Goal: Task Accomplishment & Management: Contribute content

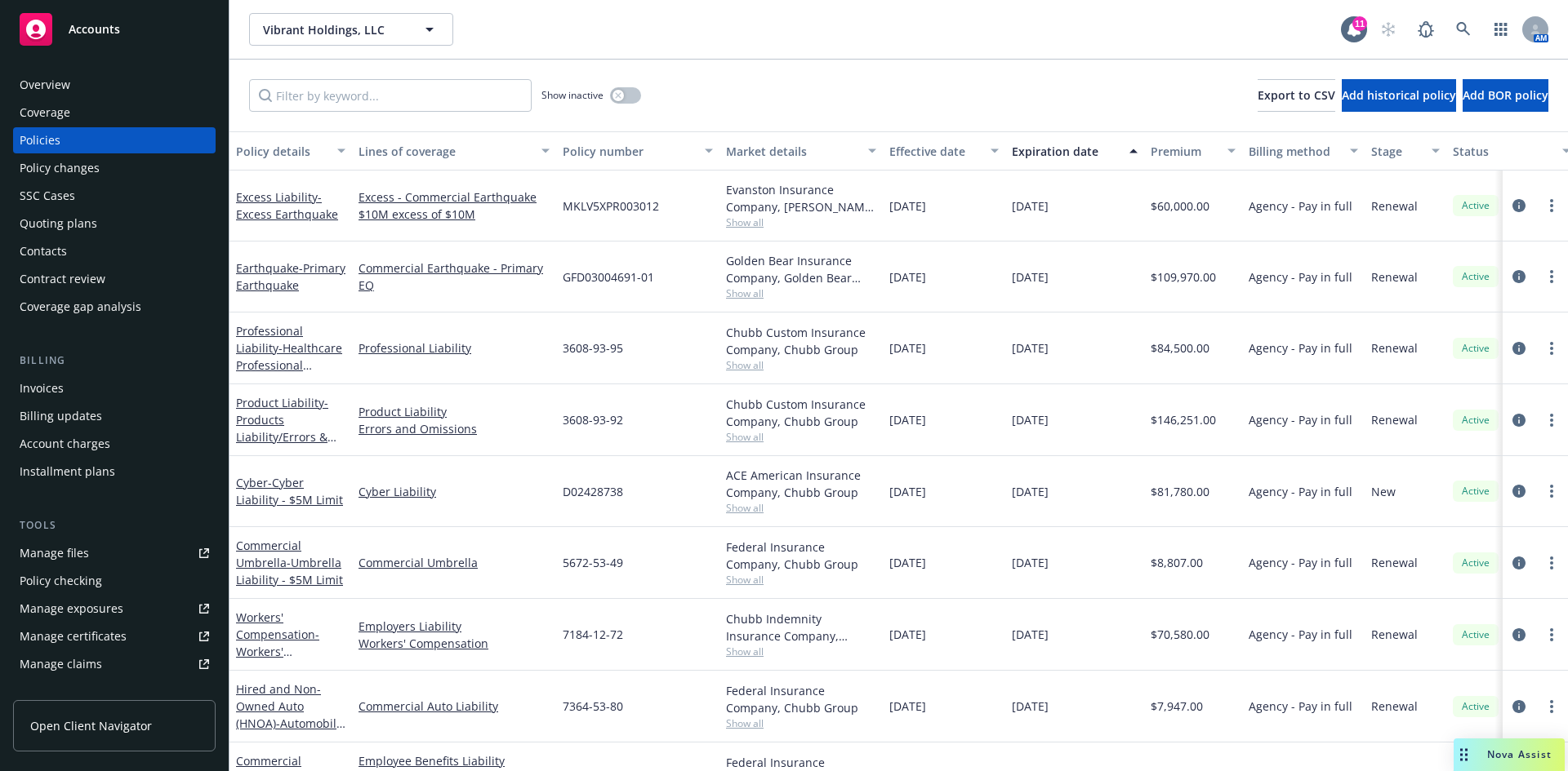
scroll to position [128, 0]
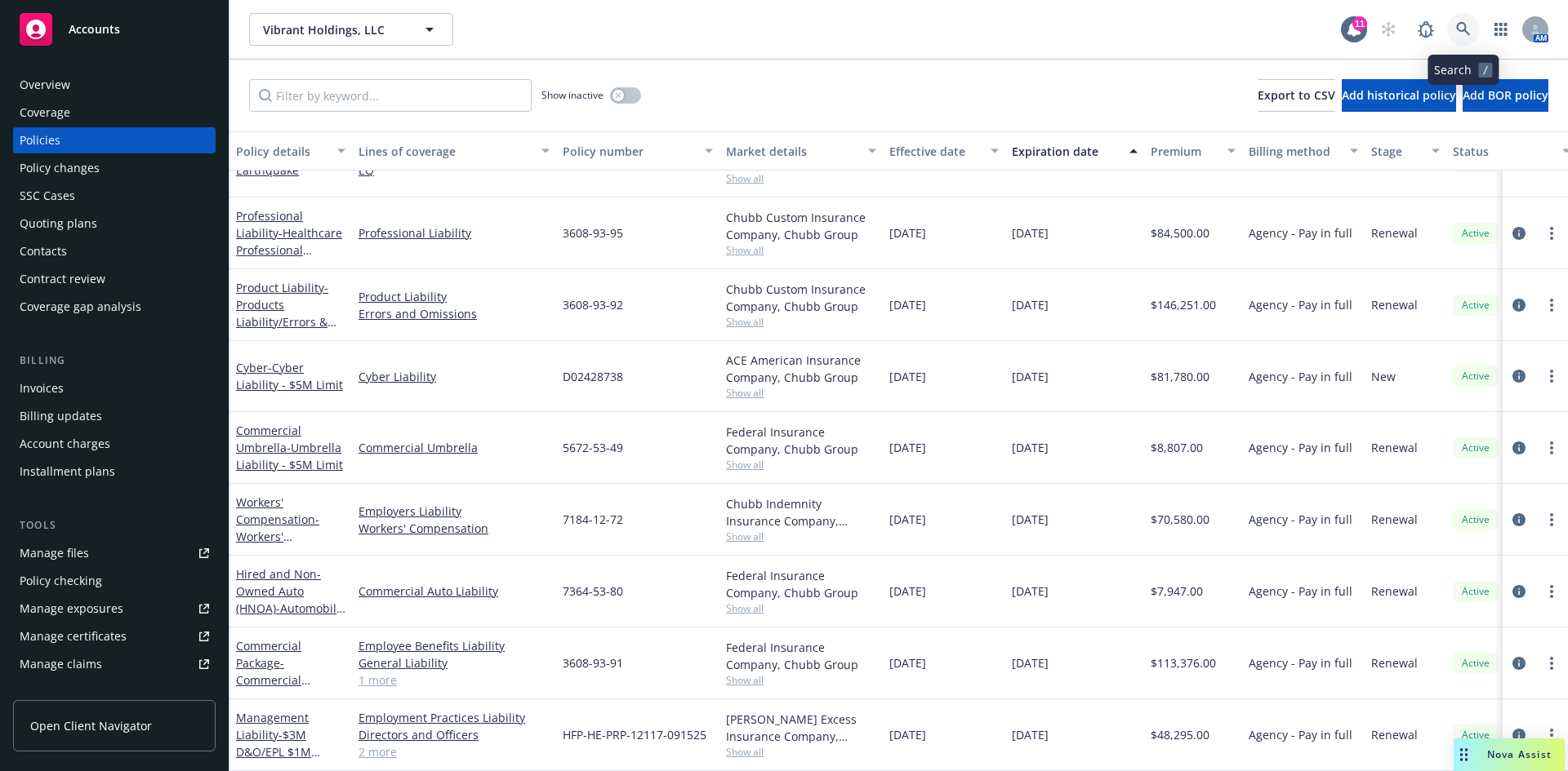
click at [1456, 23] on icon at bounding box center [1463, 28] width 15 height 15
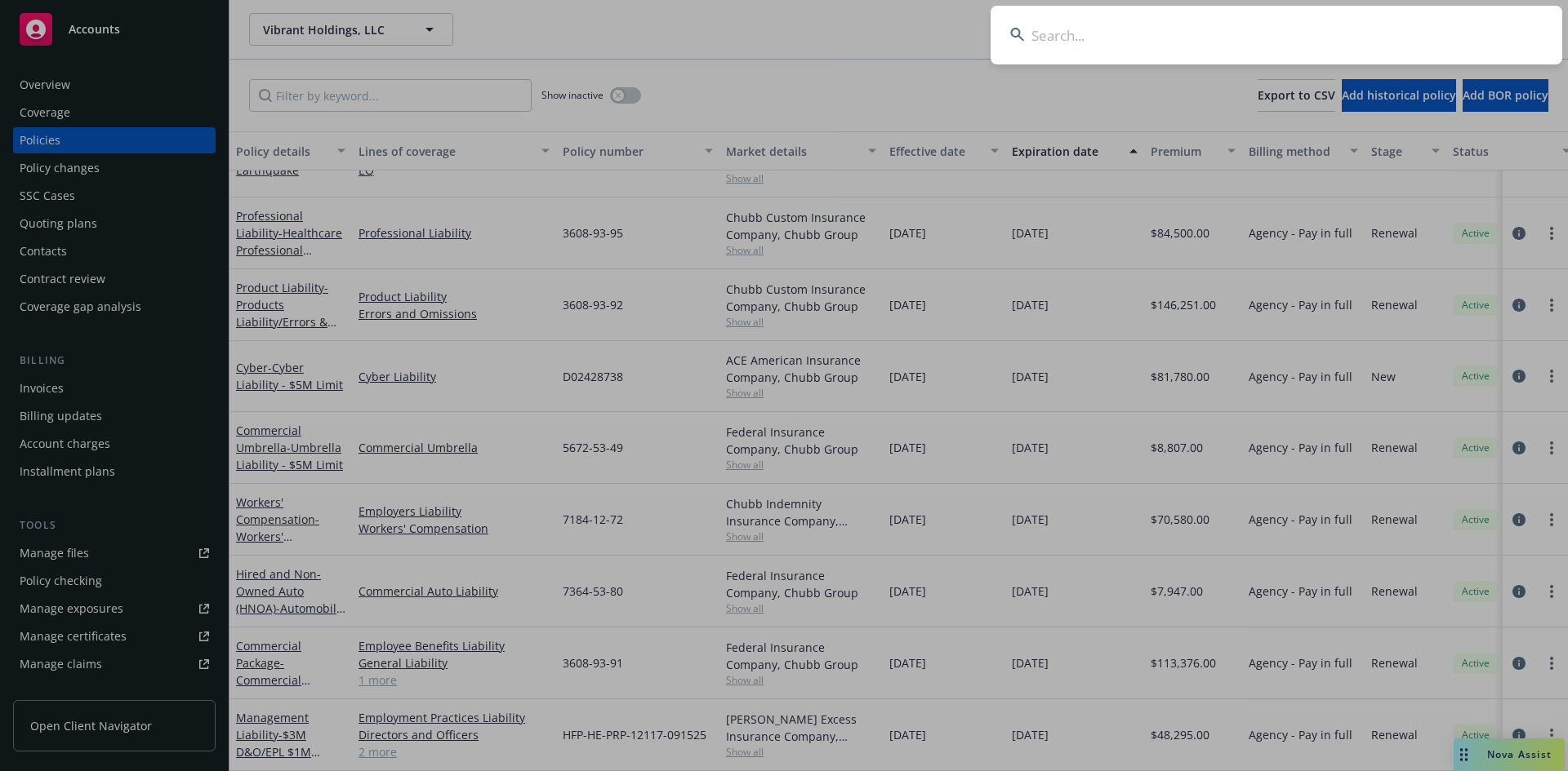
click at [1032, 39] on input at bounding box center [1276, 35] width 572 height 59
click at [1065, 25] on input at bounding box center [1276, 35] width 572 height 59
paste input "Allurion"
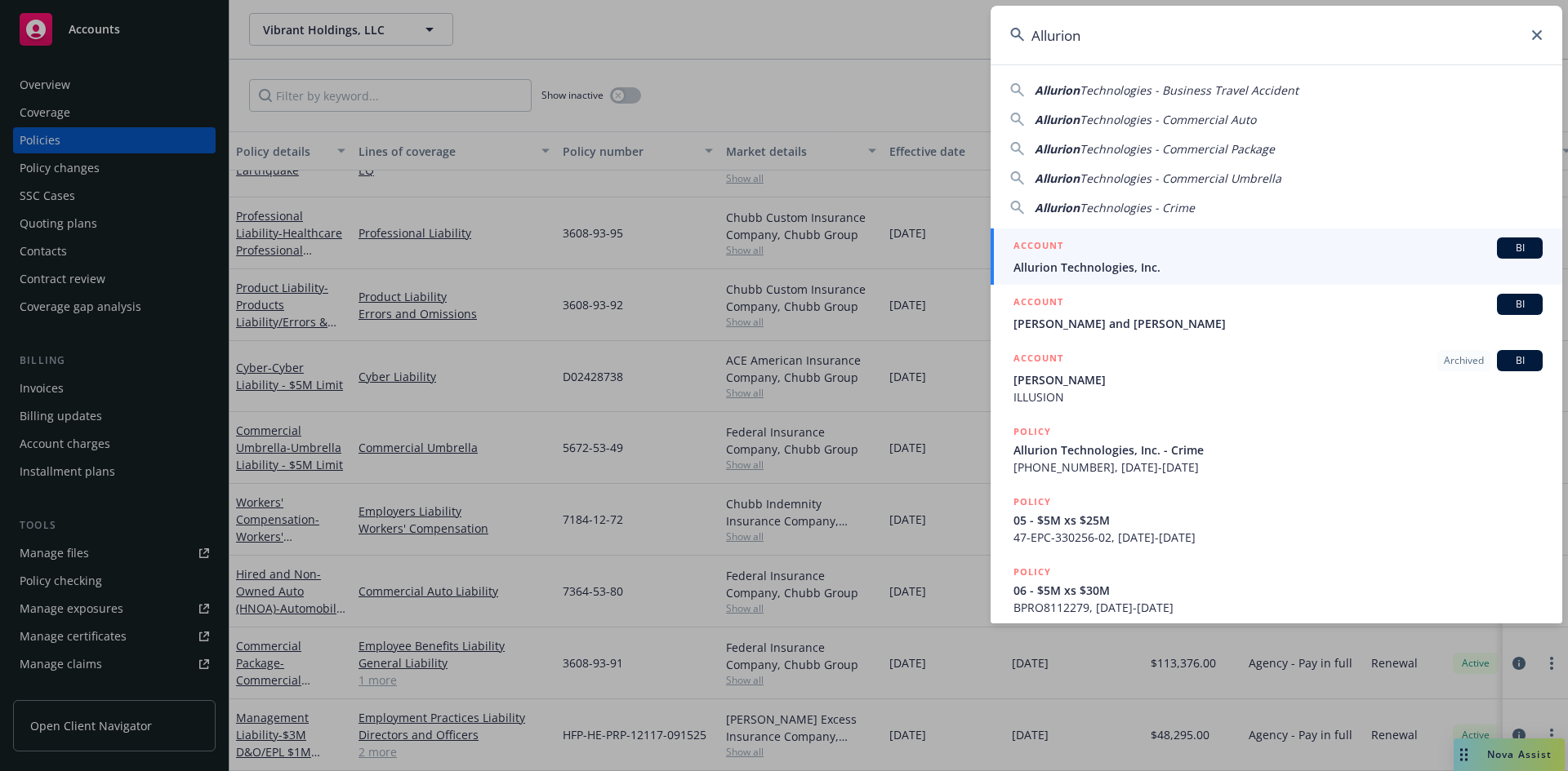
type input "Allurion"
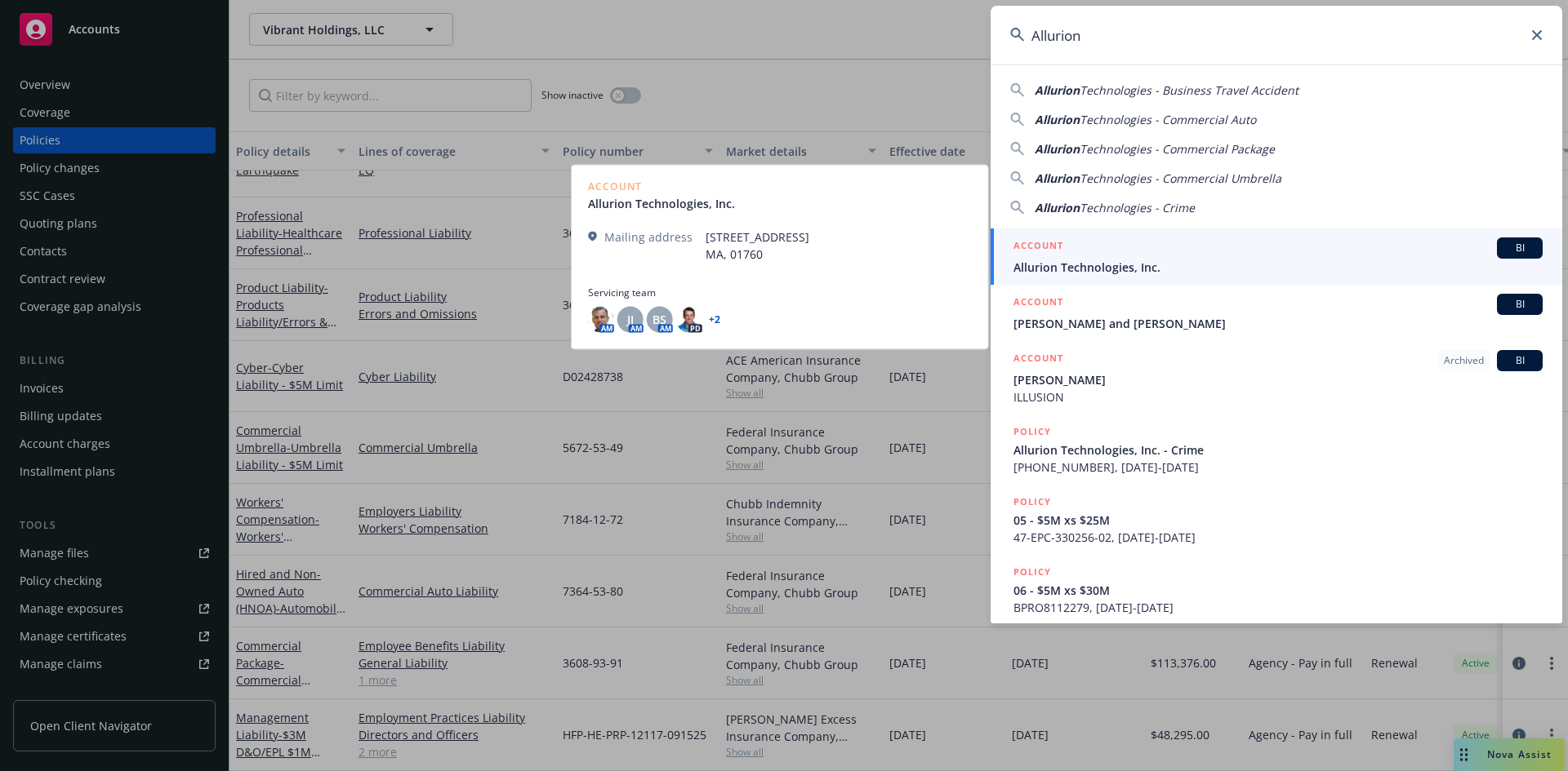
click at [1133, 261] on span "Allurion Technologies, Inc." at bounding box center [1277, 266] width 530 height 17
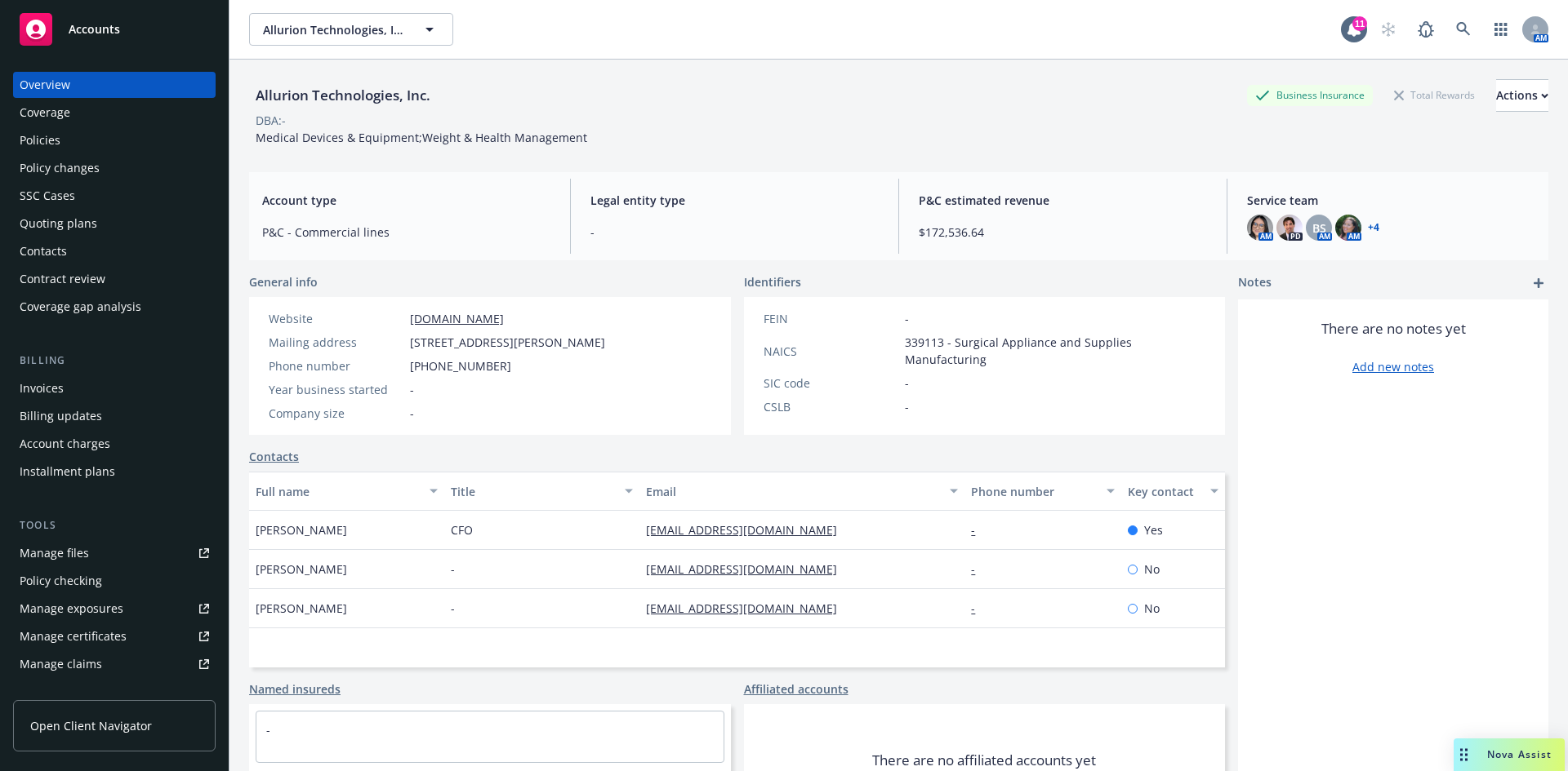
click at [51, 195] on div "SSC Cases" at bounding box center [47, 195] width 56 height 27
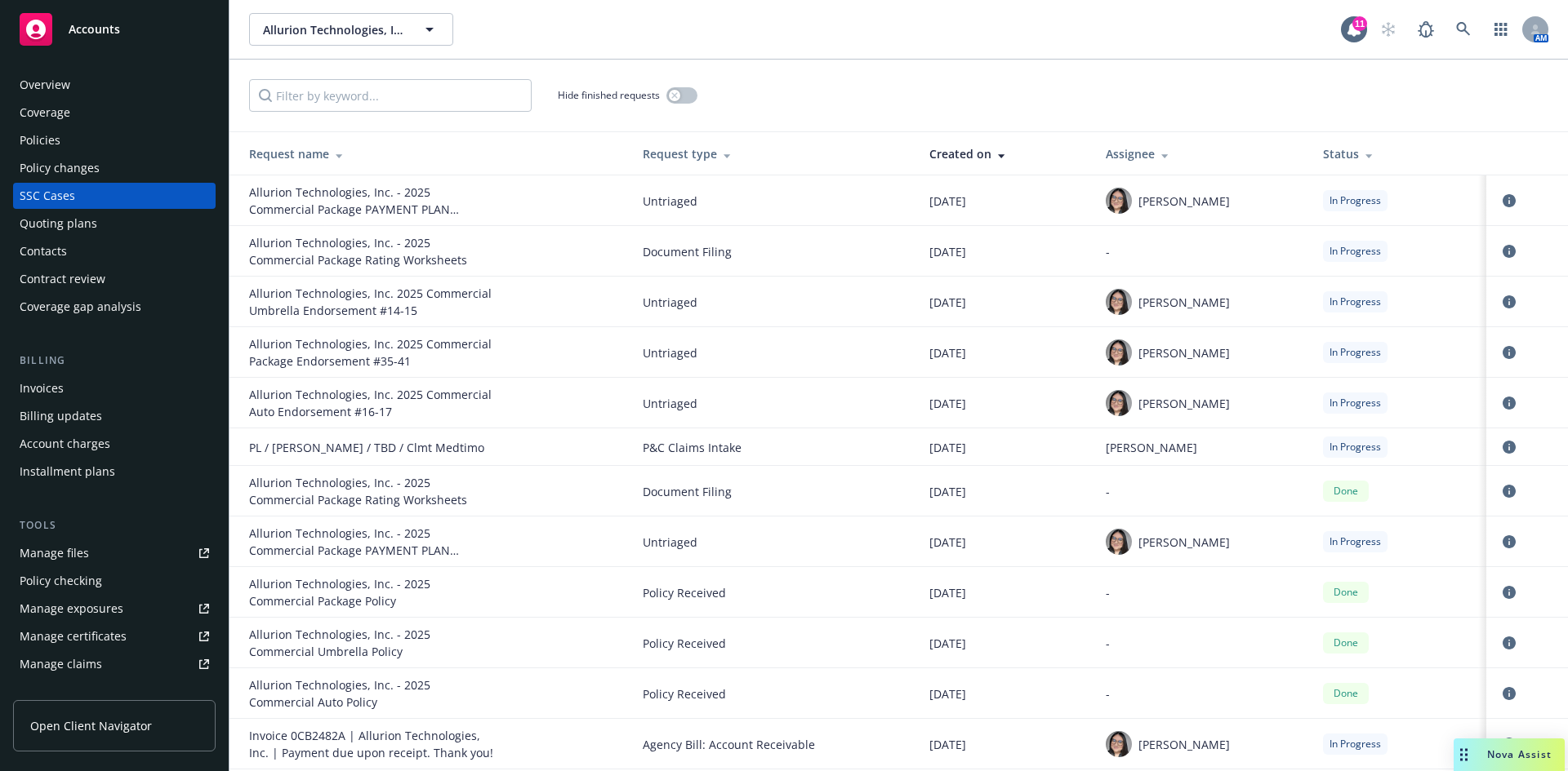
drag, startPoint x: 756, startPoint y: 114, endPoint x: 797, endPoint y: 89, distance: 48.0
click at [797, 89] on div "Hide finished requests" at bounding box center [898, 95] width 1299 height 32
click at [62, 228] on div "Quoting plans" at bounding box center [58, 223] width 78 height 27
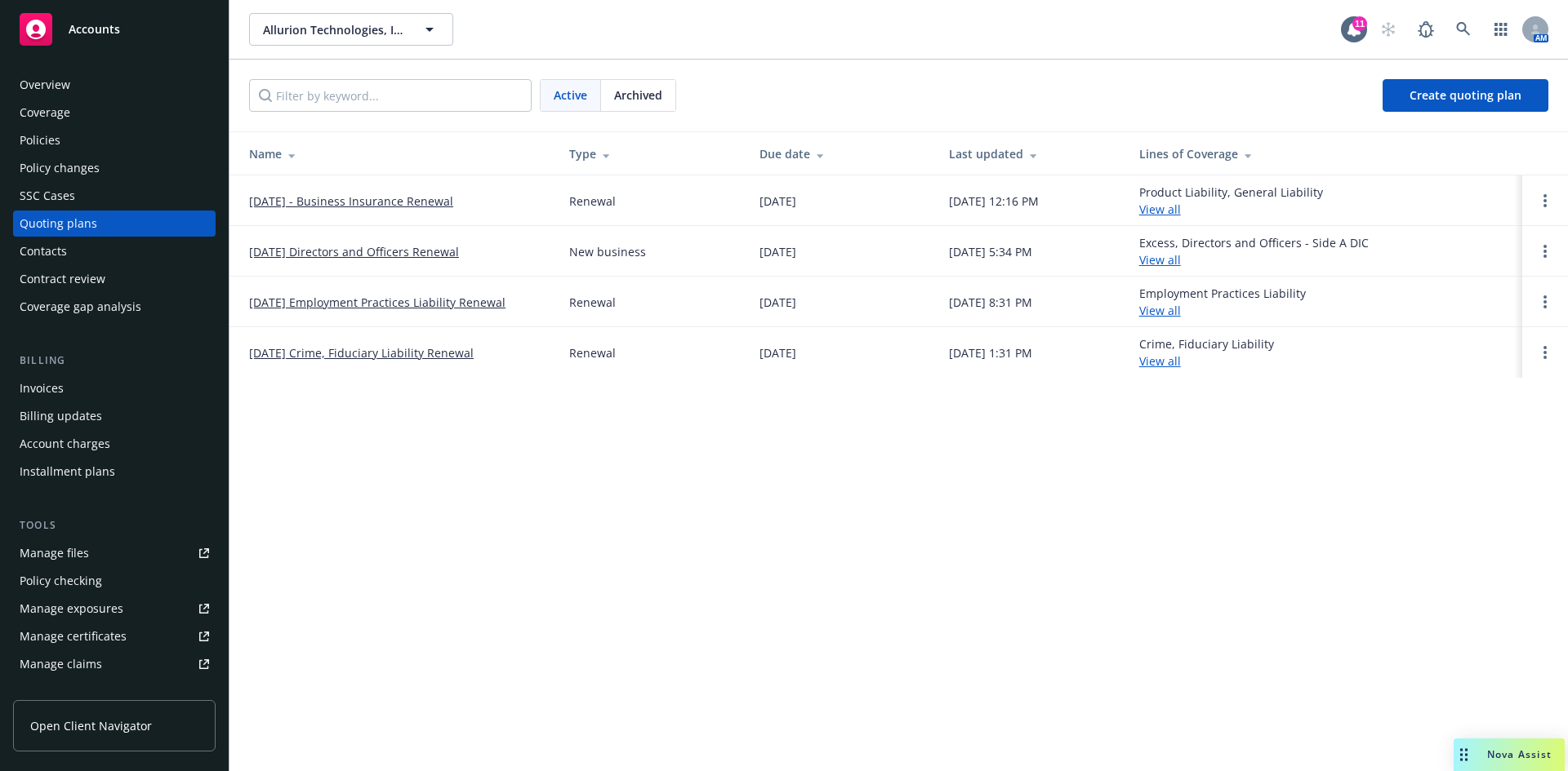
click at [381, 244] on link "[DATE] Directors and Officers Renewal" at bounding box center [354, 251] width 210 height 17
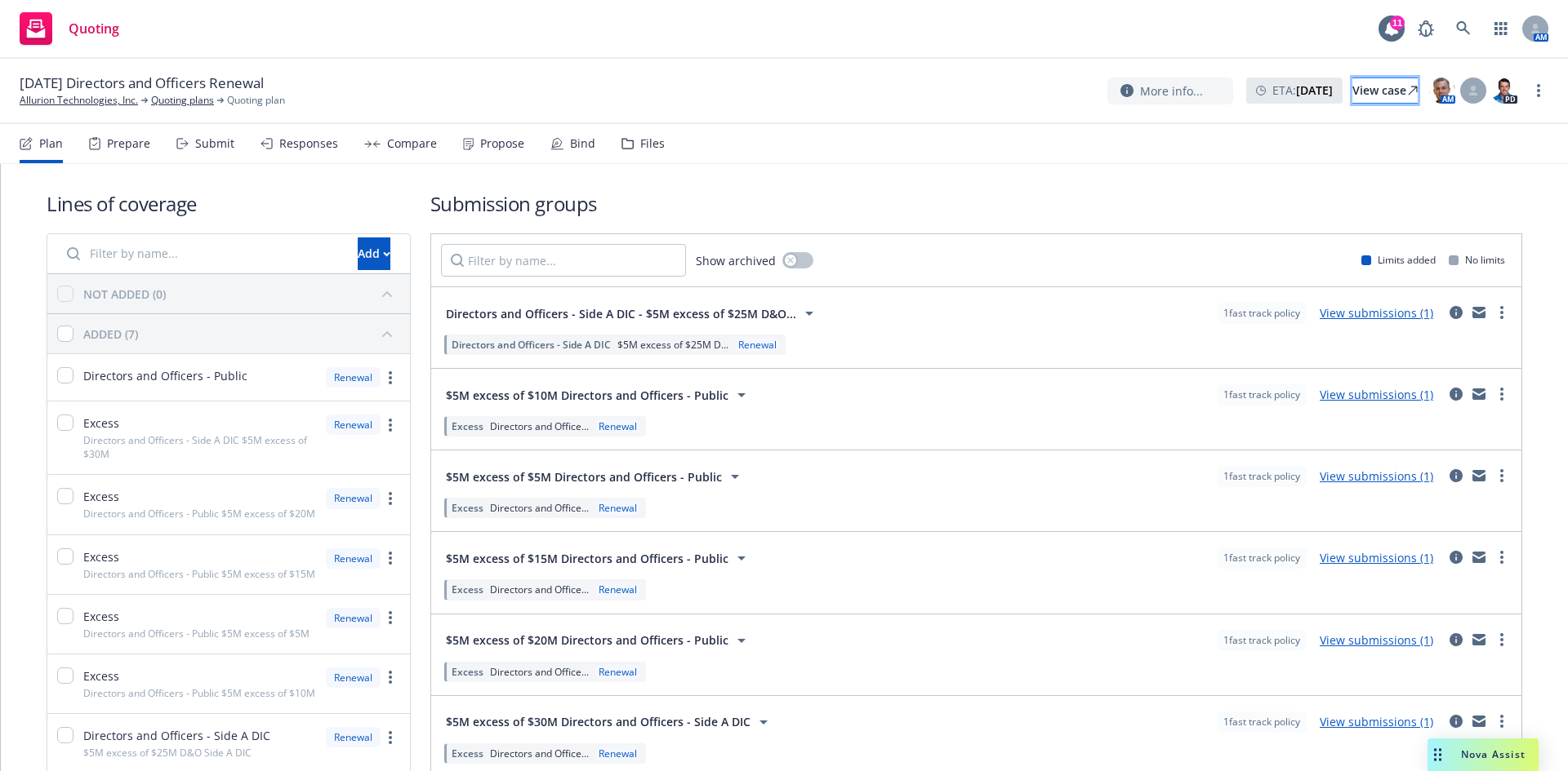
click at [1365, 82] on div "View case" at bounding box center [1384, 90] width 65 height 25
click at [85, 102] on link "Allurion Technologies, Inc." at bounding box center [79, 100] width 119 height 15
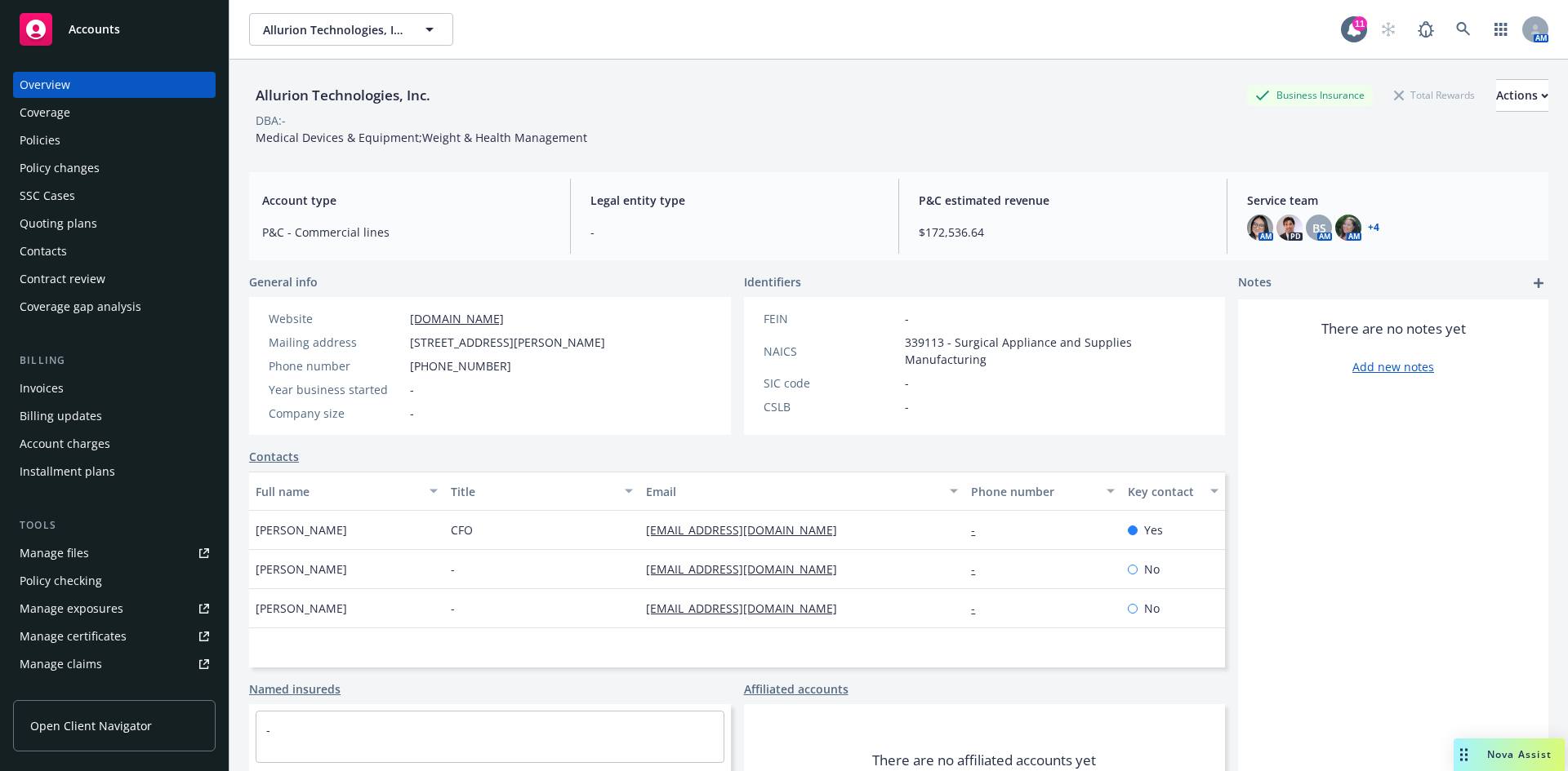
click at [46, 142] on div "Policies" at bounding box center [40, 140] width 41 height 27
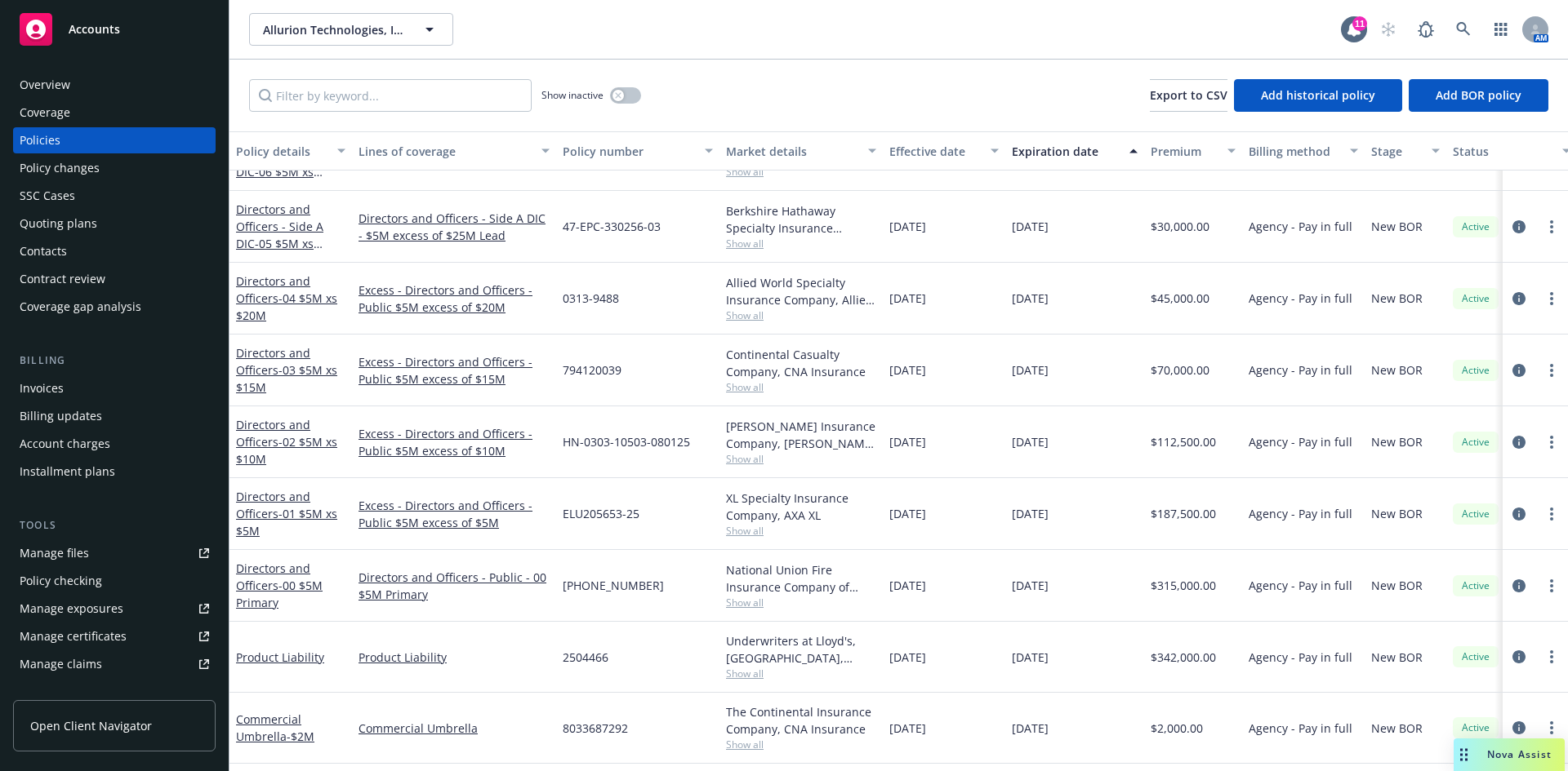
scroll to position [254, 0]
drag, startPoint x: 640, startPoint y: 511, endPoint x: 541, endPoint y: 515, distance: 99.1
click at [541, 515] on div "Directors and Officers - 01 $5M xs $5M Excess - Directors and Officers - Public…" at bounding box center [1018, 512] width 1576 height 72
copy div "ELU205653-25"
click at [56, 384] on div "Invoices" at bounding box center [41, 388] width 44 height 27
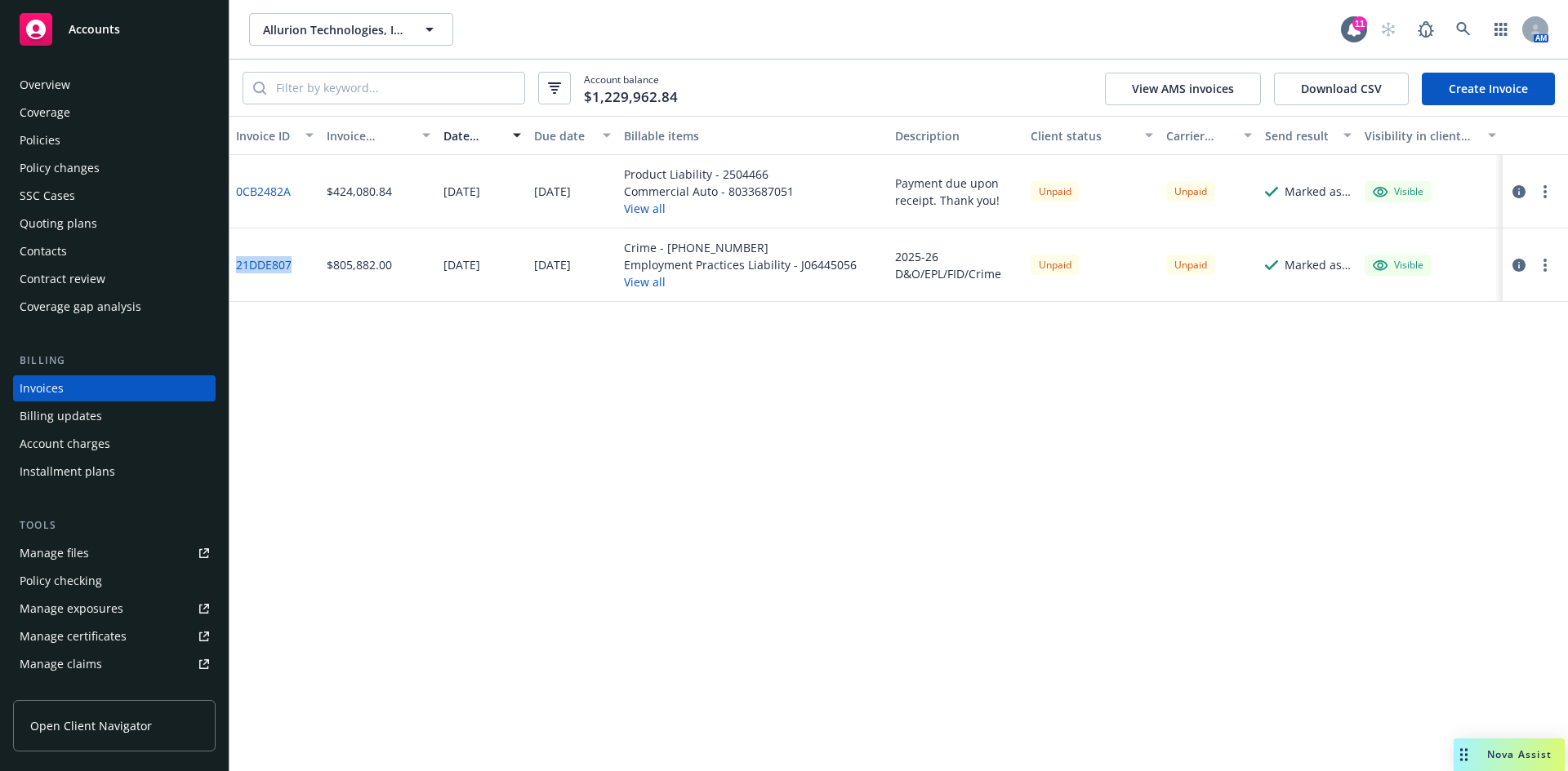
drag, startPoint x: 274, startPoint y: 268, endPoint x: 237, endPoint y: 269, distance: 37.0
click at [237, 269] on div "21DDE807" at bounding box center [275, 265] width 90 height 74
copy link "21DDE807"
click at [27, 134] on div "Policies" at bounding box center [40, 140] width 41 height 27
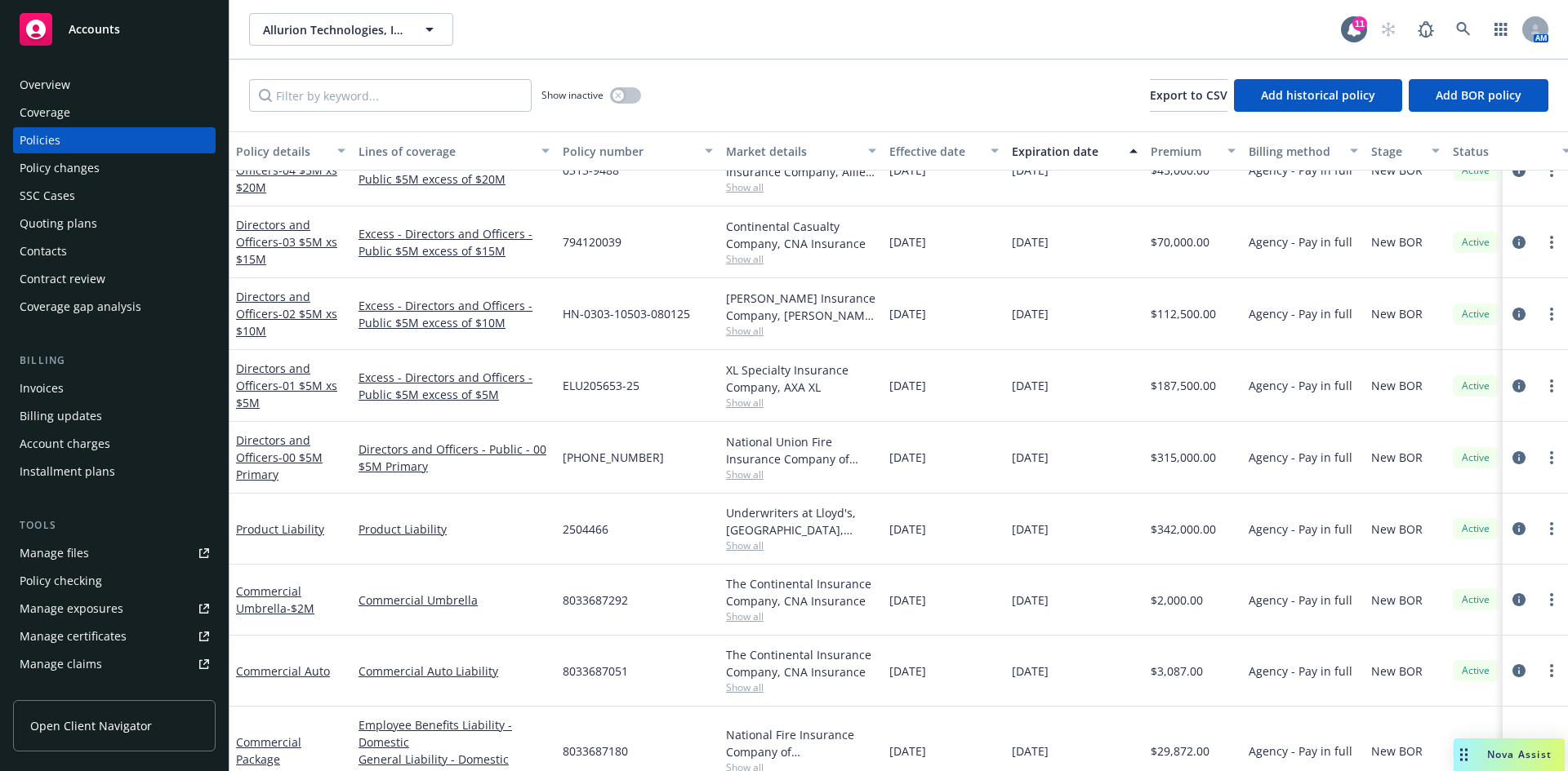
scroll to position [349, 0]
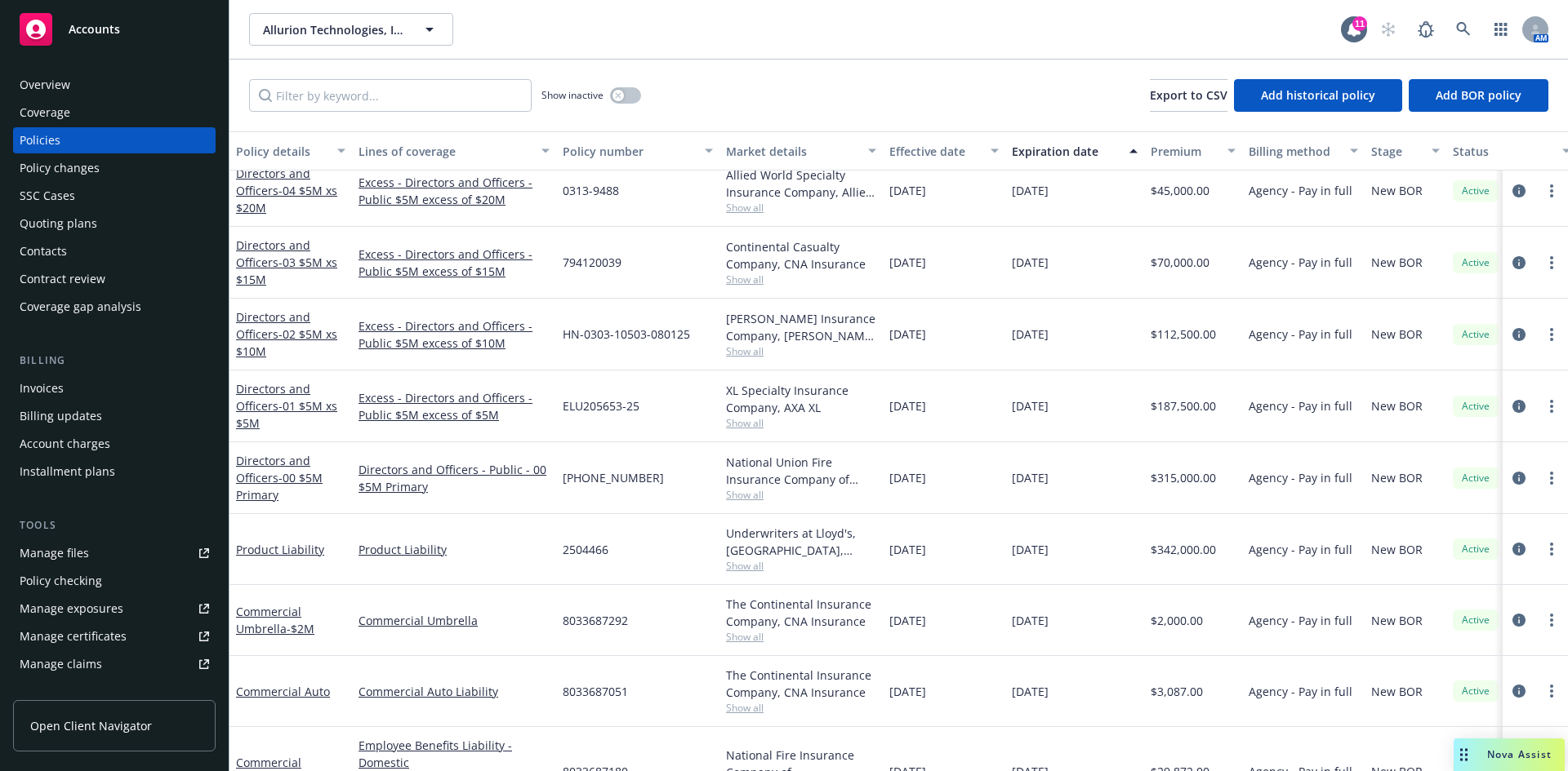
drag, startPoint x: 279, startPoint y: 404, endPoint x: 349, endPoint y: 452, distance: 84.9
click at [283, 407] on span "- 01 $5M xs $5M" at bounding box center [286, 414] width 101 height 32
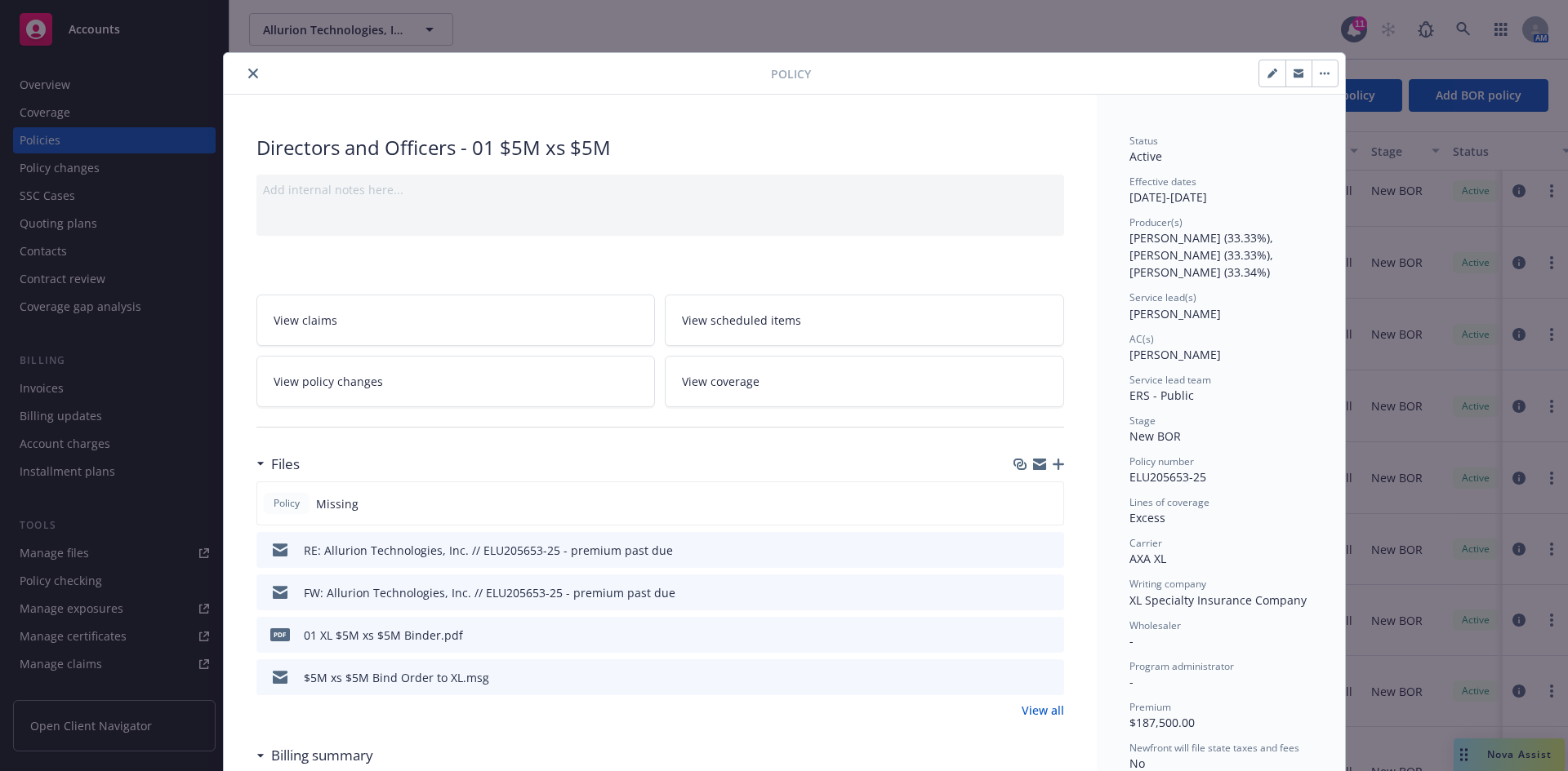
click at [249, 71] on icon "close" at bounding box center [253, 74] width 10 height 10
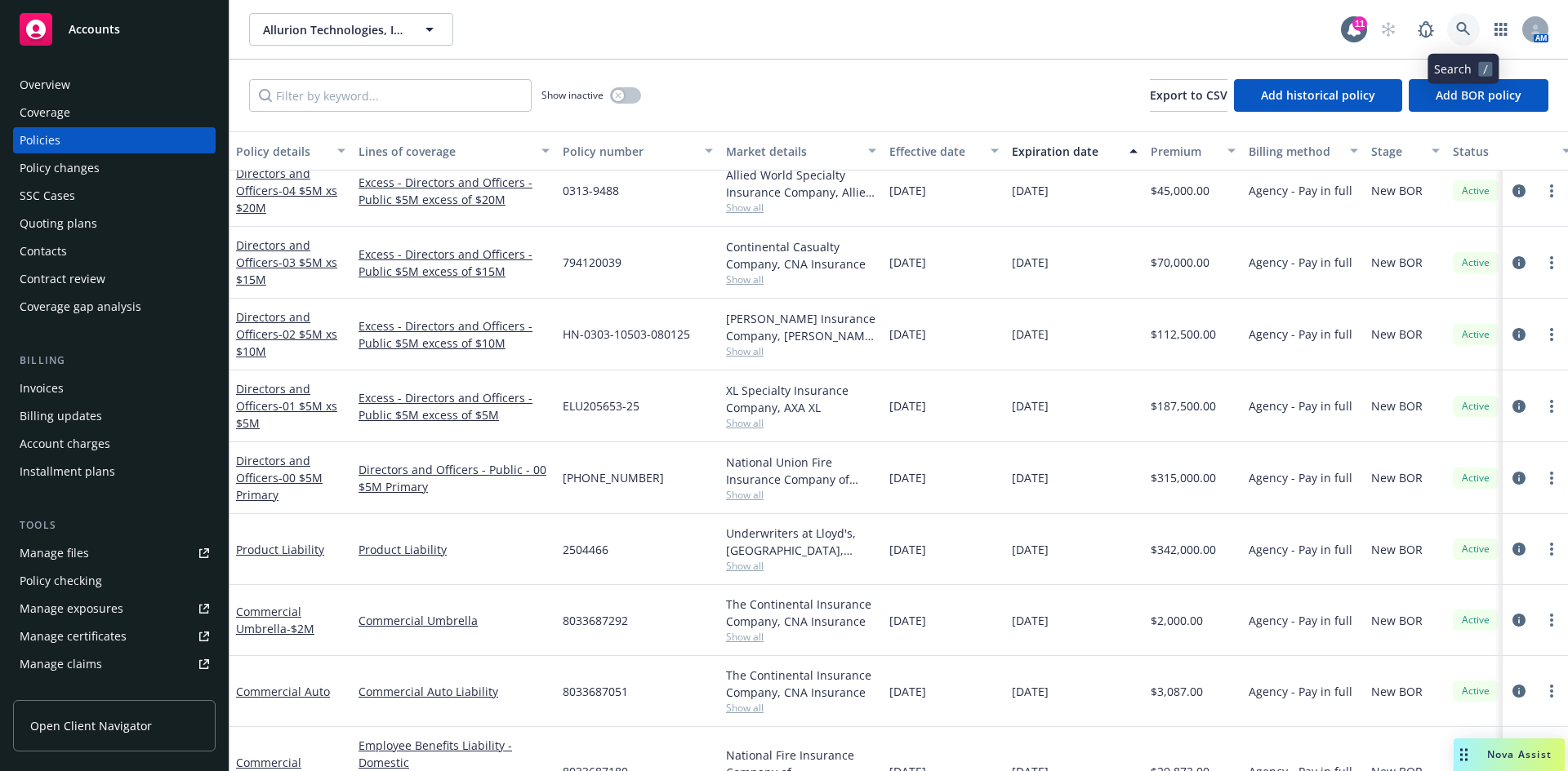
click at [1453, 25] on link at bounding box center [1463, 28] width 32 height 32
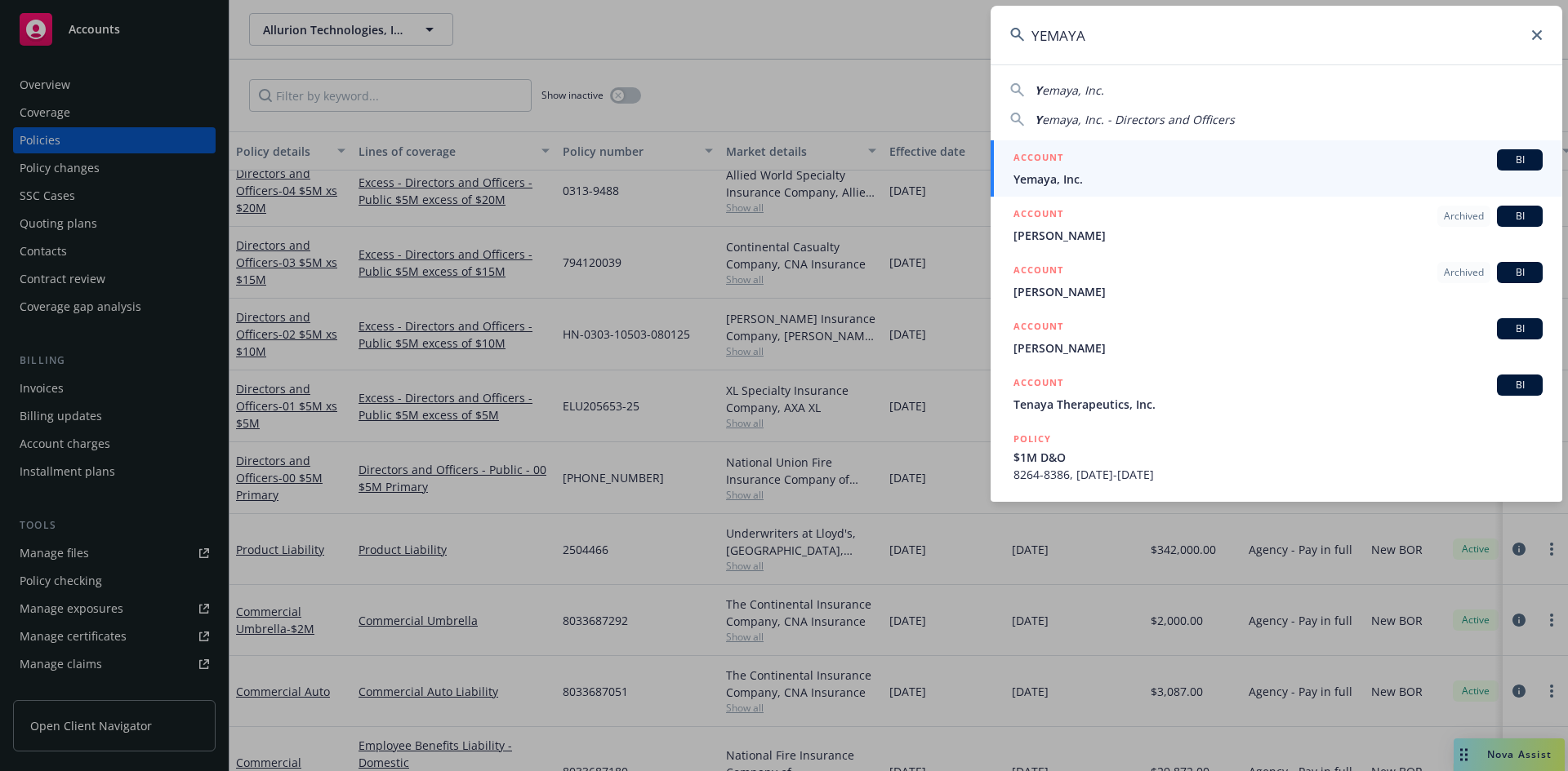
type input "YEMAYA"
click at [1085, 170] on div "ACCOUNT BI" at bounding box center [1277, 160] width 530 height 22
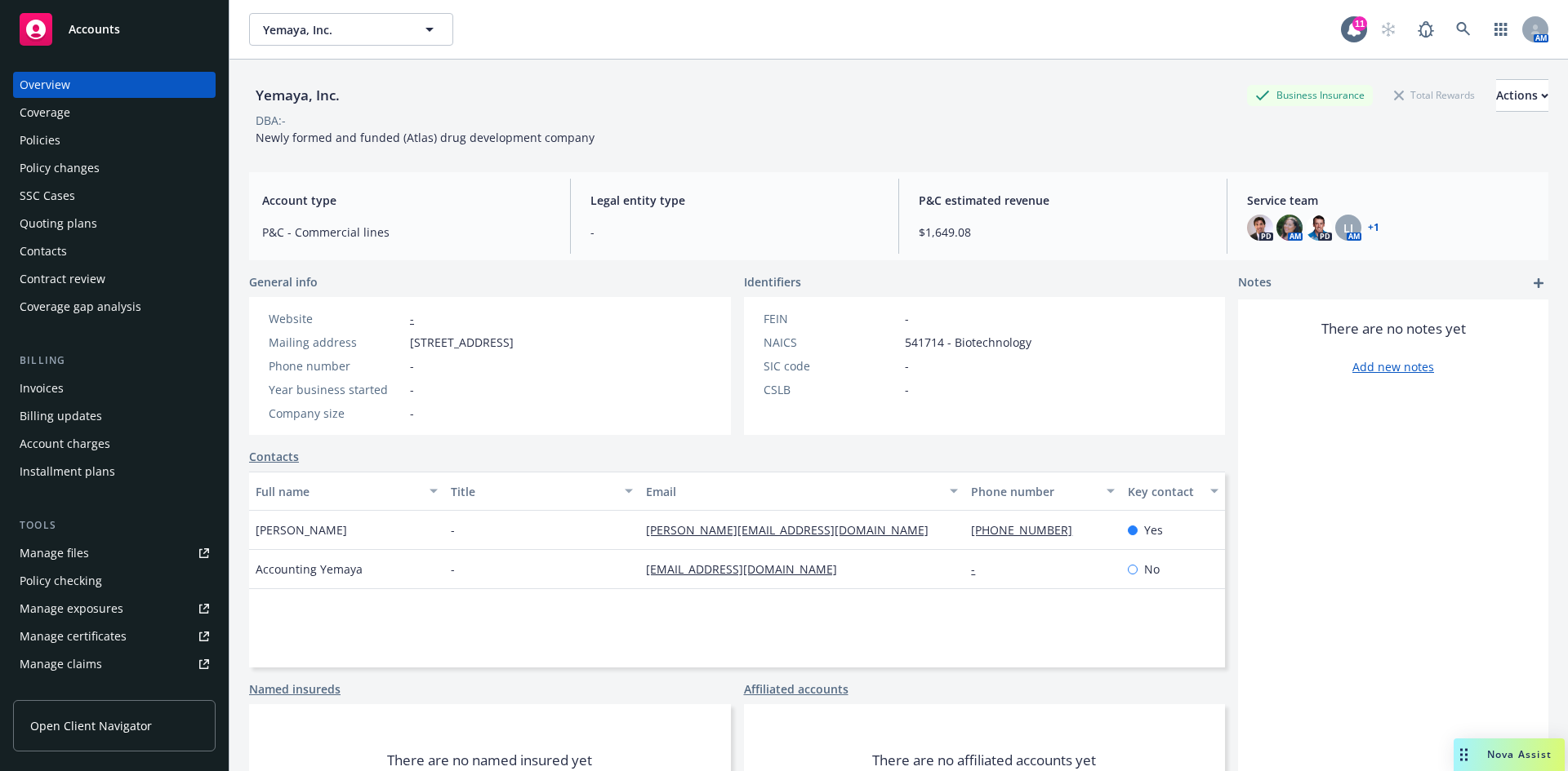
click at [58, 147] on div "Policies" at bounding box center [40, 140] width 41 height 27
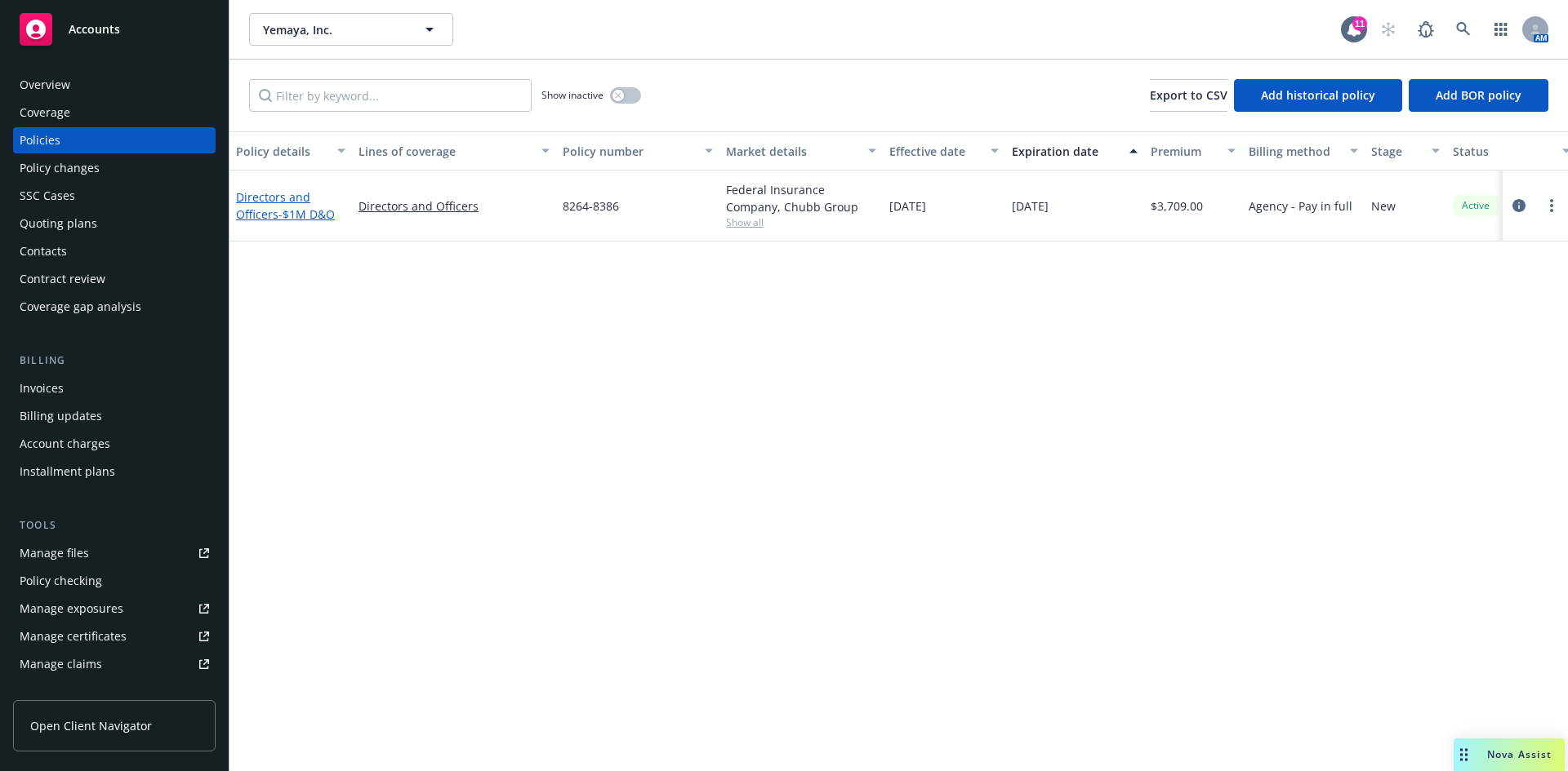
click at [256, 210] on link "Directors and Officers - $1M D&O" at bounding box center [285, 205] width 99 height 32
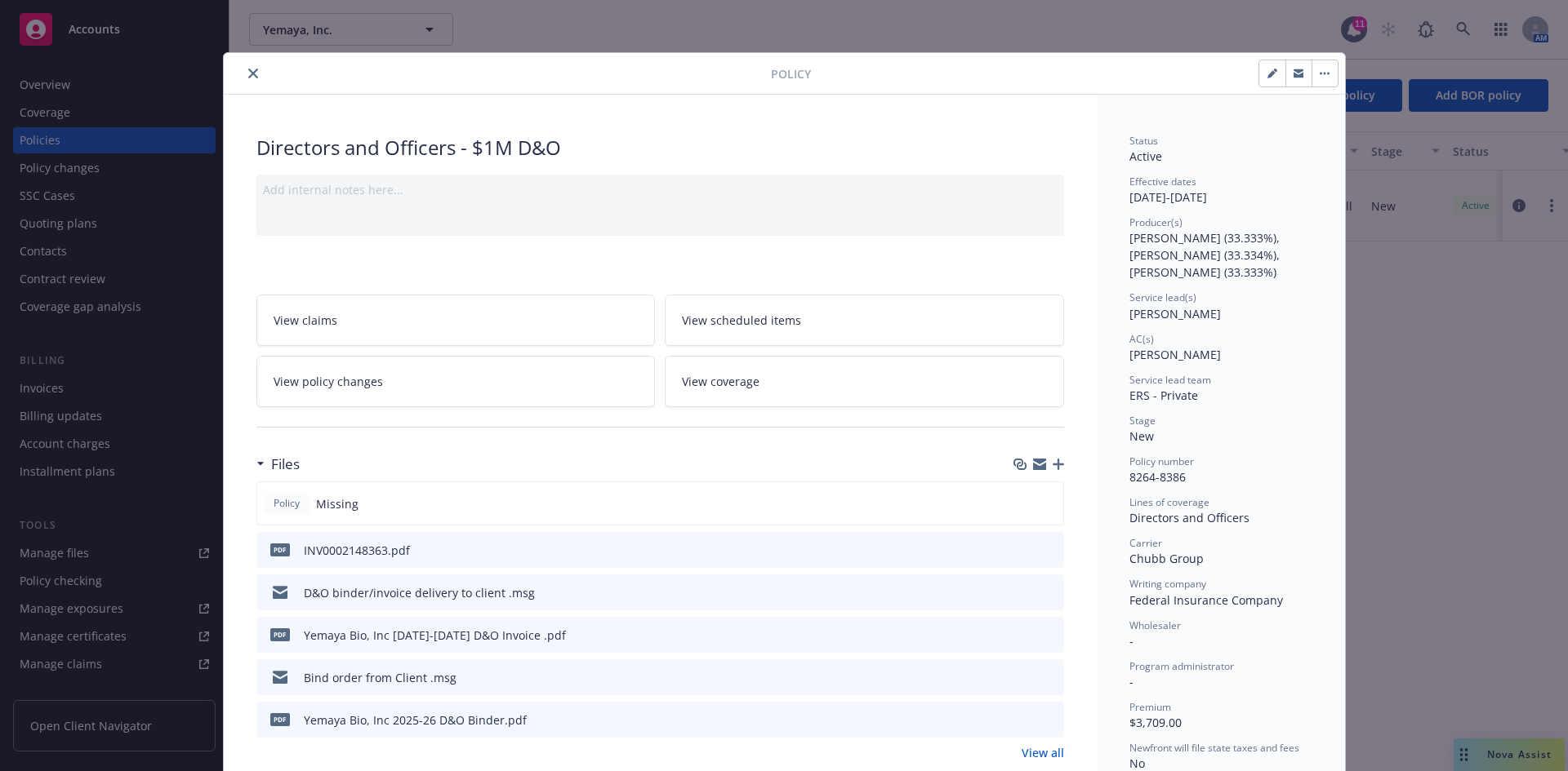
click at [1044, 462] on div at bounding box center [1038, 464] width 51 height 13
click at [1052, 467] on icon "button" at bounding box center [1058, 465] width 12 height 12
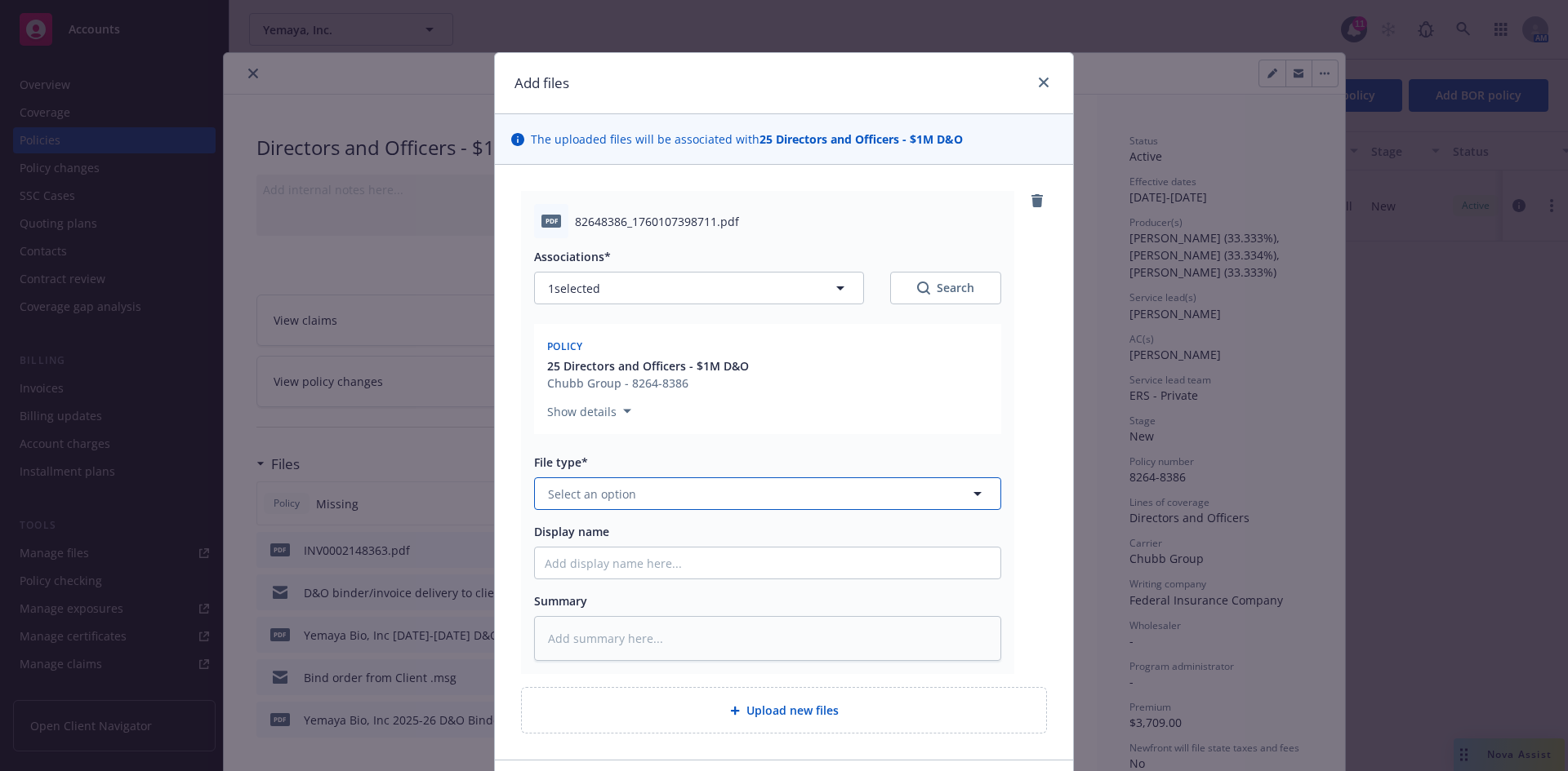
click at [595, 507] on button "Select an option" at bounding box center [767, 493] width 467 height 32
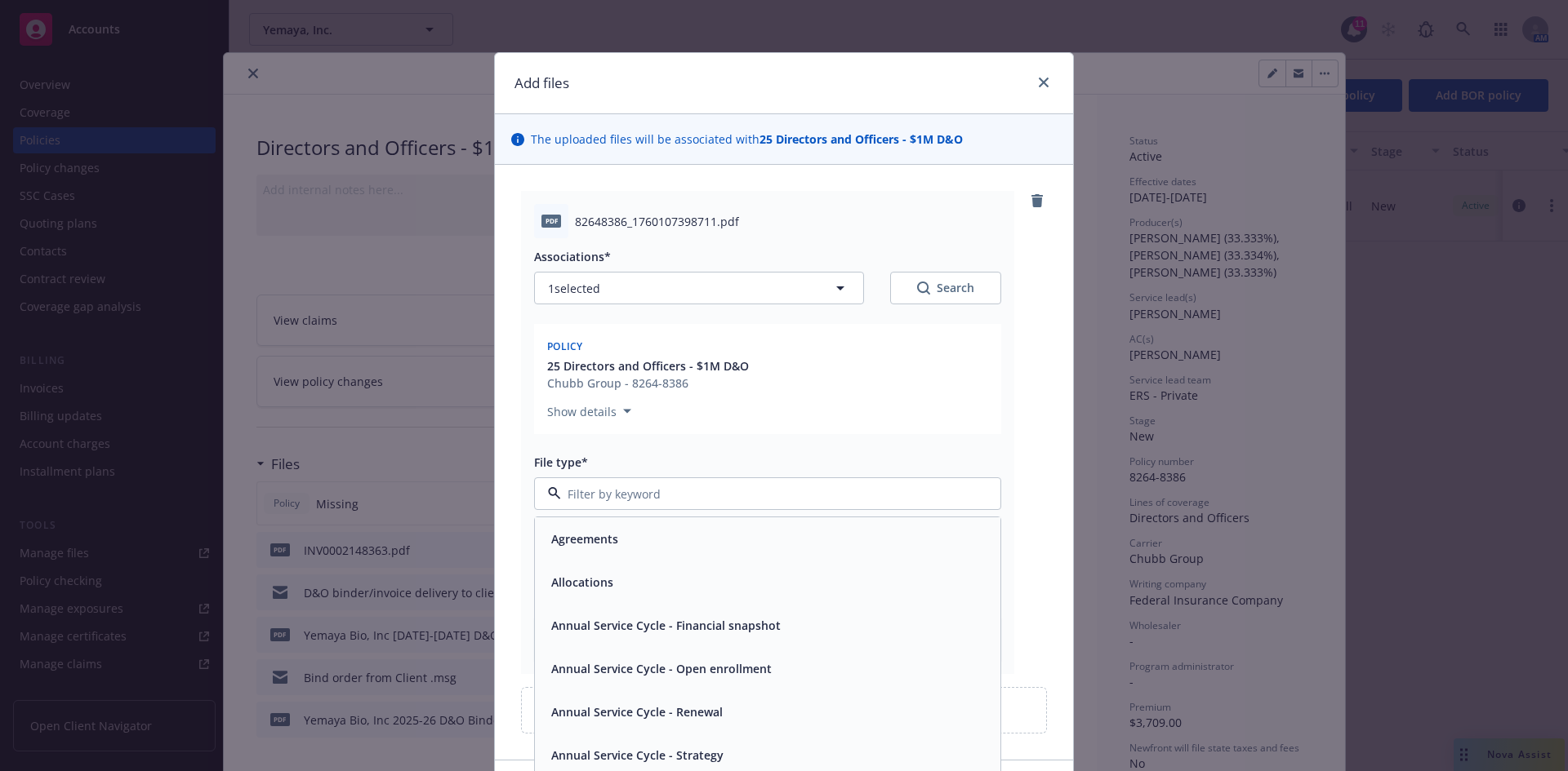
paste input "YEMAYA"
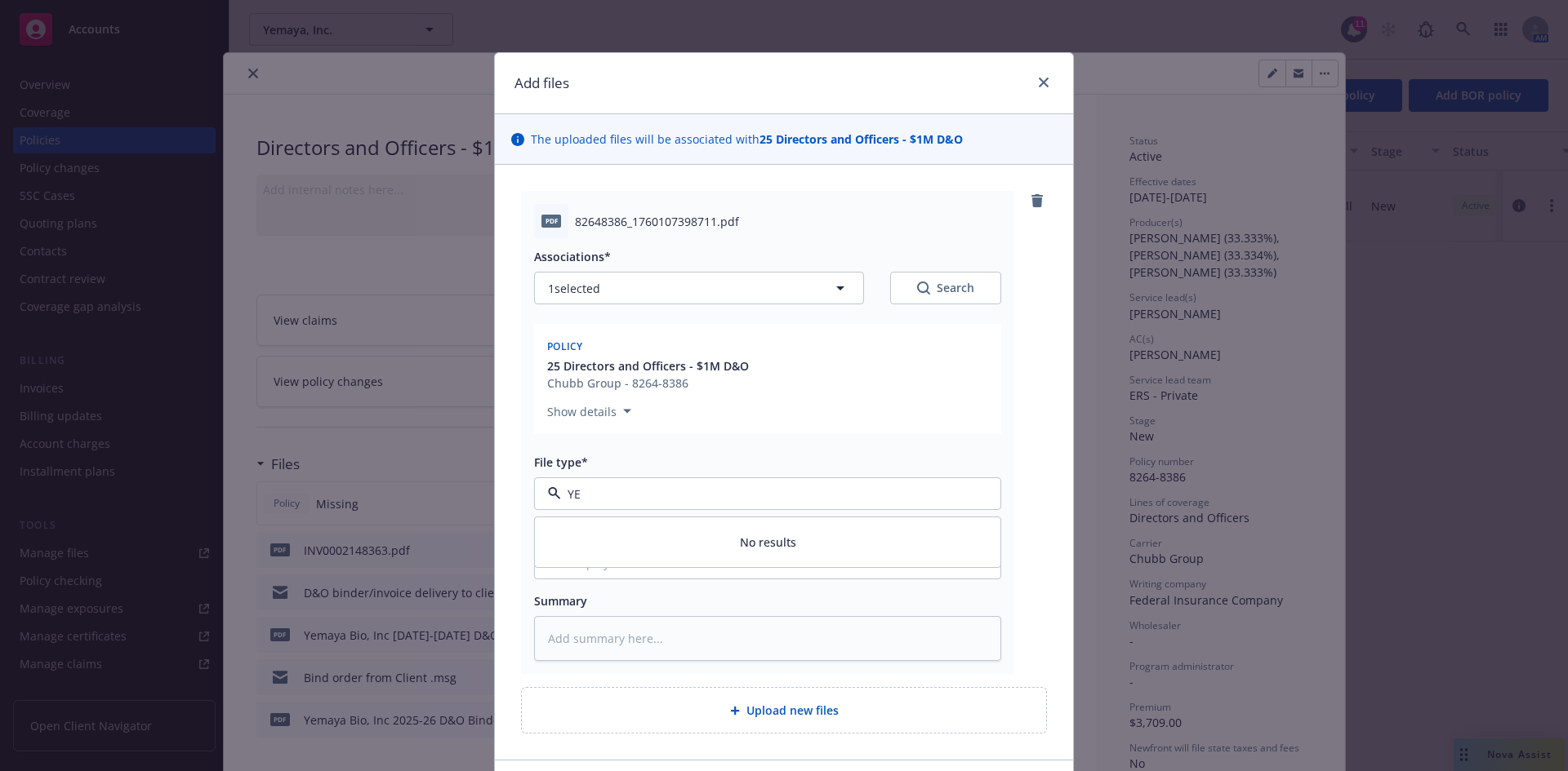
type input "Y"
type input "Yemaya, Inc 2025-26 D&O Policy"
type textarea "x"
click at [754, 498] on input "Yemaya, Inc 2025-26 D&O Policy" at bounding box center [764, 493] width 407 height 17
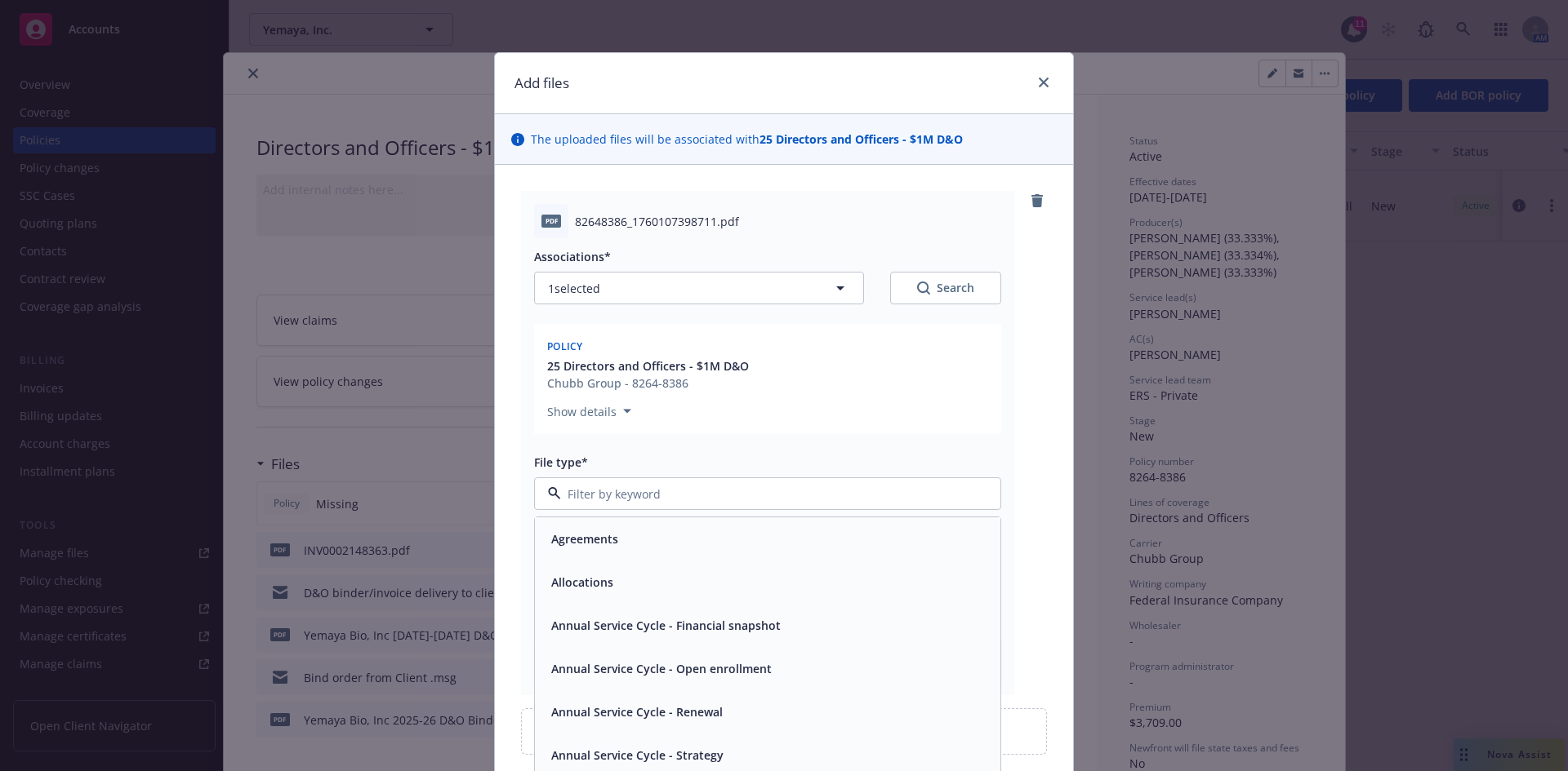
click at [736, 447] on div "Associations* 1 selected Search Policy 25 Directors and Officers - $1M D&O Chub…" at bounding box center [767, 460] width 467 height 443
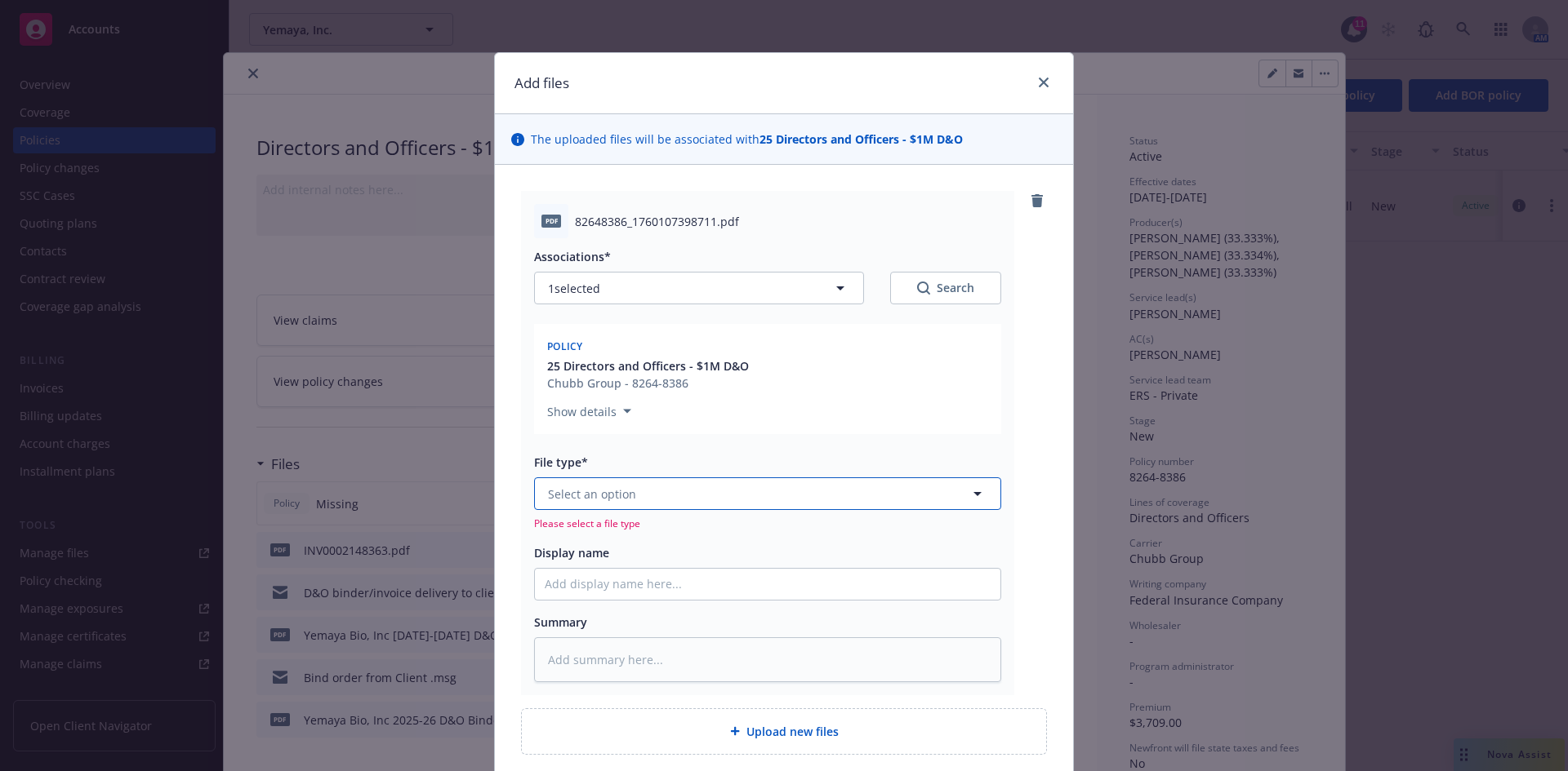
click at [771, 506] on button "Select an option" at bounding box center [767, 493] width 467 height 32
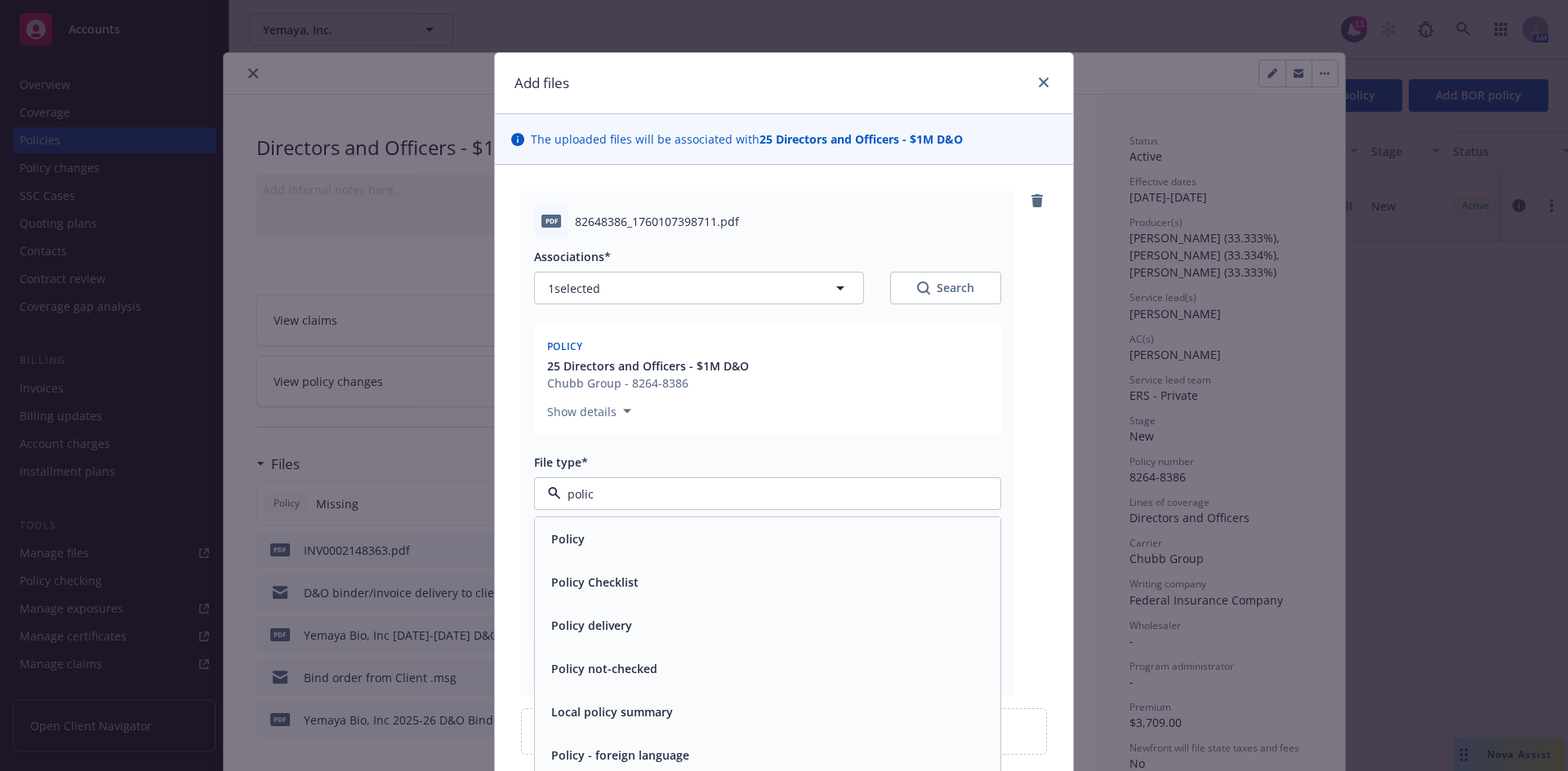
type input "policy"
click at [683, 543] on div "Policy" at bounding box center [767, 539] width 446 height 24
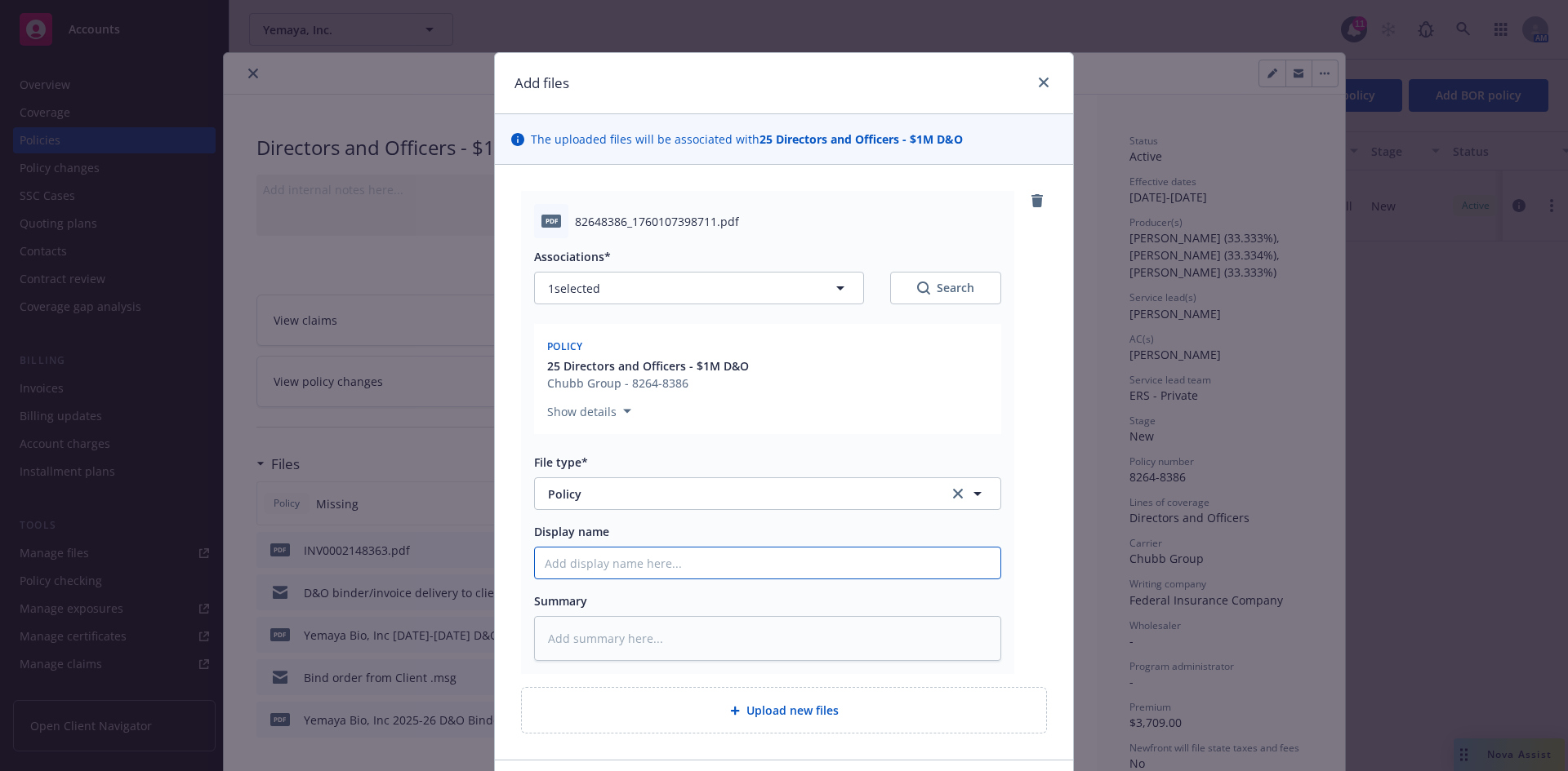
click at [566, 561] on input "Display name" at bounding box center [767, 564] width 466 height 31
type textarea "x"
type input "Y"
type textarea "x"
type input "Ye"
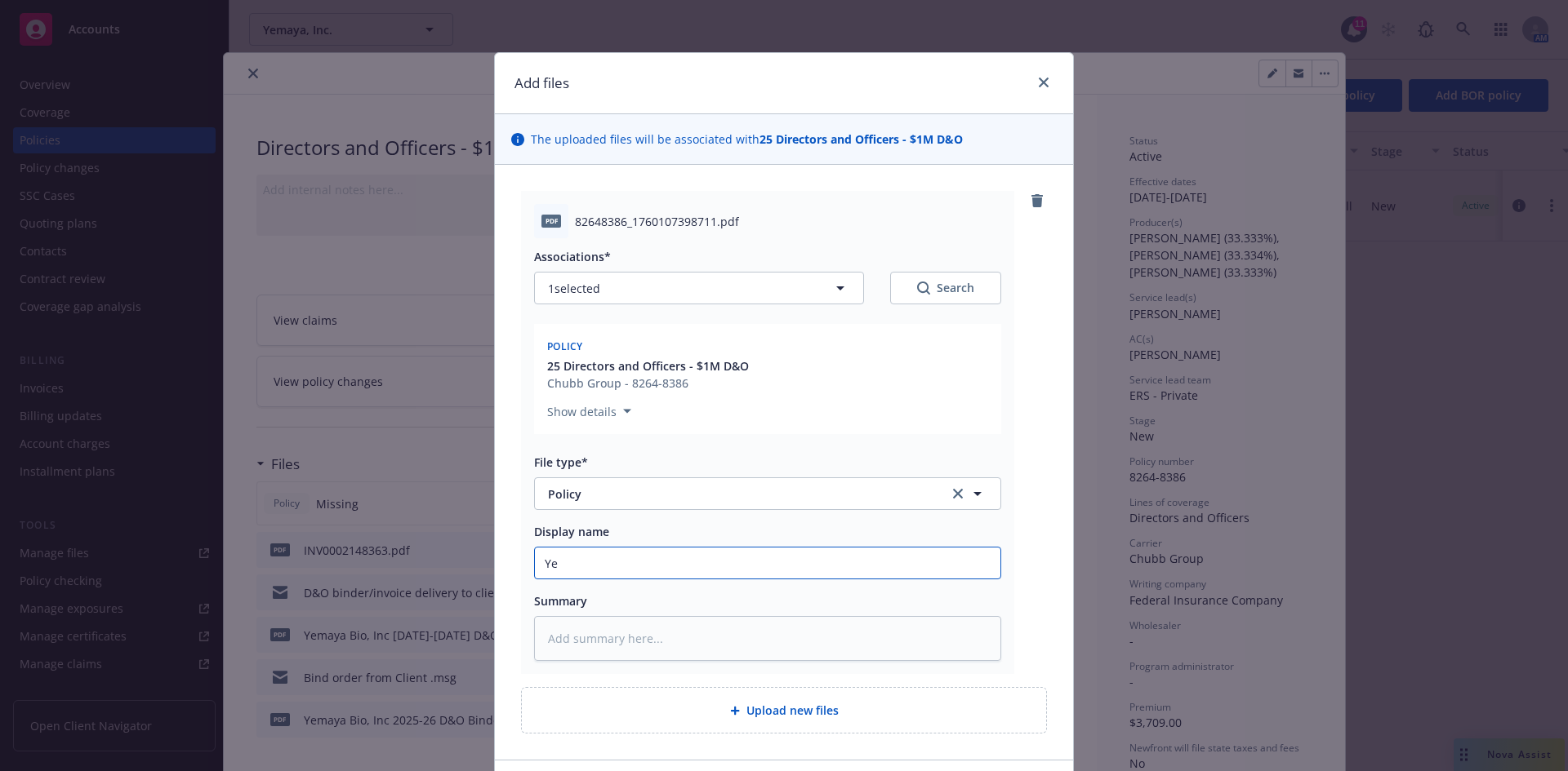
type textarea "x"
type input "Yem"
type textarea "x"
type input "Yema"
type textarea "x"
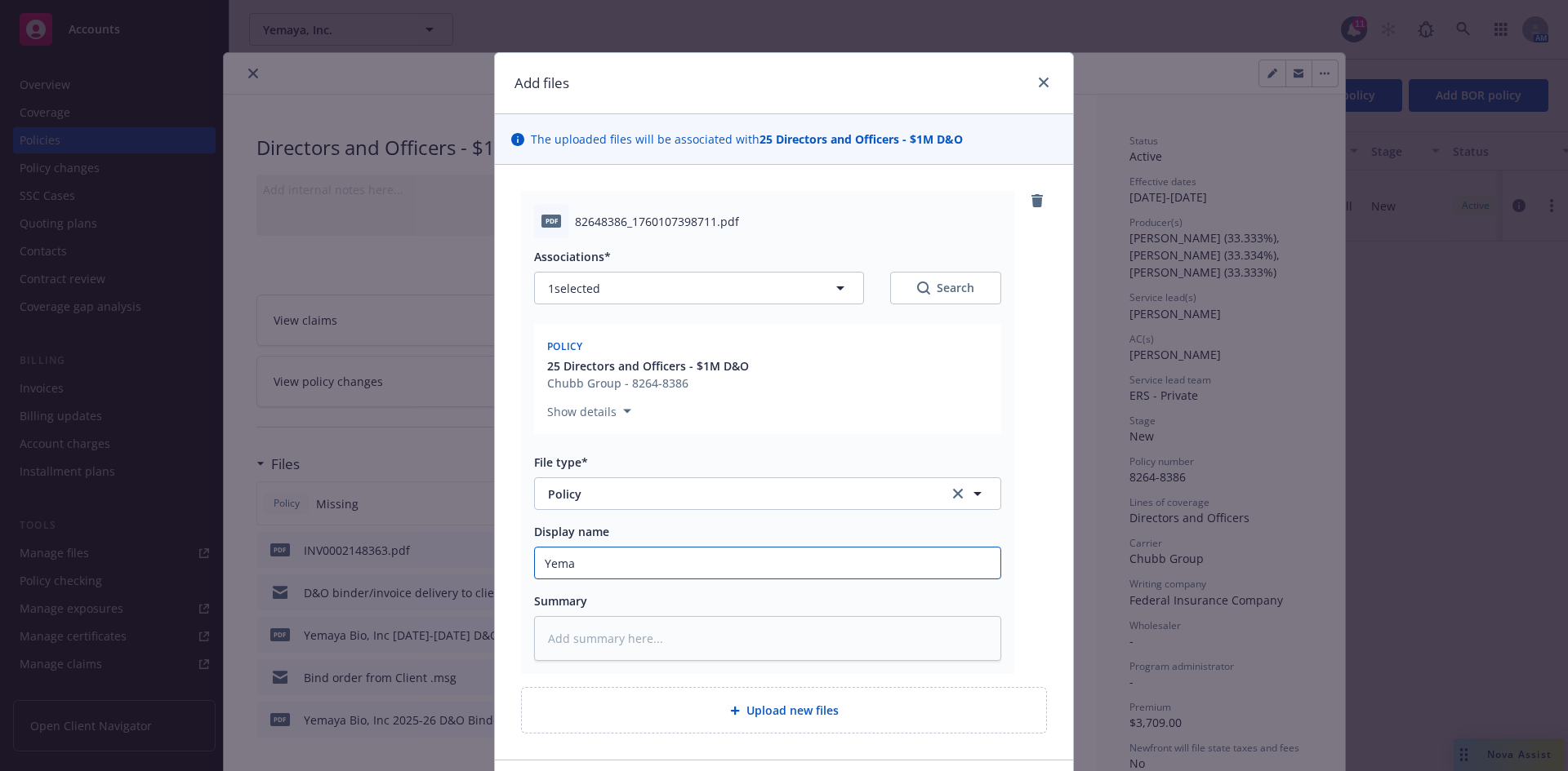
type input "Yemay"
type textarea "x"
type input "Yemaya"
type textarea "x"
type input "Yemaya,"
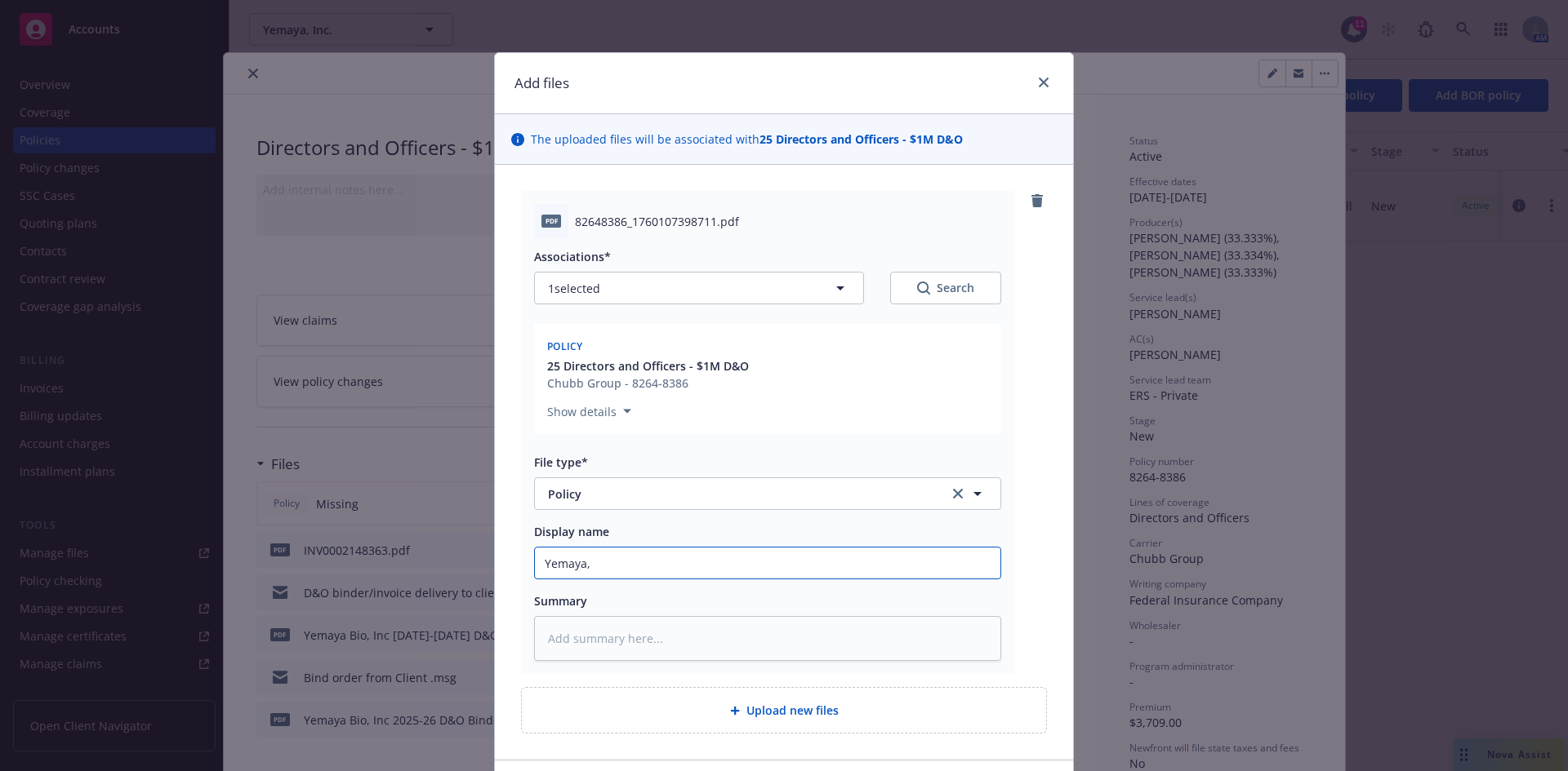
type textarea "x"
type input "Yemaya,"
type textarea "x"
type input "Yemaya, I"
type textarea "x"
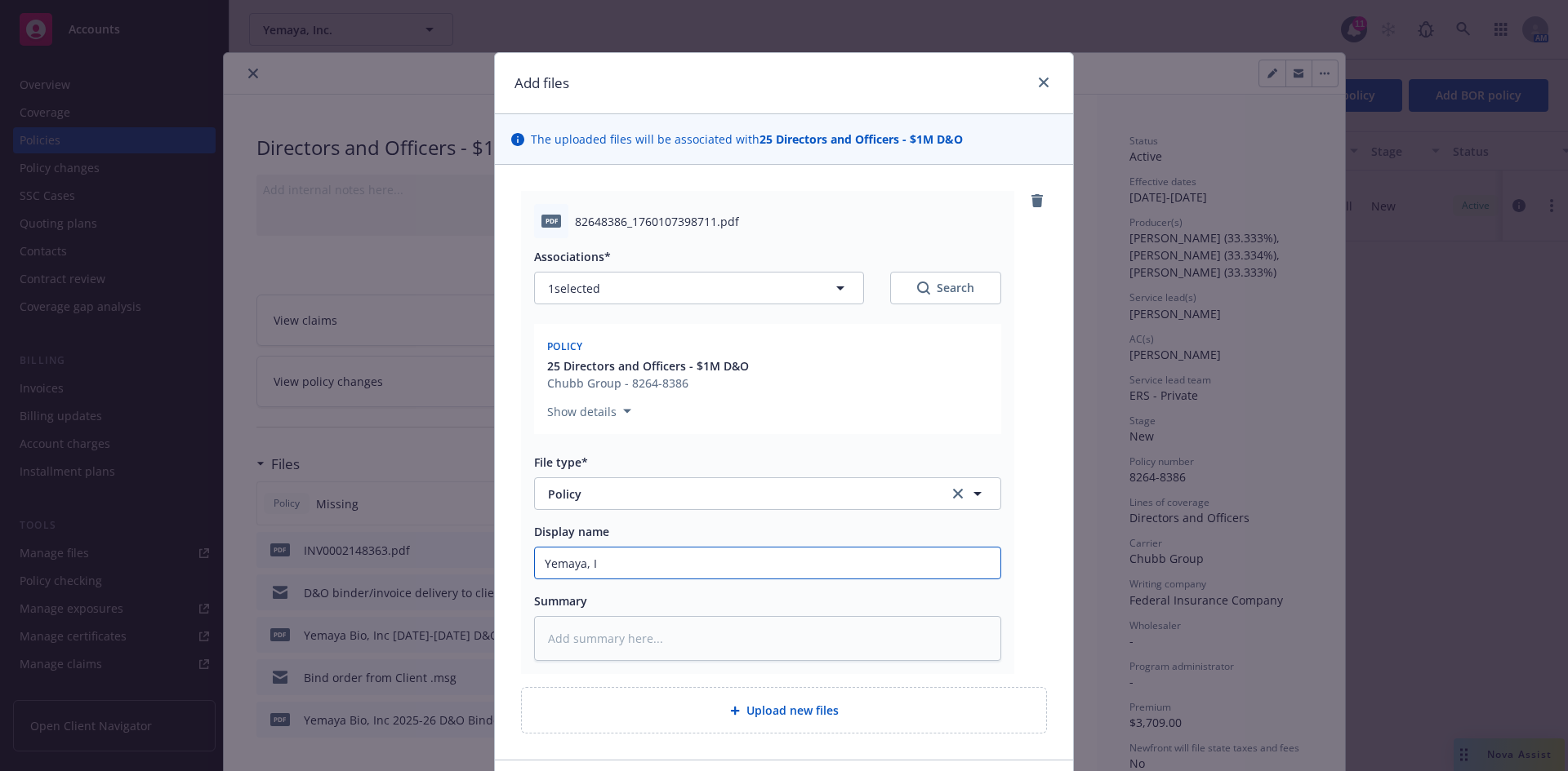
type input "Yemaya, In"
type textarea "x"
type input "Yemaya, Inc"
type textarea "x"
type input "Yemaya, Inc"
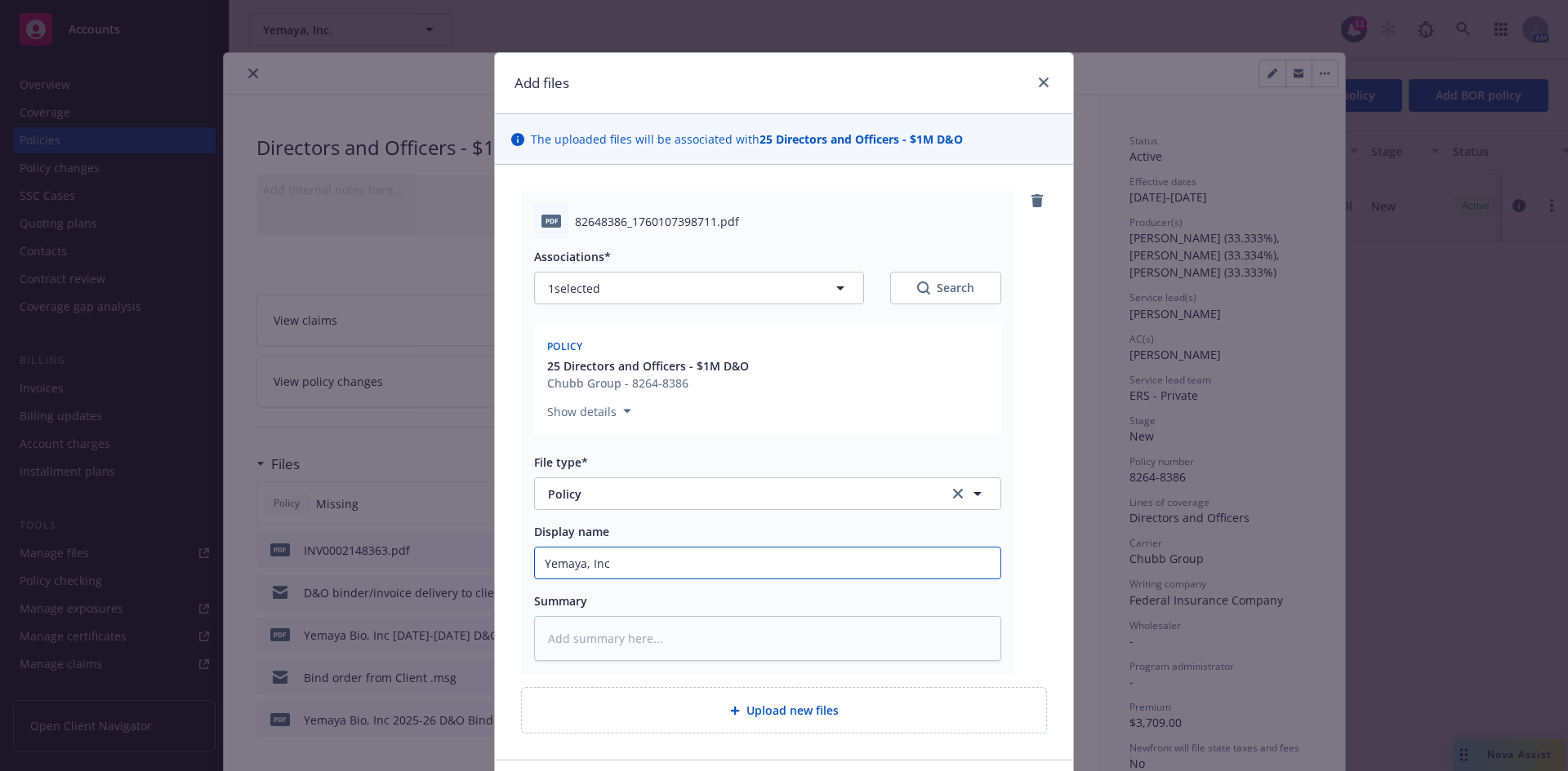
type textarea "x"
type input "Yemaya, Inc 2"
type textarea "x"
type input "Yemaya, Inc 20"
type textarea "x"
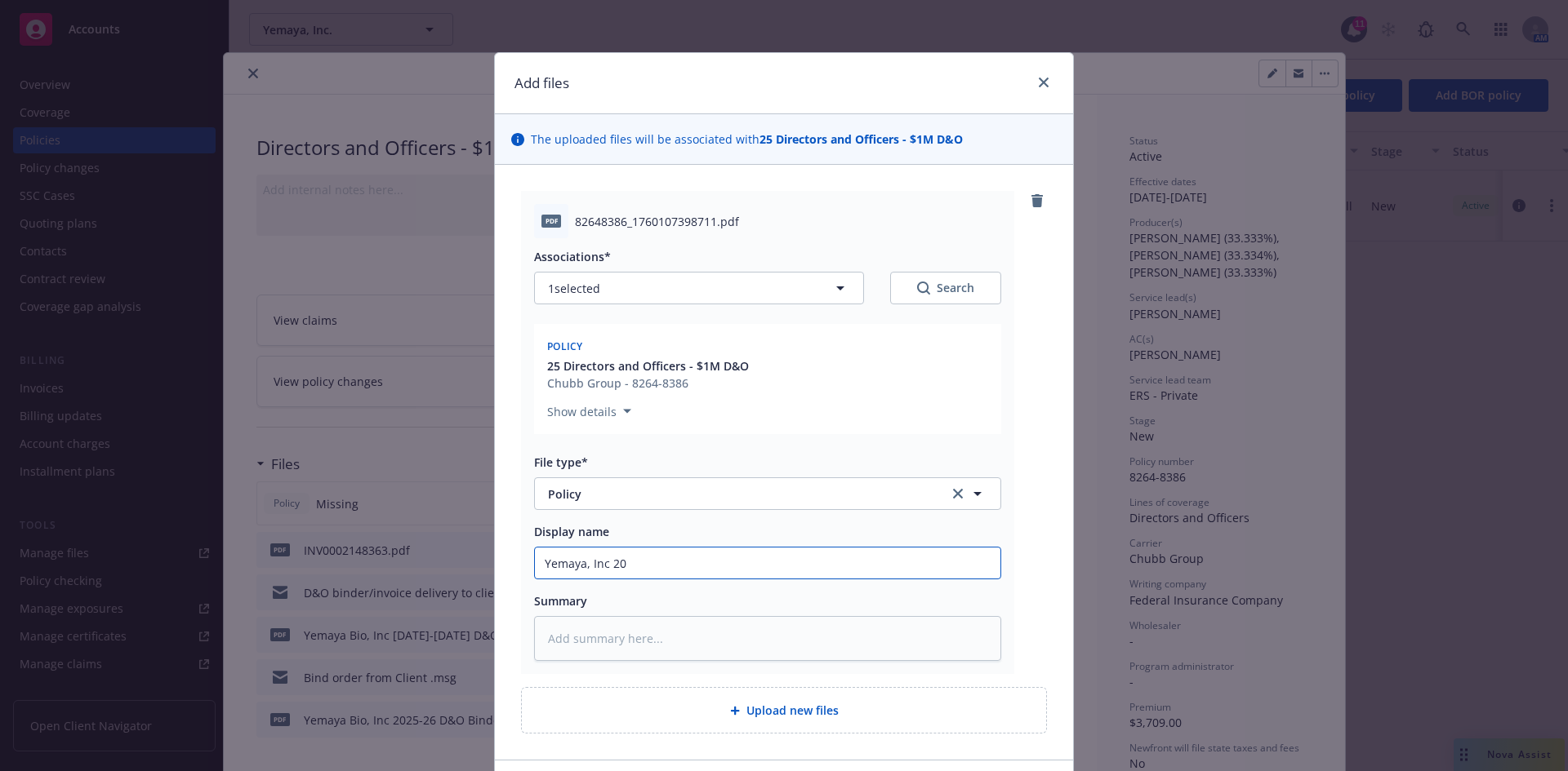
type input "Yemaya, Inc 202"
type textarea "x"
type input "Yemaya, Inc 2025"
type textarea "x"
type input "Yemaya, Inc 2025-"
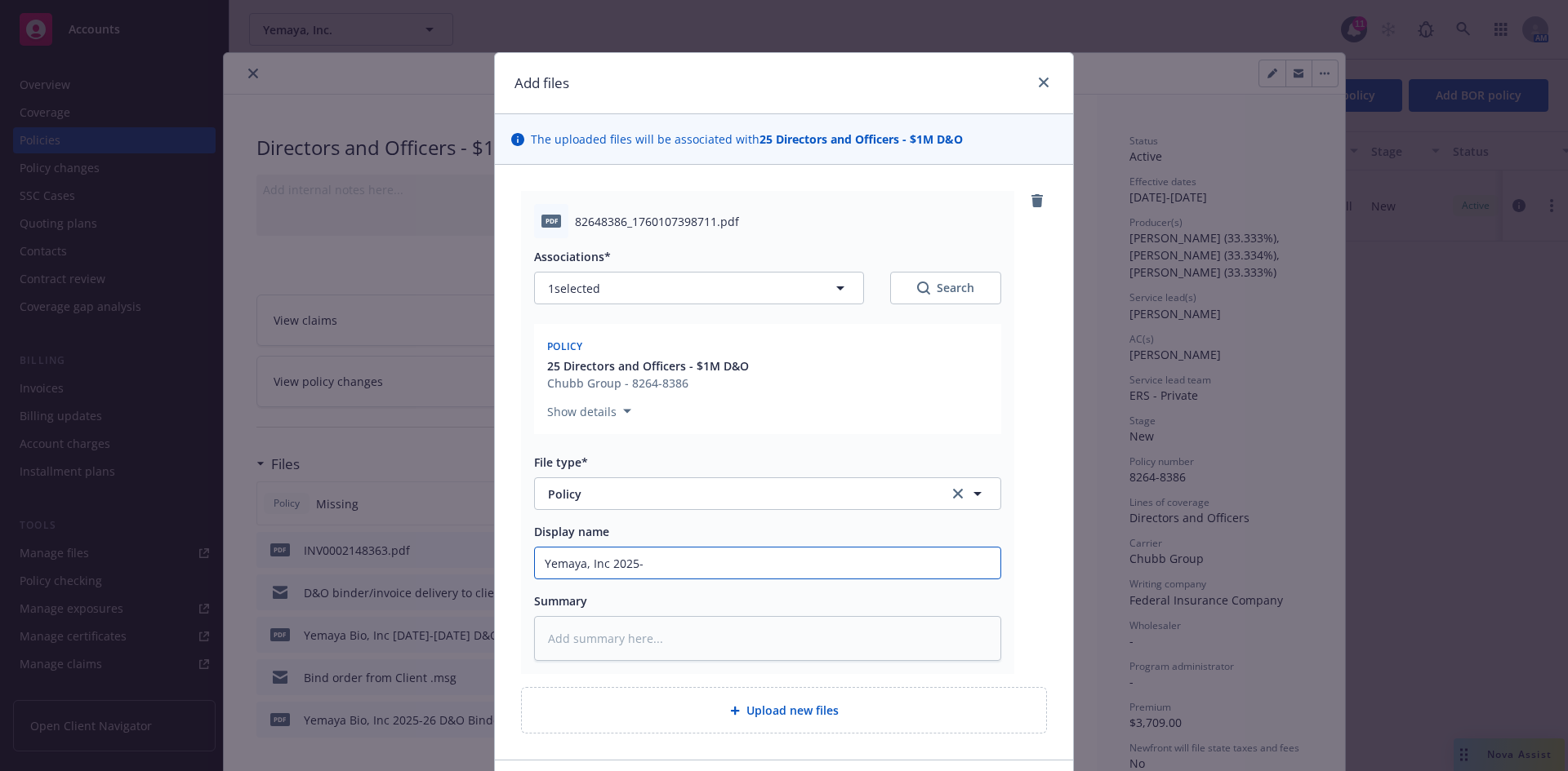
type textarea "x"
type input "Yemaya, Inc 2025-0"
type textarea "x"
type input "Yemaya, Inc 2025-06"
type textarea "x"
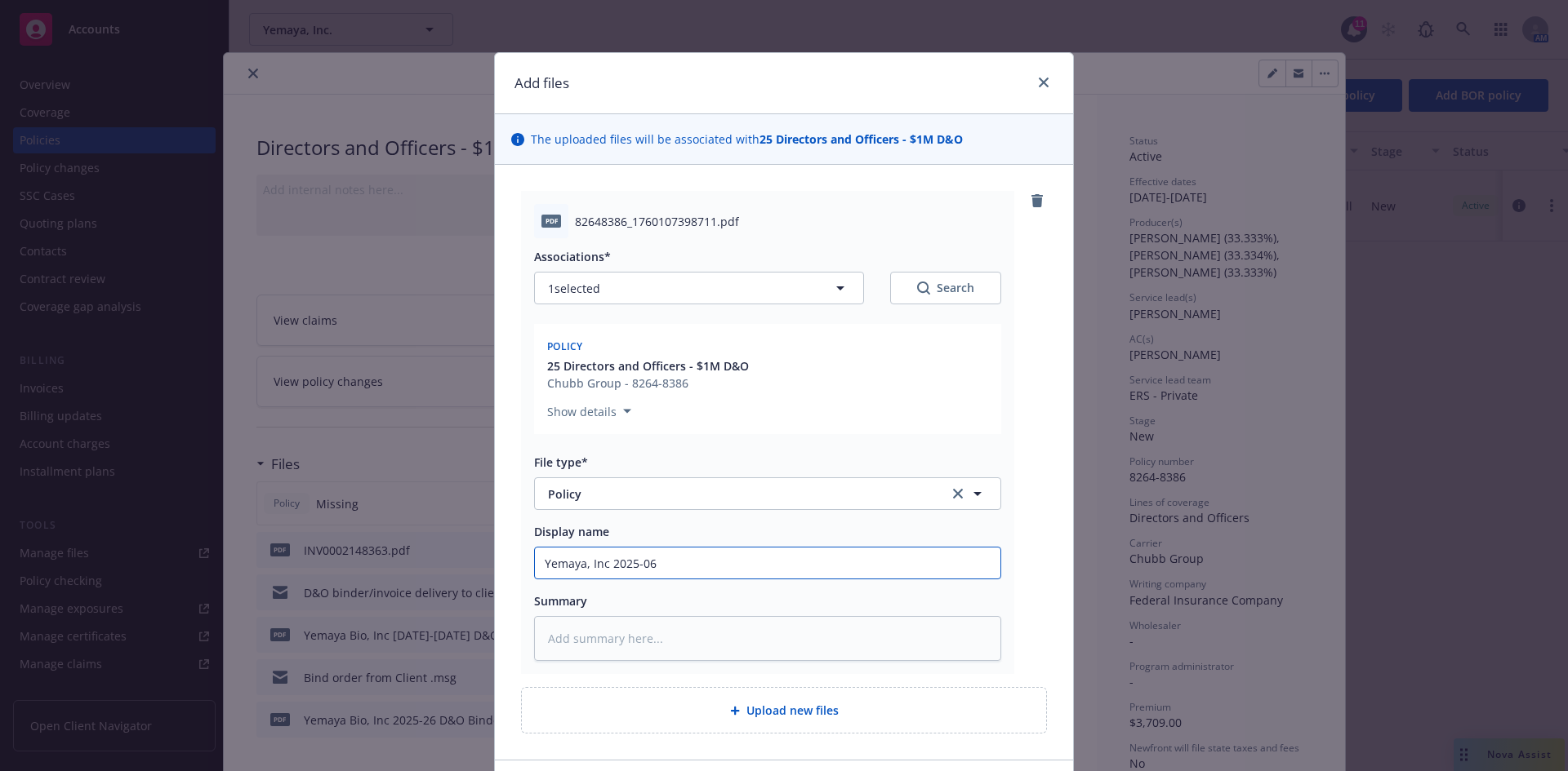
type input "Yemaya, Inc 2025-06"
type textarea "x"
type input "Yemaya, Inc 2025-06"
type textarea "x"
type input "Yemaya, Inc 2025-0"
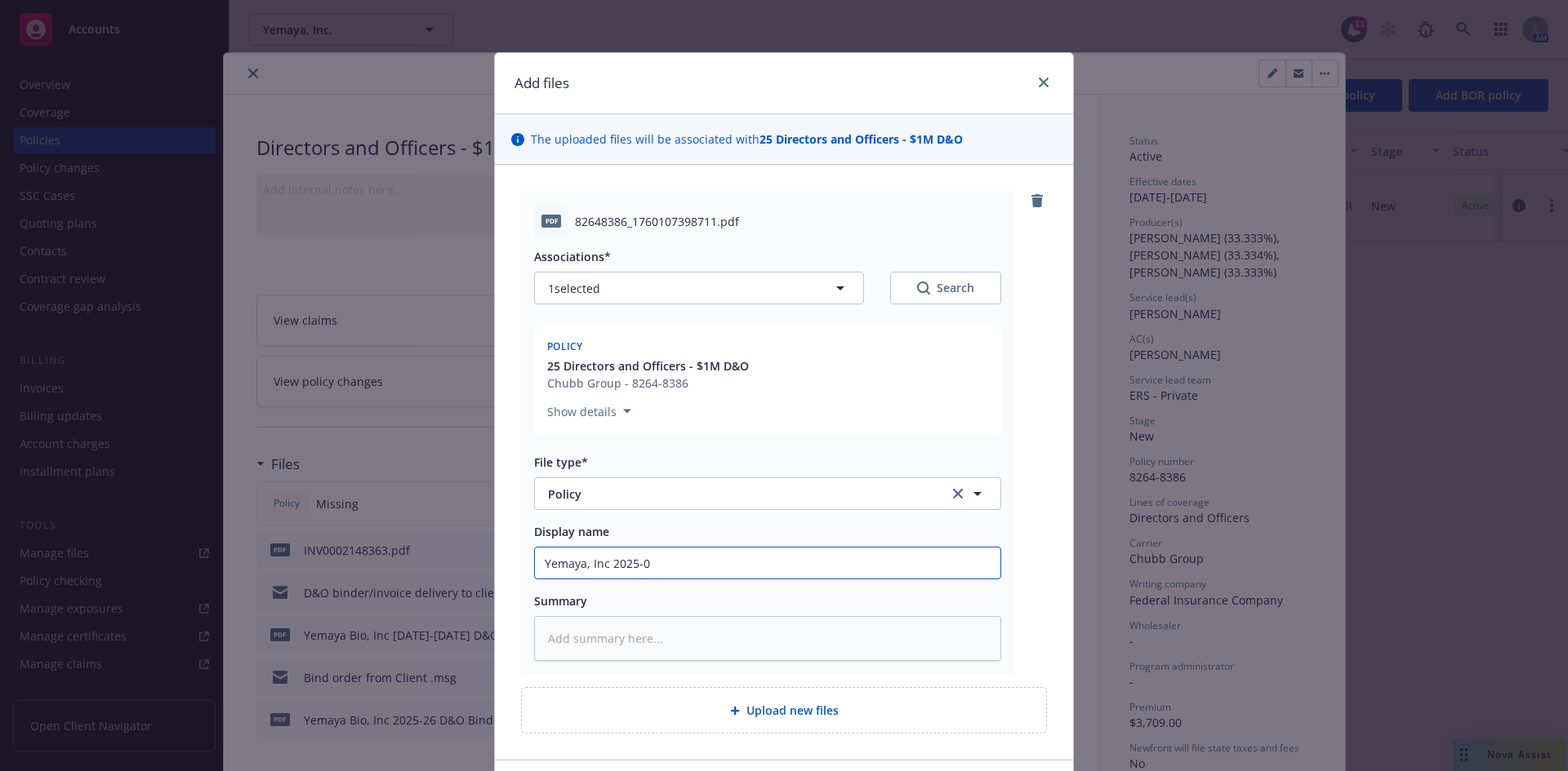
type textarea "x"
type input "Yemaya, Inc 2025-"
type textarea "x"
type input "Yemaya, Inc 2025-2"
type textarea "x"
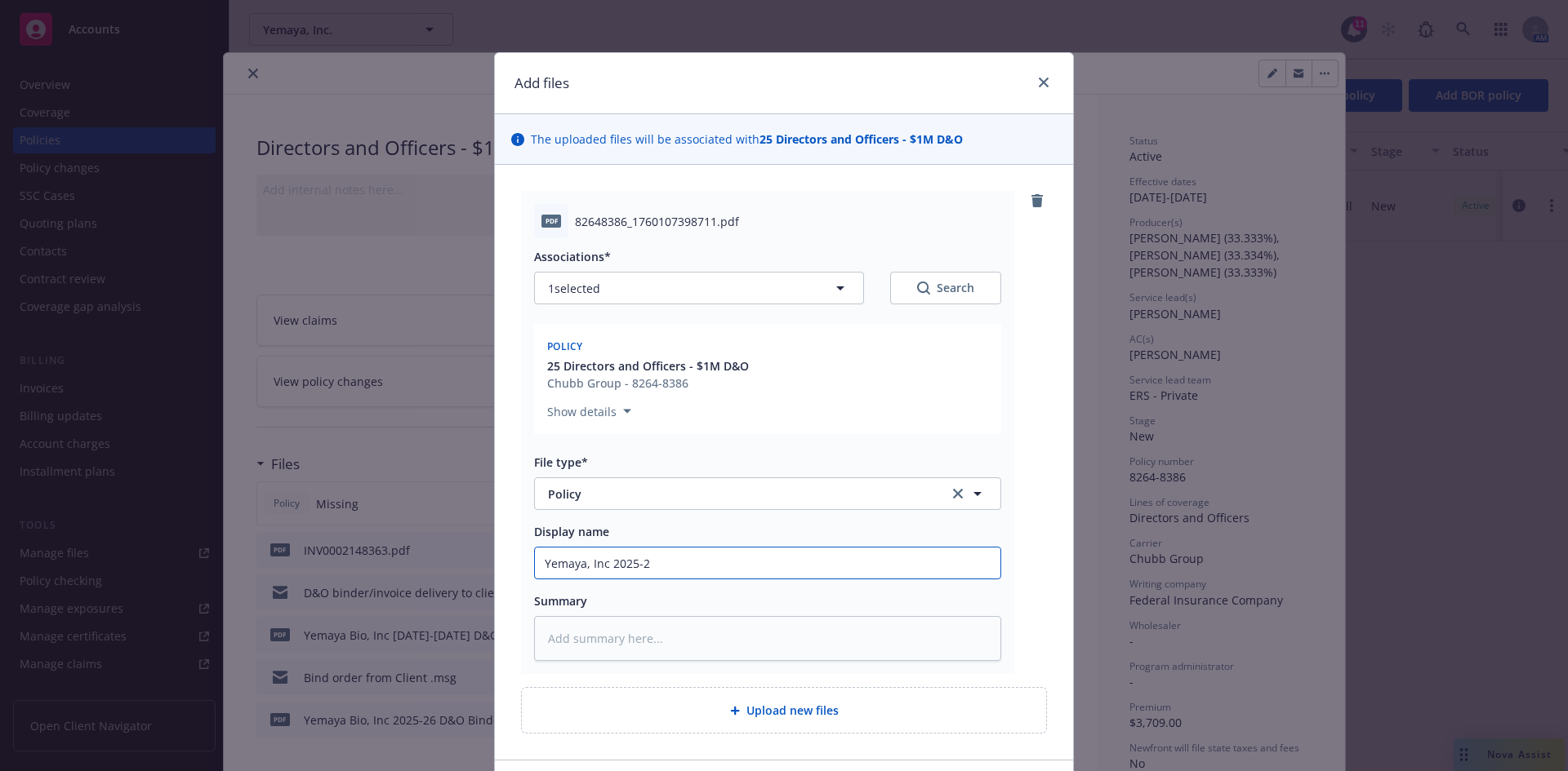
type input "Yemaya, Inc 2025-26"
type textarea "x"
type input "Yemaya, Inc 2025-26"
type textarea "x"
type input "Yemaya, Inc 2025-26 D"
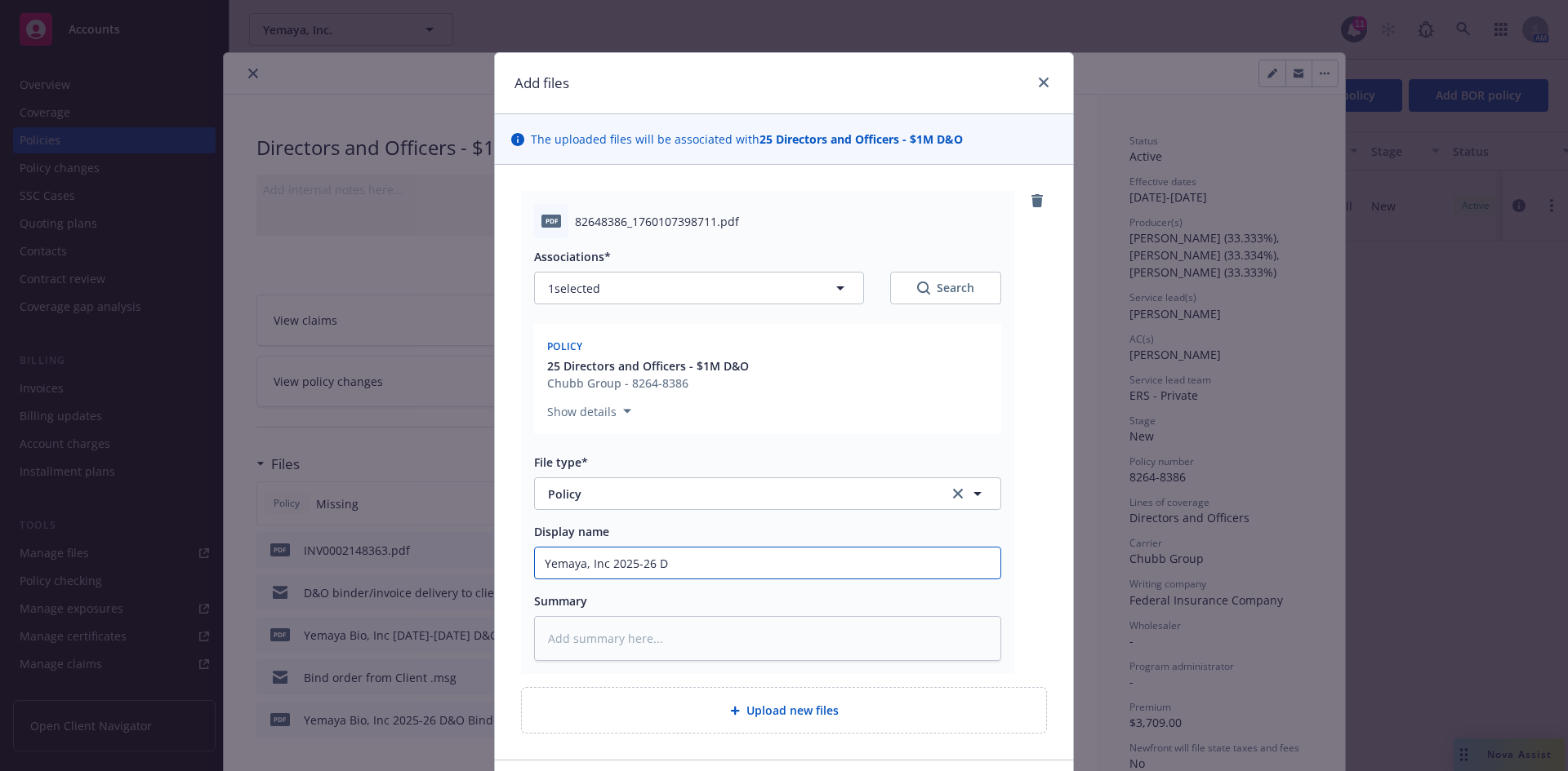
type textarea "x"
type input "Yemaya, Inc 2025-26 D&"
type textarea "x"
type input "Yemaya, Inc 2025-26 D&O"
type textarea "x"
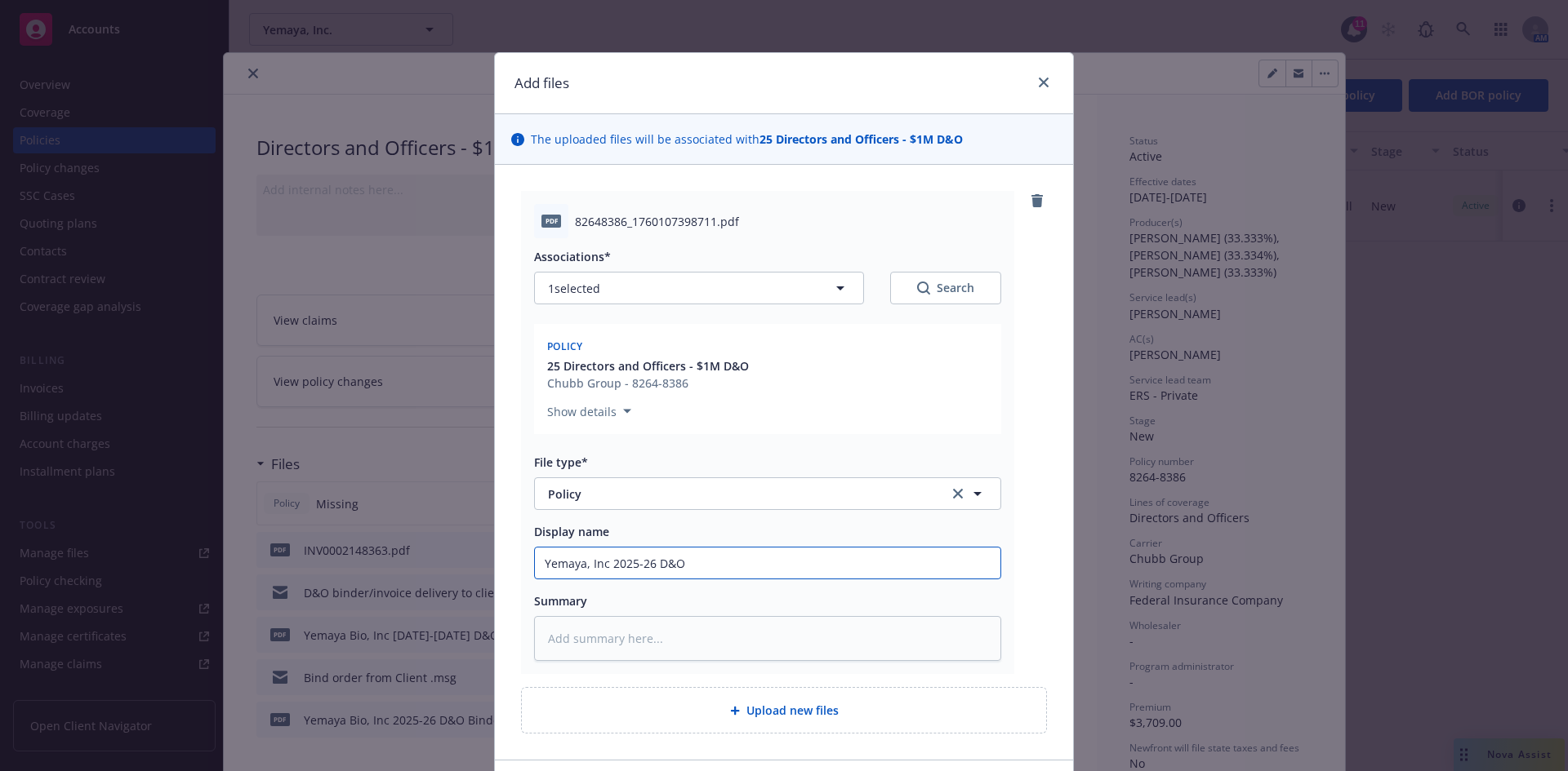
type input "Yemaya, Inc 2025-26 D&O"
type textarea "x"
type input "Yemaya, Inc 2025-26 D&O P"
type textarea "x"
type input "Yemaya, Inc 2025-26 D&O Po"
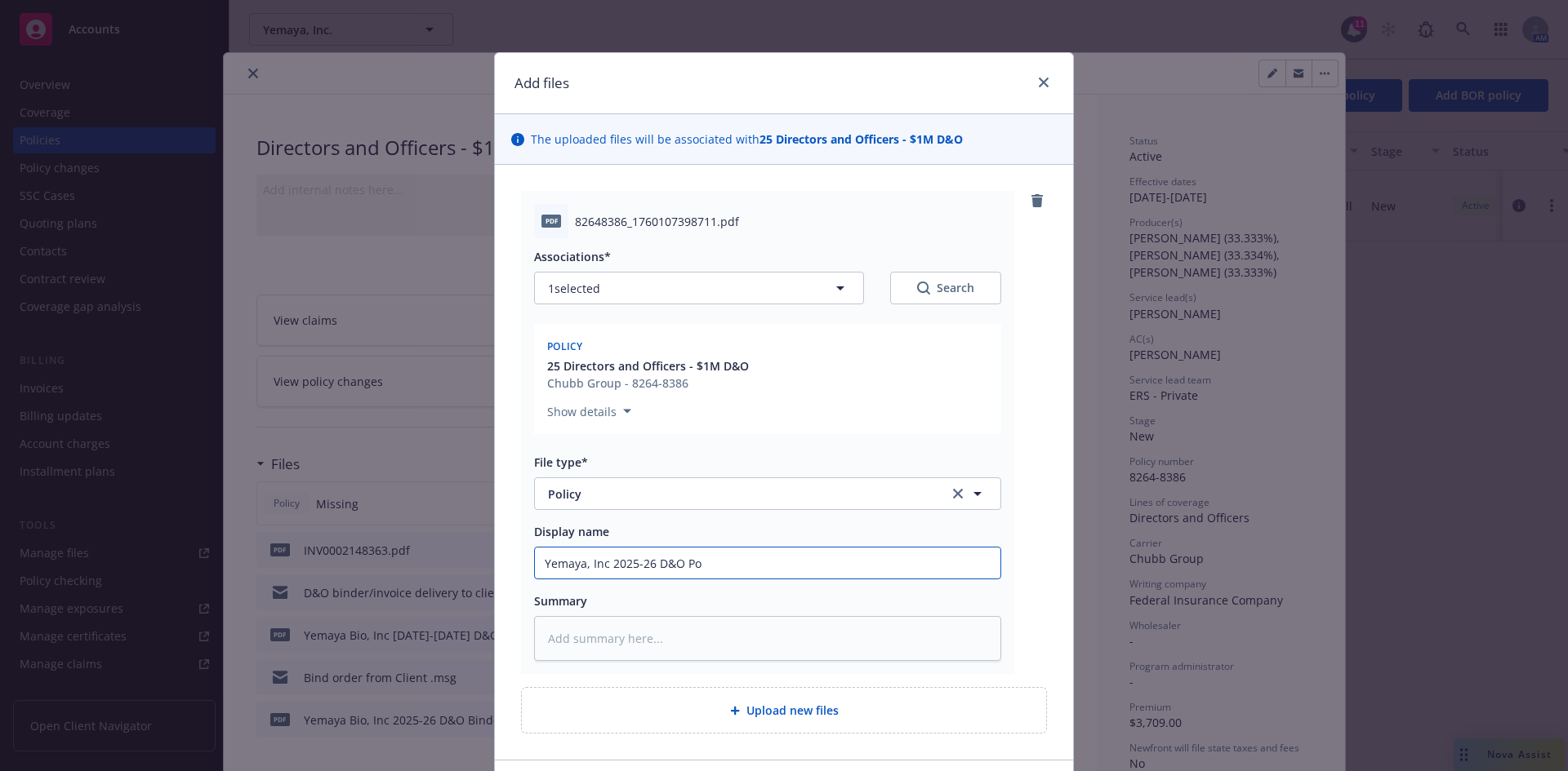
type textarea "x"
type input "Yemaya, Inc 2025-26 D&O Pol"
type textarea "x"
type input "Yemaya, Inc 2025-26 D&O Poli"
type textarea "x"
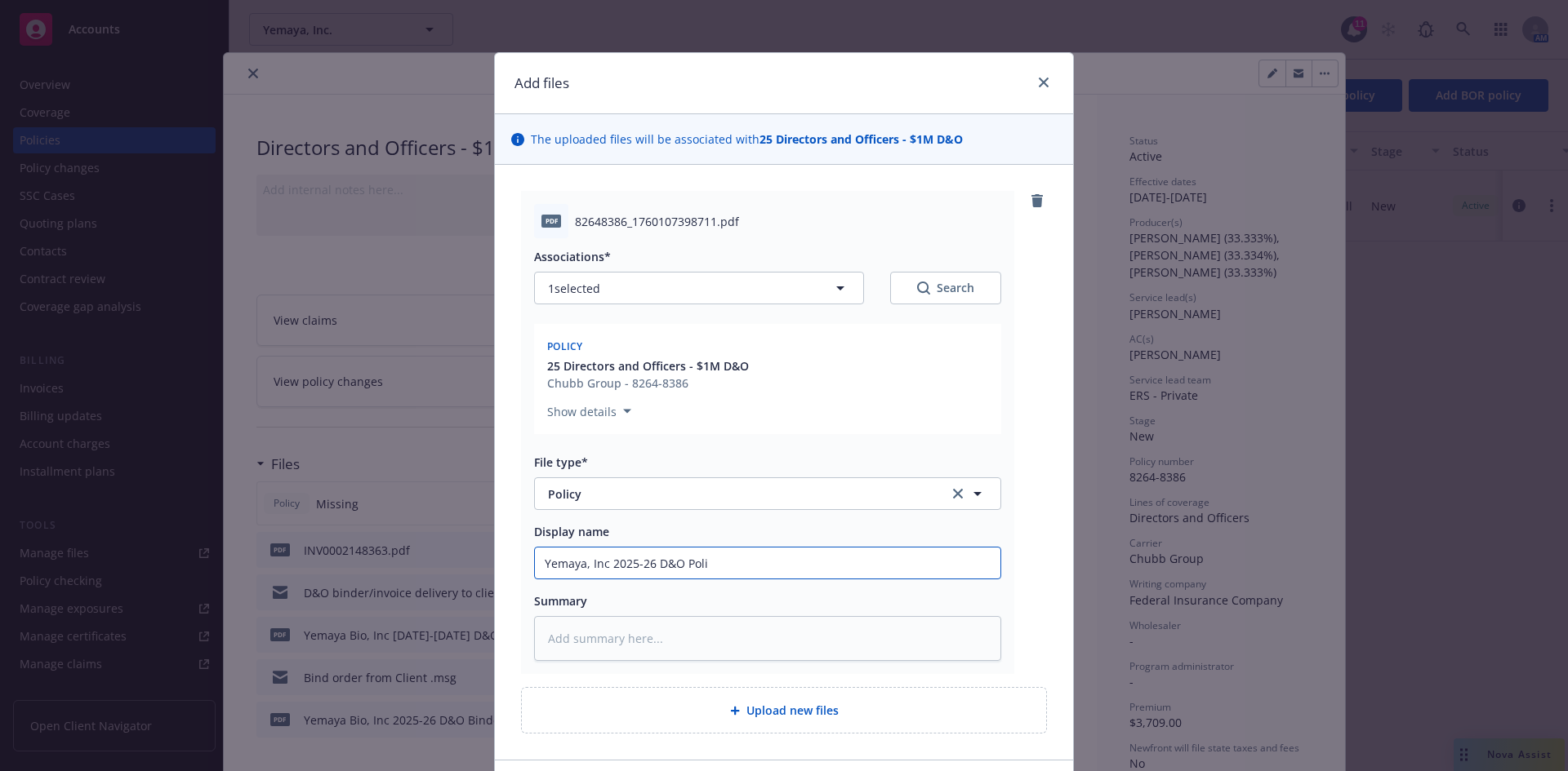
type input "Yemaya, Inc 2025-26 D&O Polic"
type textarea "x"
type input "Yemaya, Inc 2025-26 D&O Policy"
type textarea "x"
type input "Yemaya, Inc 2025-26 D&O Policy"
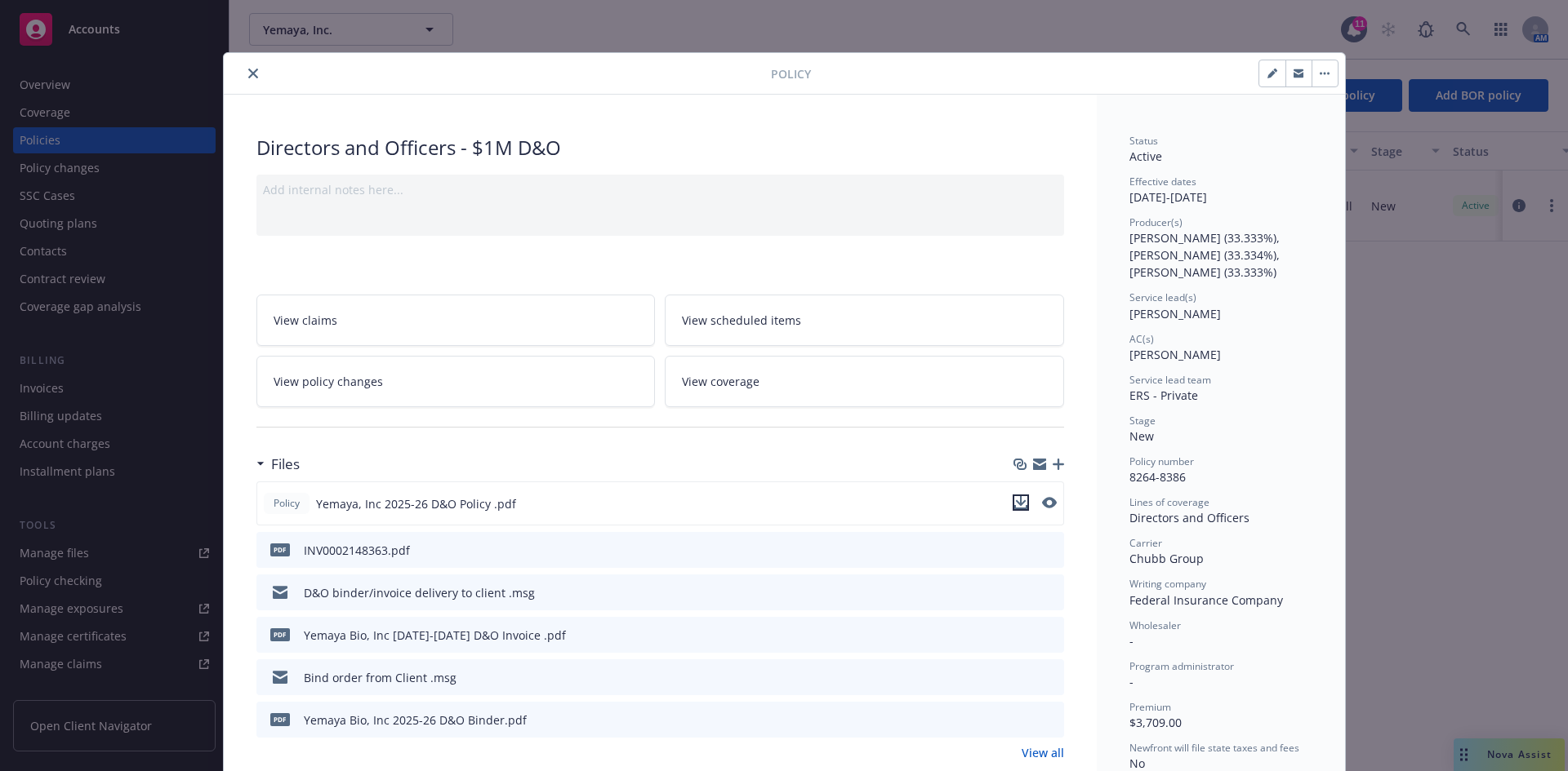
click at [1015, 503] on icon "download file" at bounding box center [1020, 501] width 11 height 10
drag, startPoint x: 825, startPoint y: 109, endPoint x: 795, endPoint y: 108, distance: 30.0
click at [249, 71] on icon "close" at bounding box center [253, 74] width 10 height 10
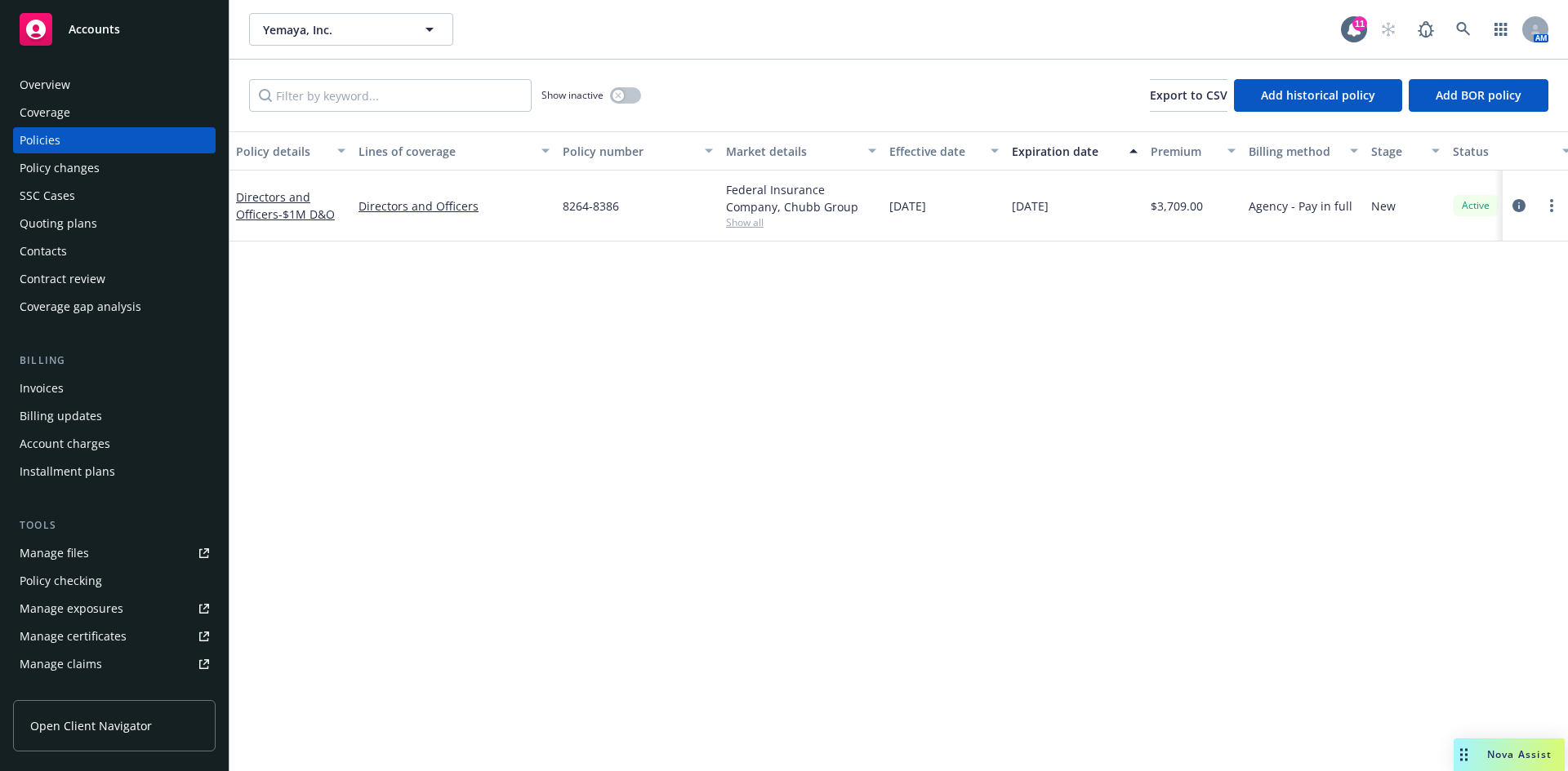
click at [80, 383] on div "Invoices" at bounding box center [114, 388] width 190 height 27
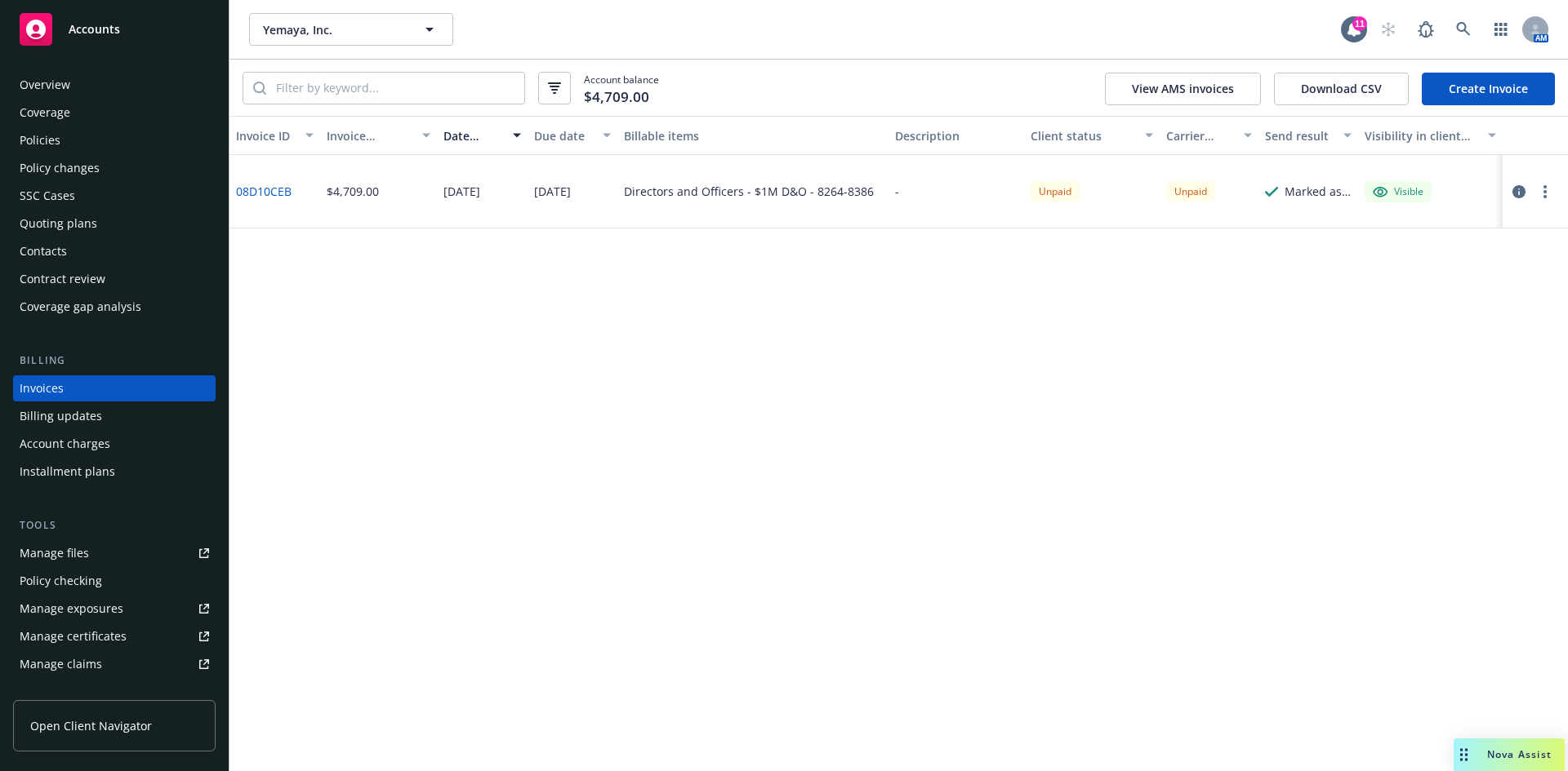
click at [37, 136] on div "Policies" at bounding box center [40, 140] width 41 height 27
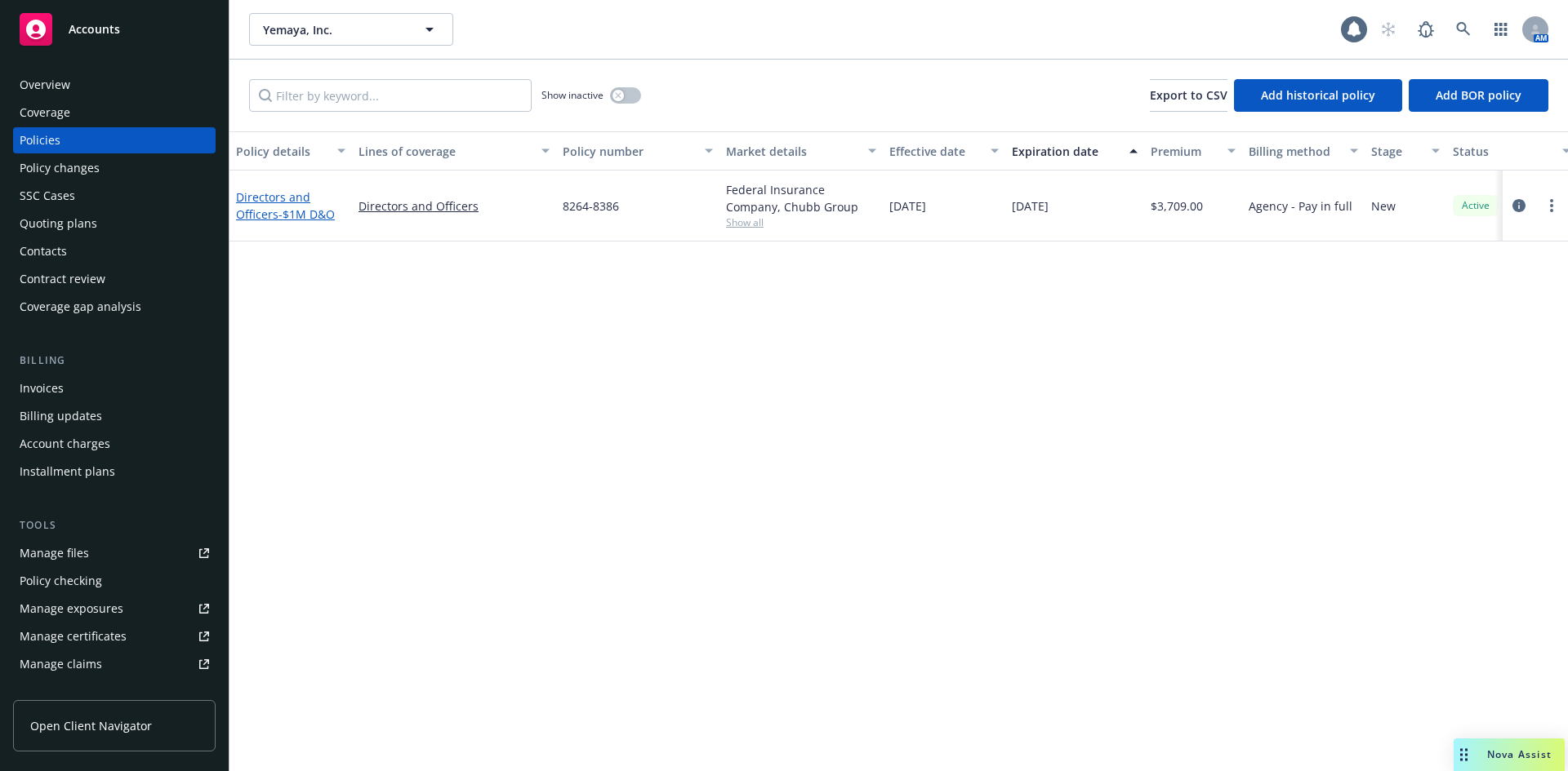
click at [275, 212] on link "Directors and Officers - $1M D&O" at bounding box center [285, 205] width 99 height 32
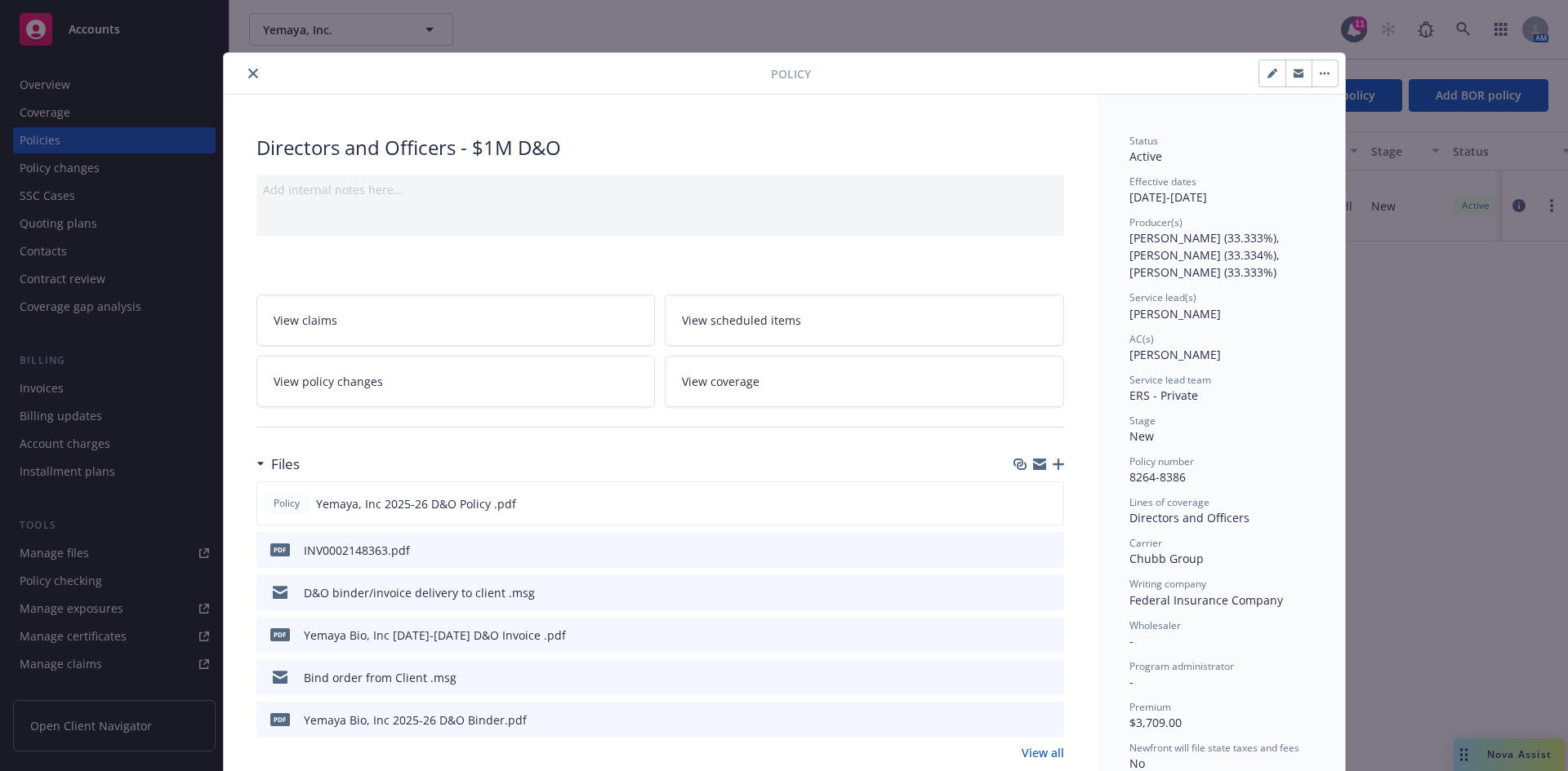
scroll to position [49, 0]
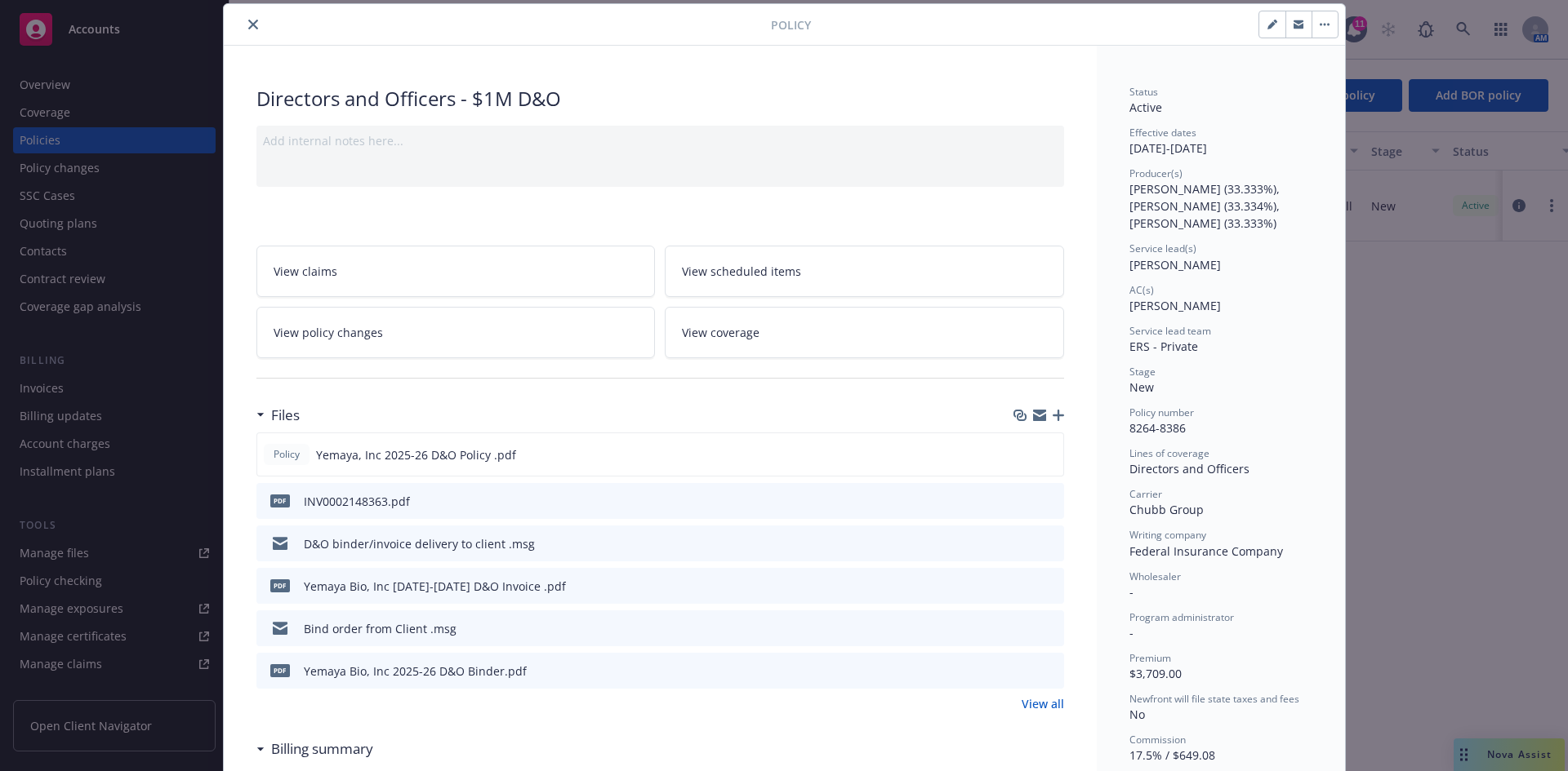
click at [1054, 414] on icon "button" at bounding box center [1058, 415] width 12 height 12
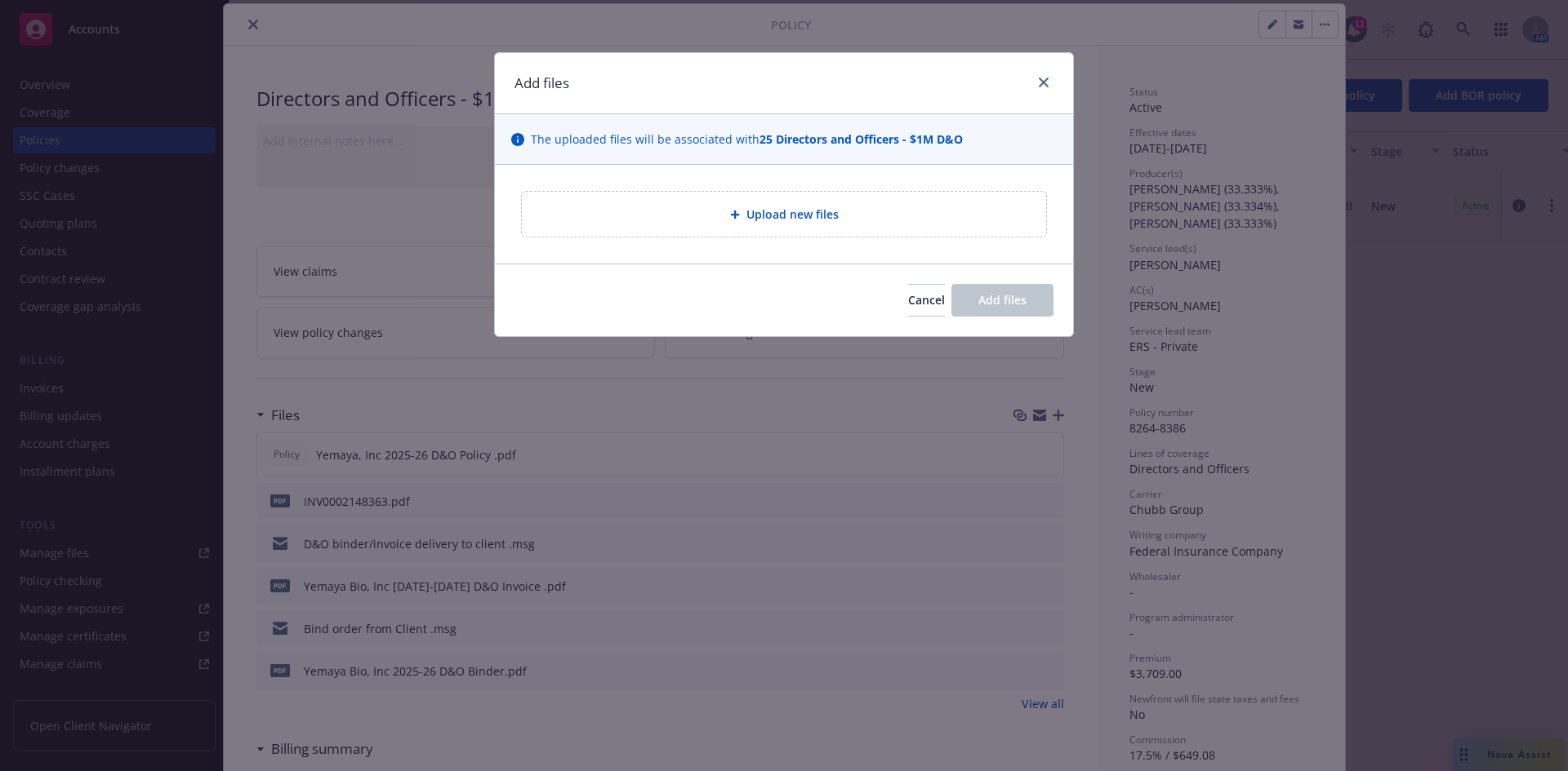
type textarea "x"
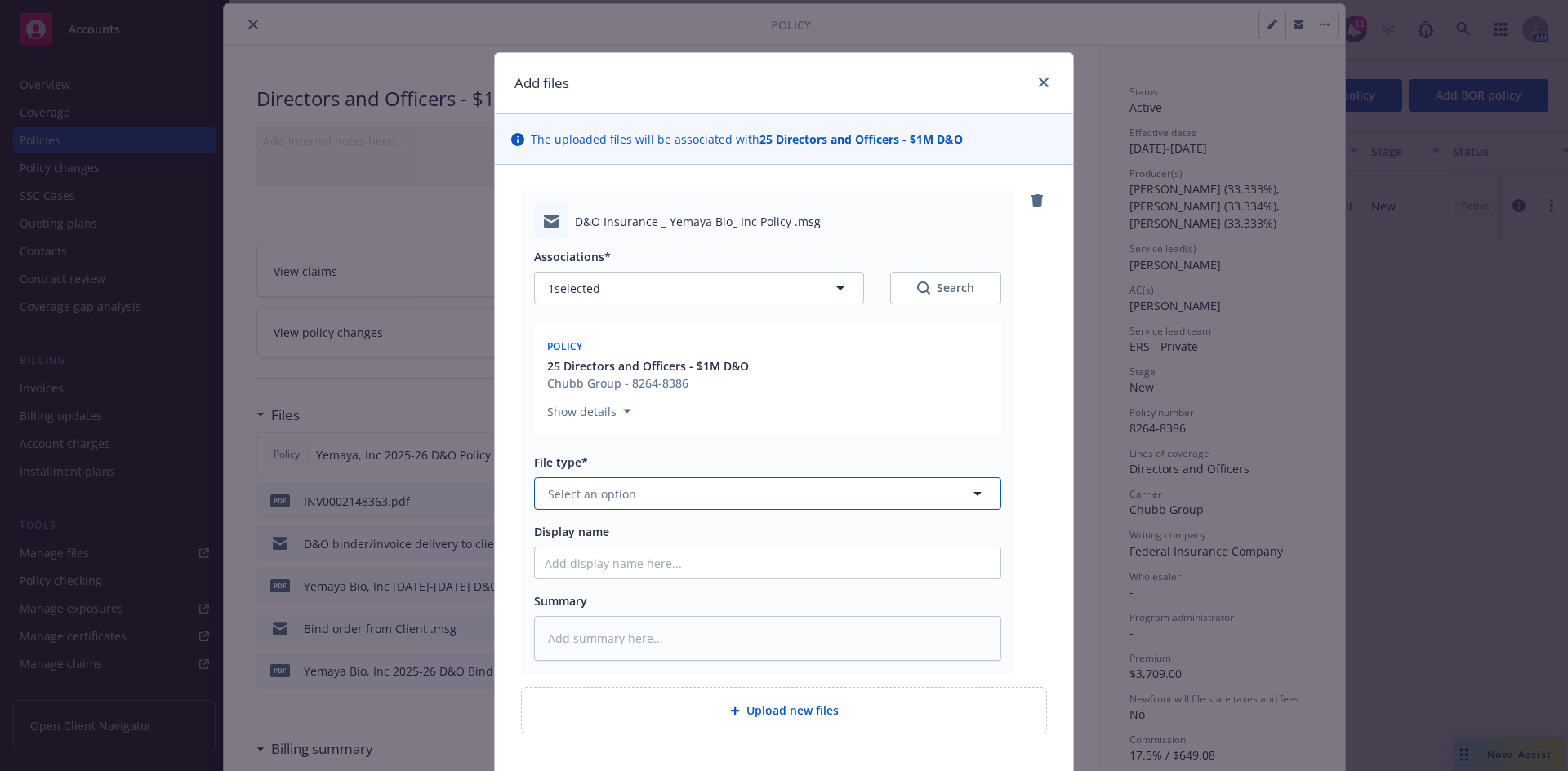
click at [597, 495] on span "Select an option" at bounding box center [592, 493] width 88 height 17
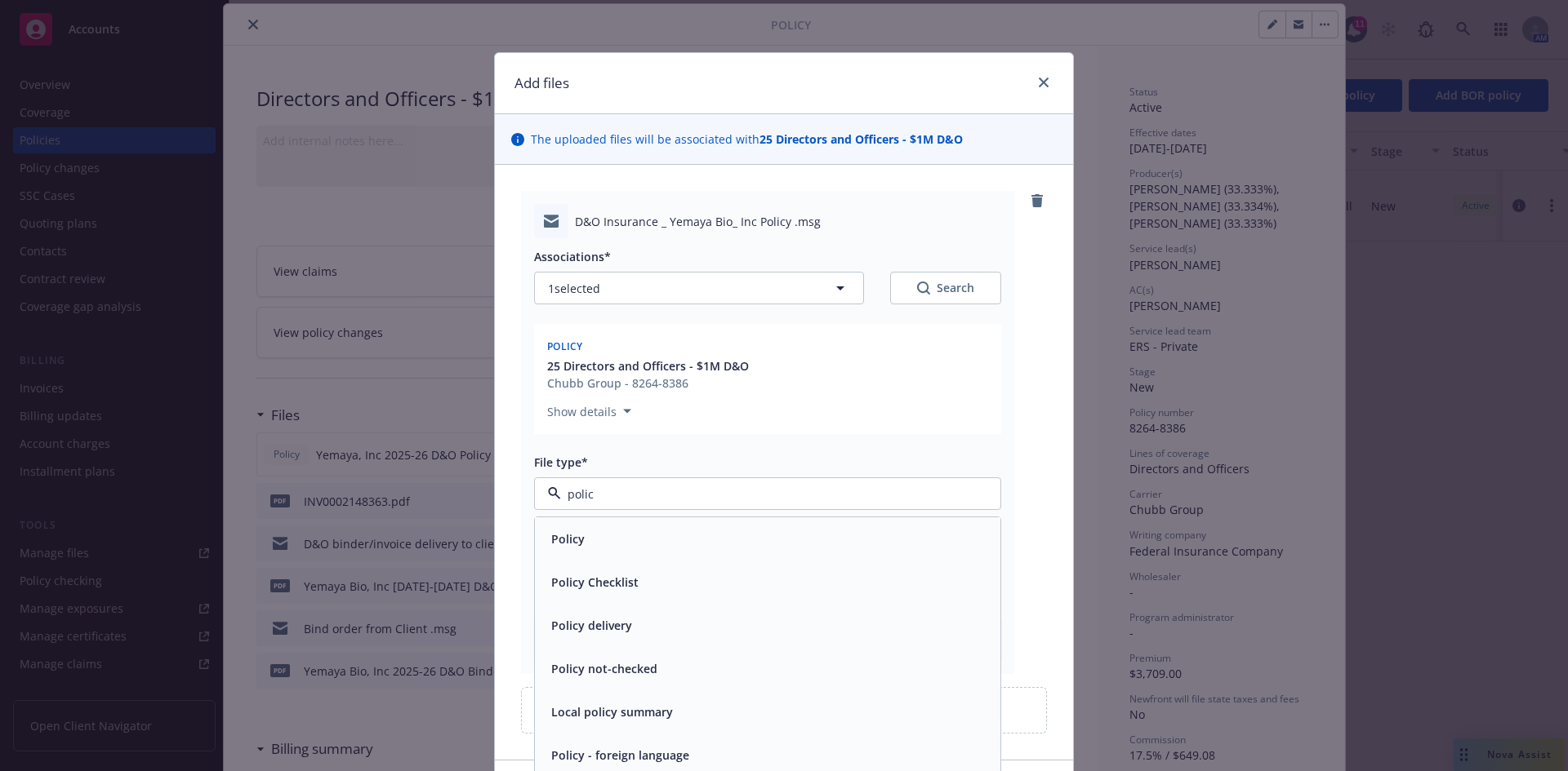
type input "policy"
drag, startPoint x: 596, startPoint y: 626, endPoint x: 600, endPoint y: 573, distance: 53.2
click at [595, 626] on span "Policy delivery" at bounding box center [591, 625] width 81 height 17
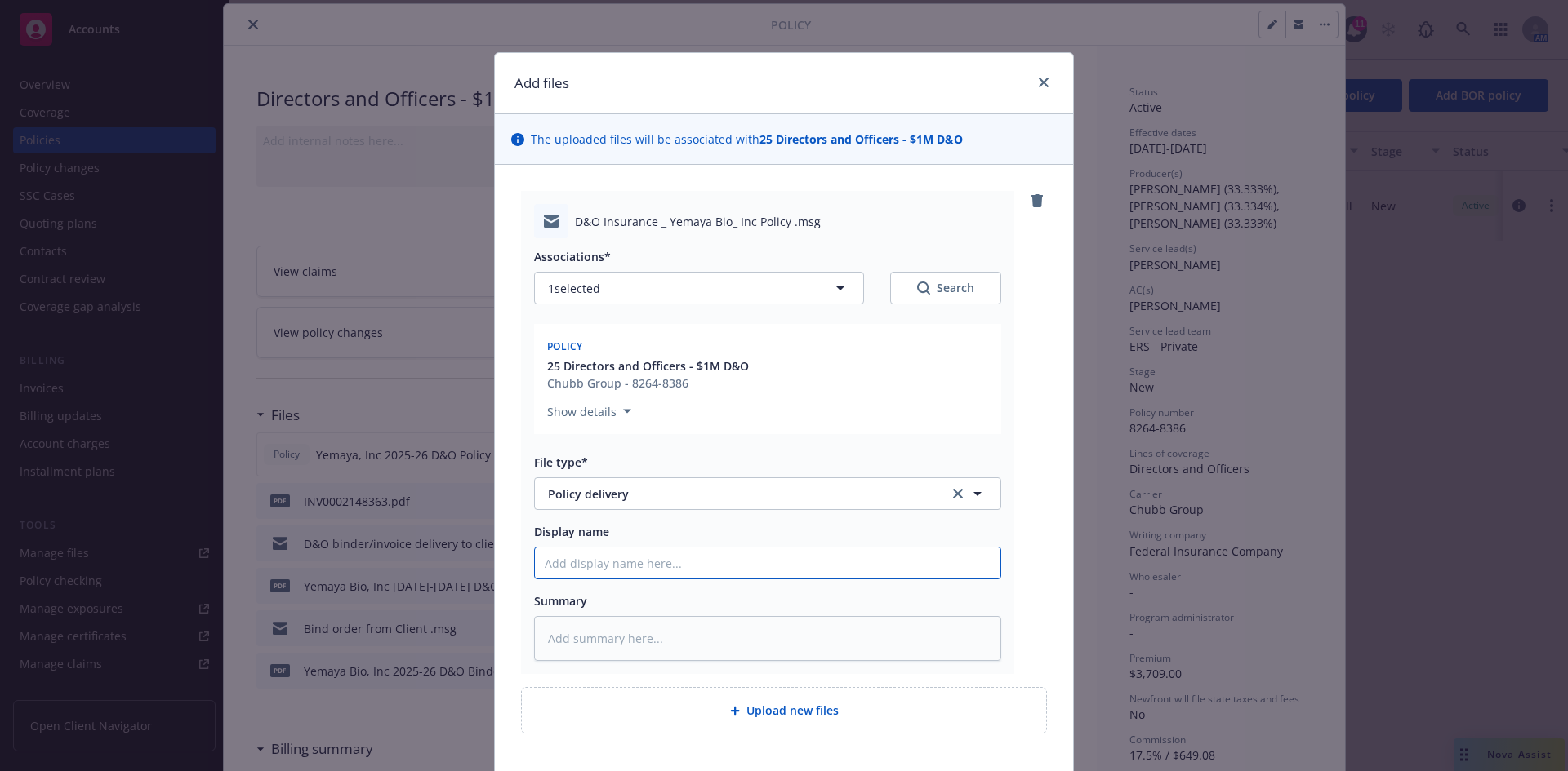
click at [578, 578] on input "Display name" at bounding box center [767, 564] width 466 height 31
type textarea "x"
type input "D"
type textarea "x"
type input "D&"
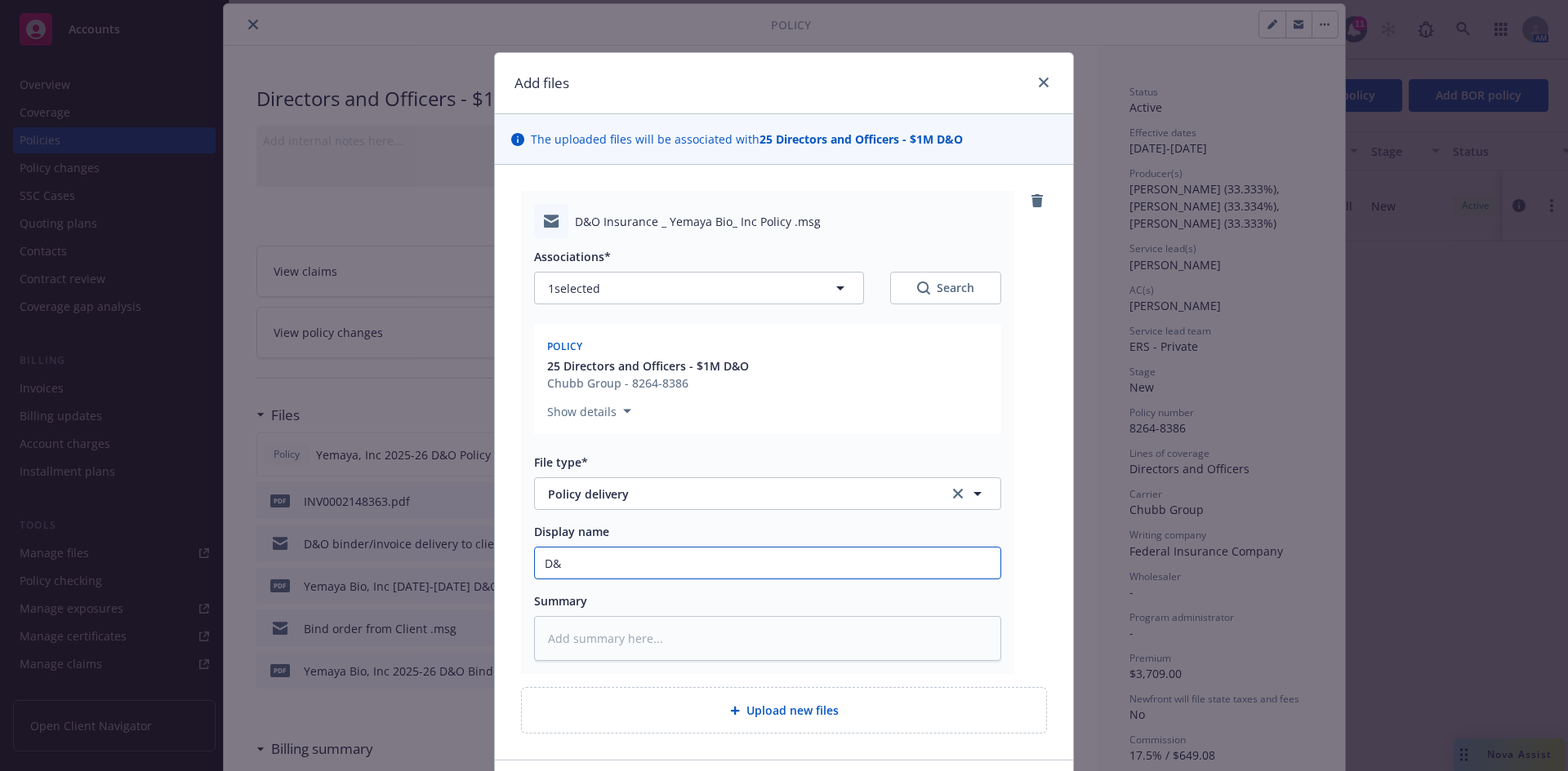
type textarea "x"
type input "D&O"
type textarea "x"
type input "D&O Policy delivery"
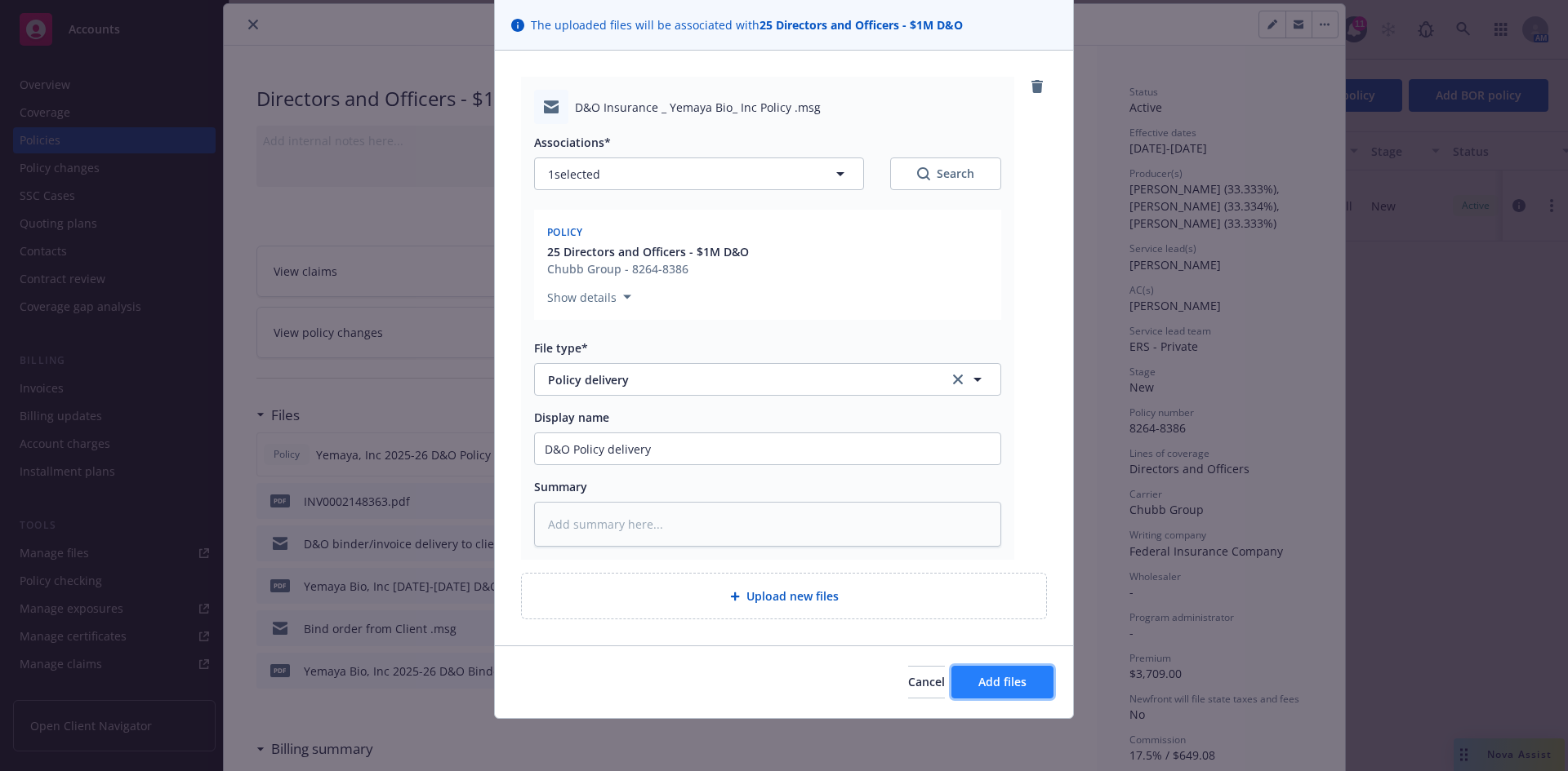
click at [1014, 690] on button "Add files" at bounding box center [1002, 682] width 102 height 32
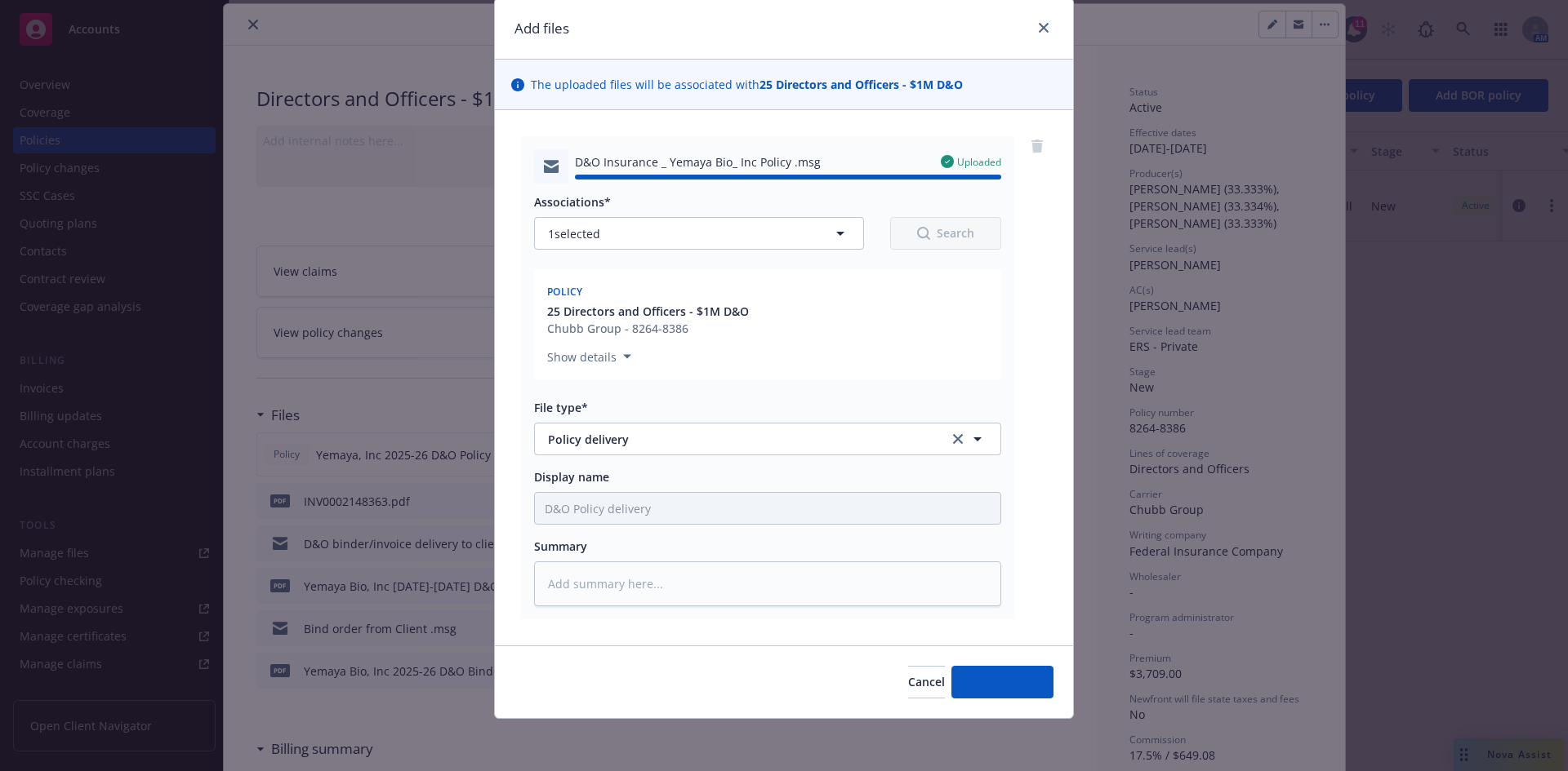
type textarea "x"
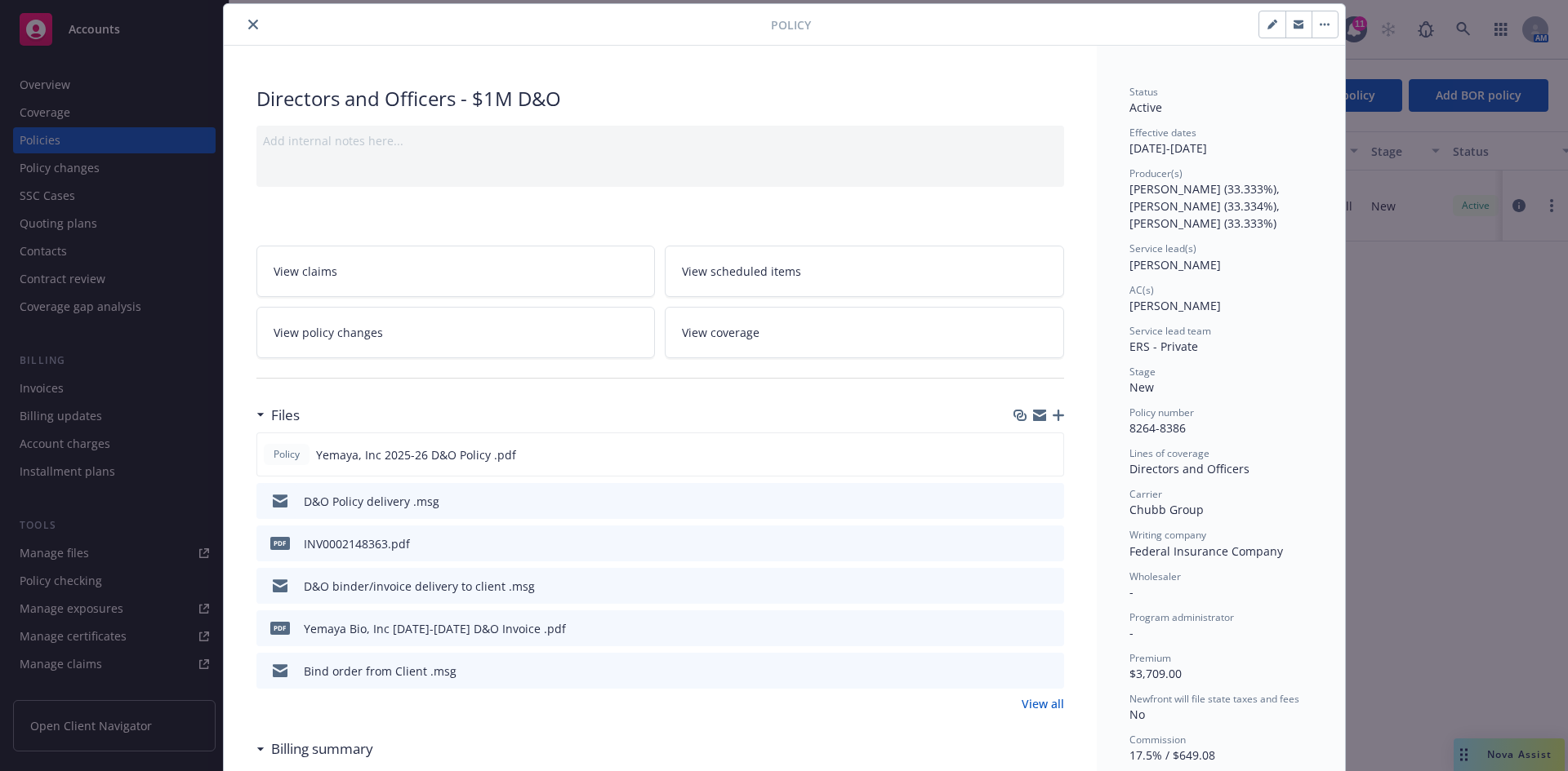
click at [249, 24] on icon "close" at bounding box center [253, 25] width 10 height 10
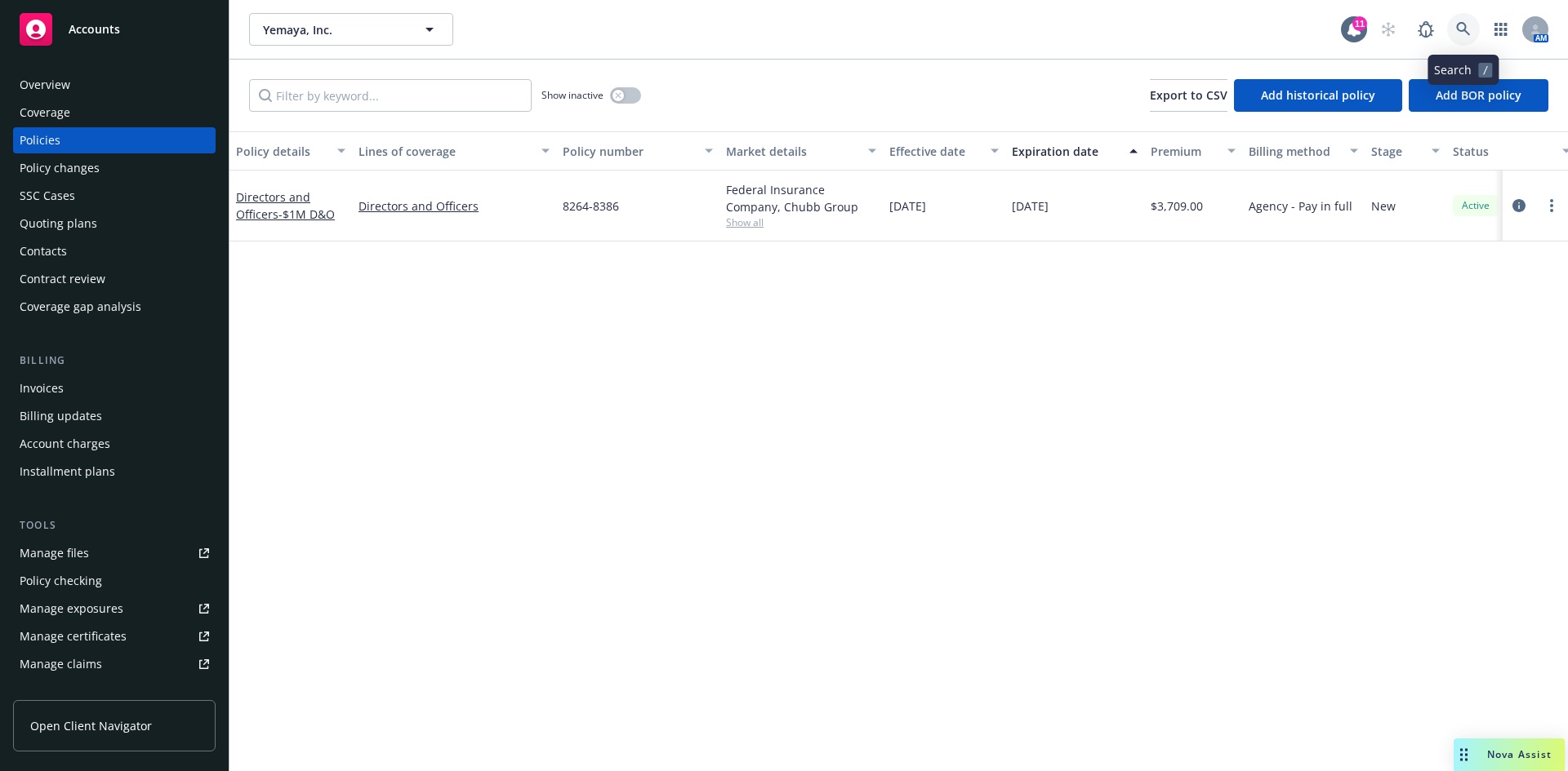
click at [1469, 28] on icon at bounding box center [1463, 28] width 15 height 15
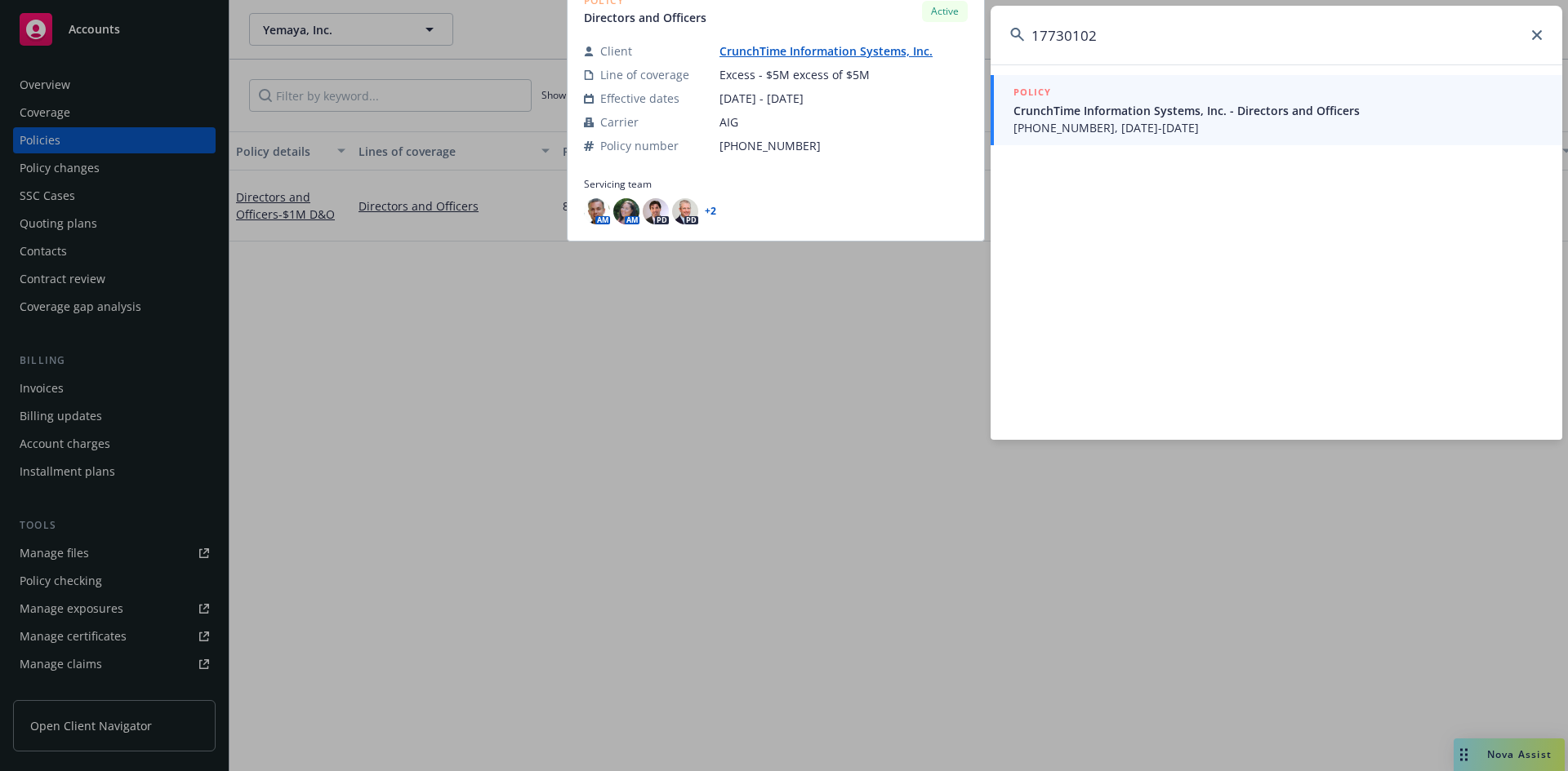
type input "17730102"
click at [1185, 131] on span "01-773-01-02, 06/25/2025-06/25/2026" at bounding box center [1277, 127] width 530 height 17
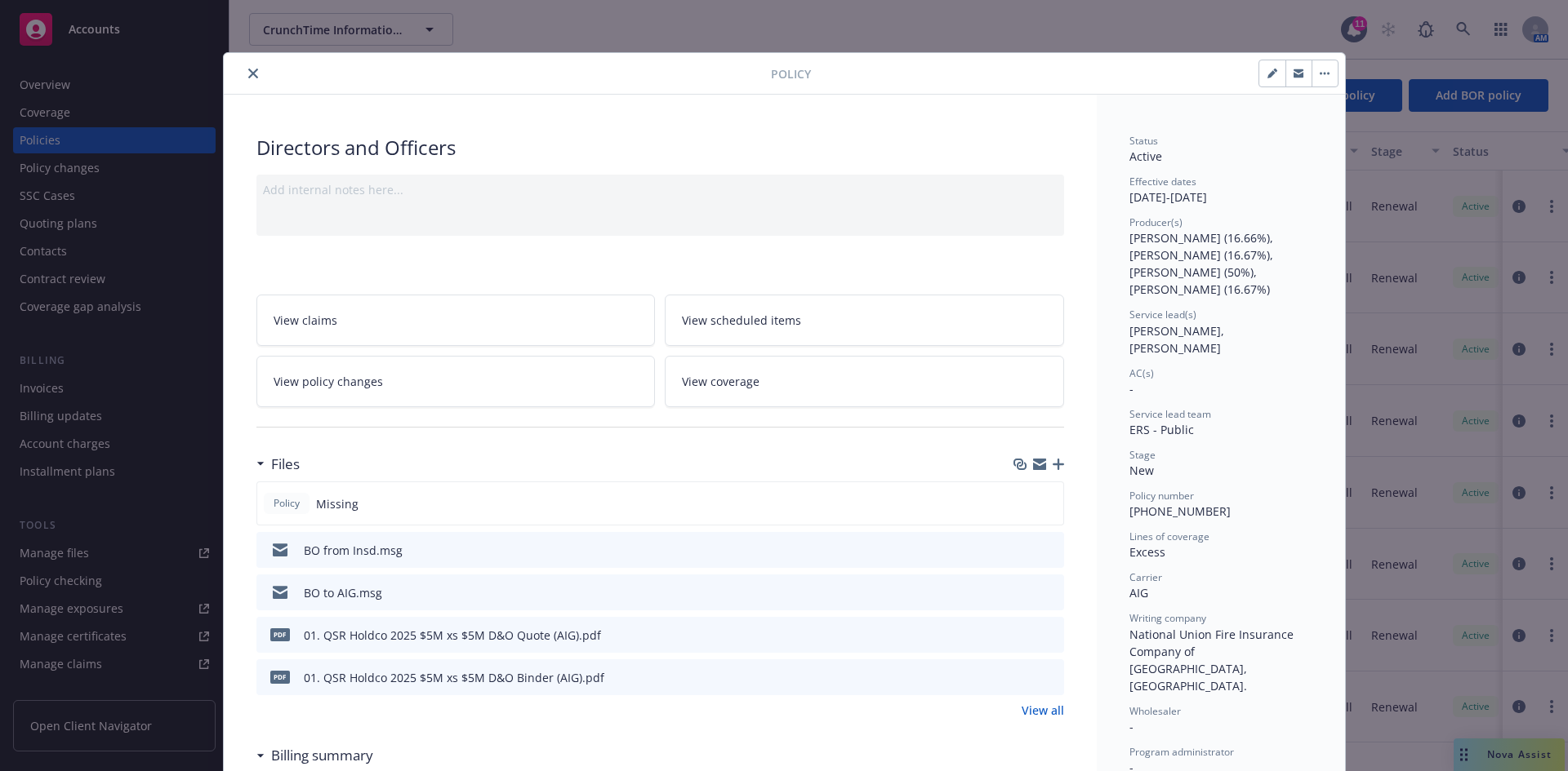
click at [250, 75] on icon "close" at bounding box center [253, 74] width 10 height 10
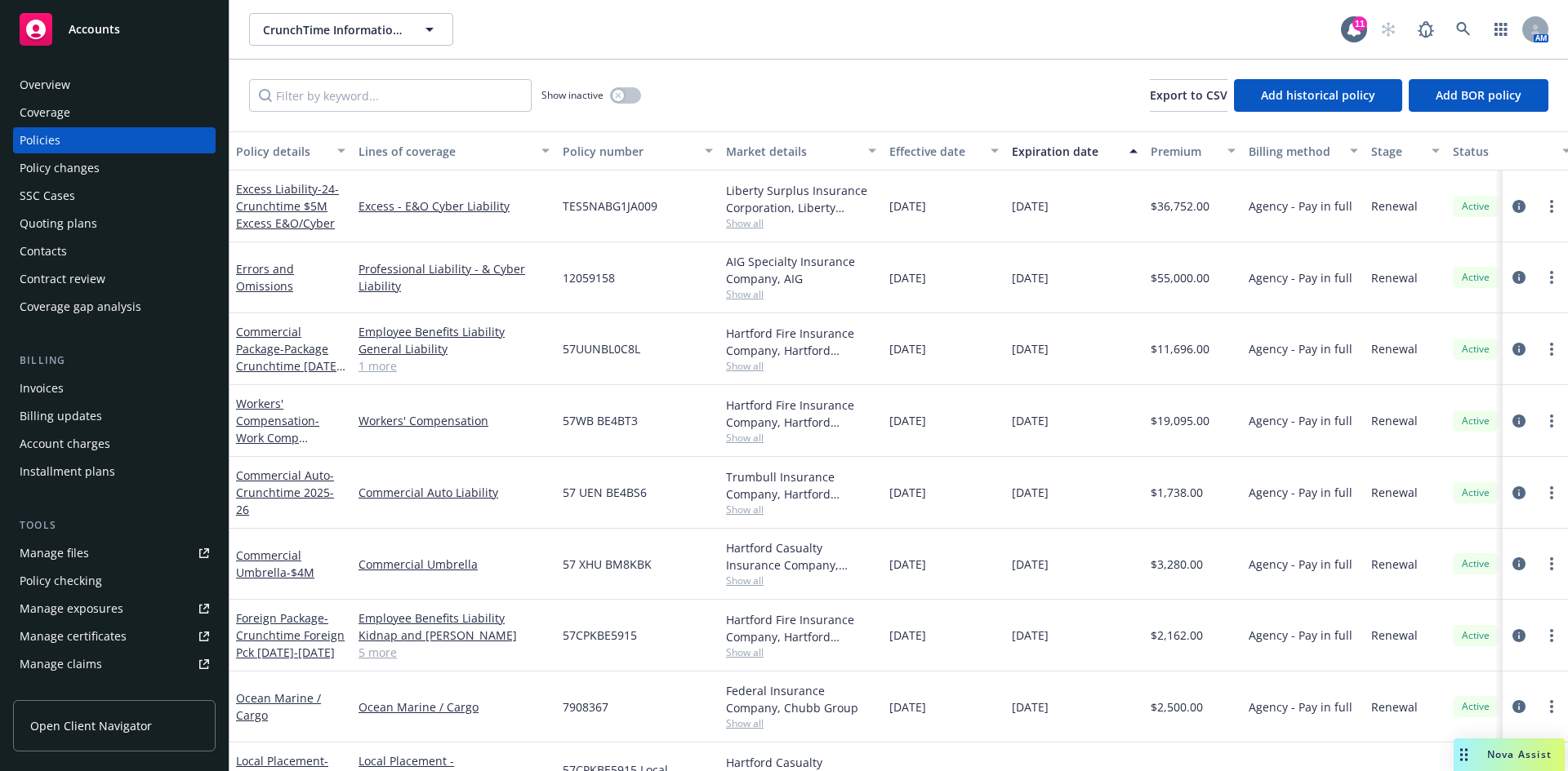
click at [61, 389] on div "Invoices" at bounding box center [41, 388] width 44 height 27
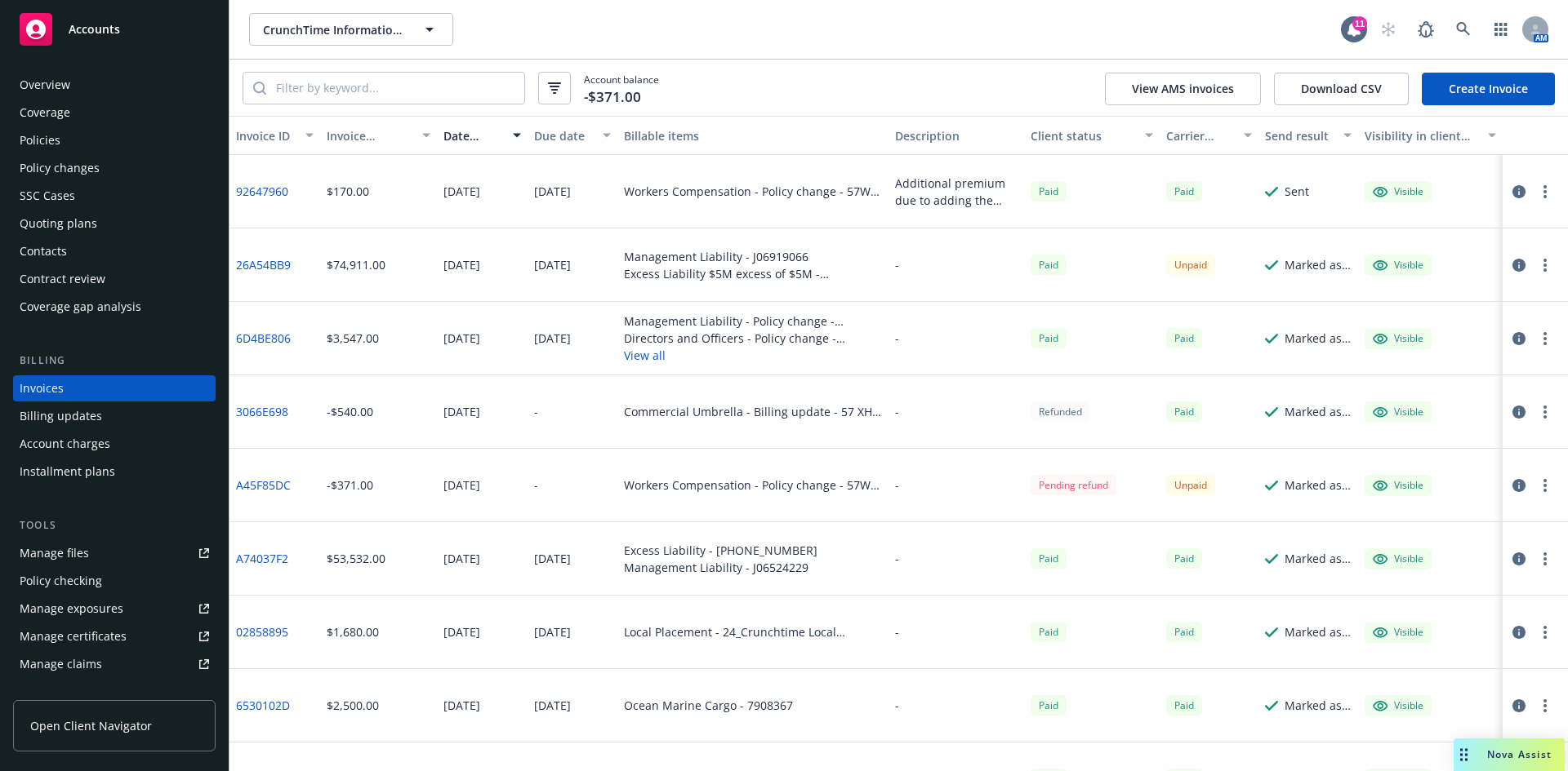
click at [1192, 268] on div "Unpaid" at bounding box center [1191, 264] width 49 height 21
click at [1045, 265] on div "Paid" at bounding box center [1048, 264] width 36 height 21
